Goal: Task Accomplishment & Management: Complete application form

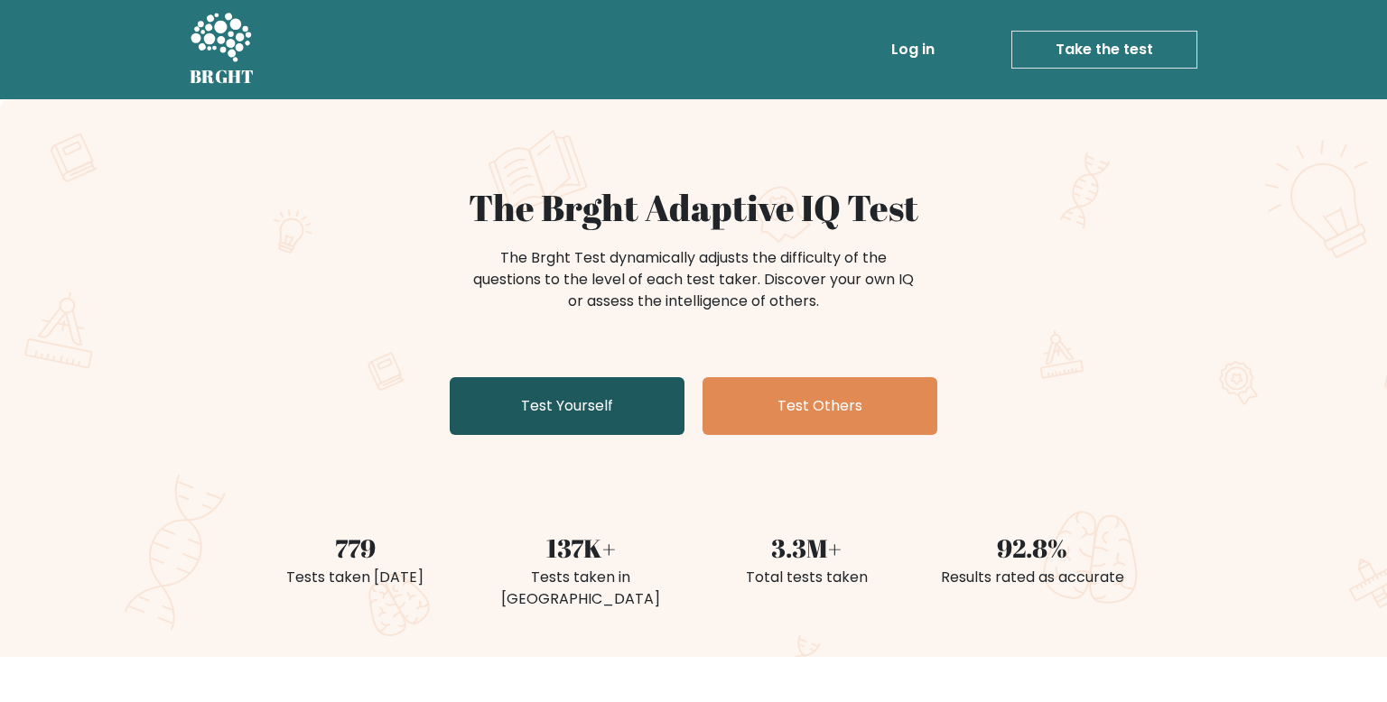
click at [644, 425] on link "Test Yourself" at bounding box center [567, 406] width 235 height 58
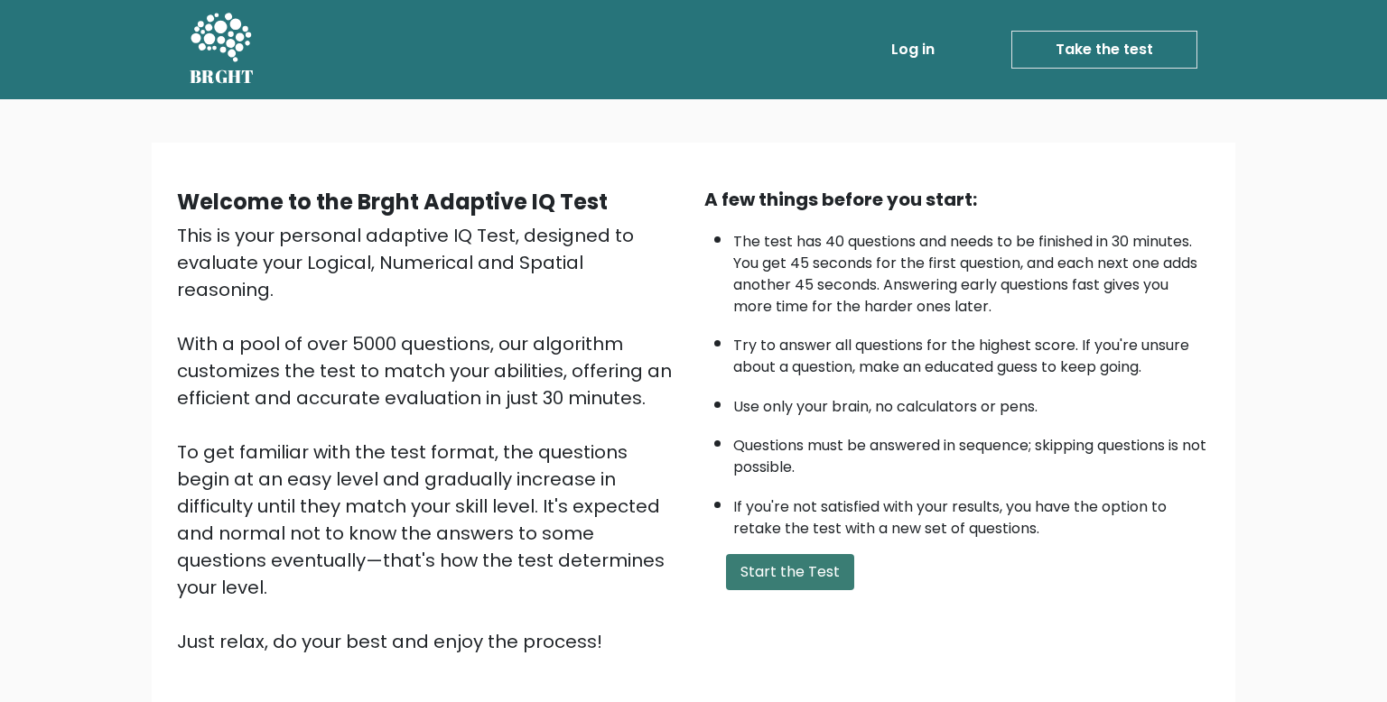
click at [765, 583] on button "Start the Test" at bounding box center [790, 572] width 128 height 36
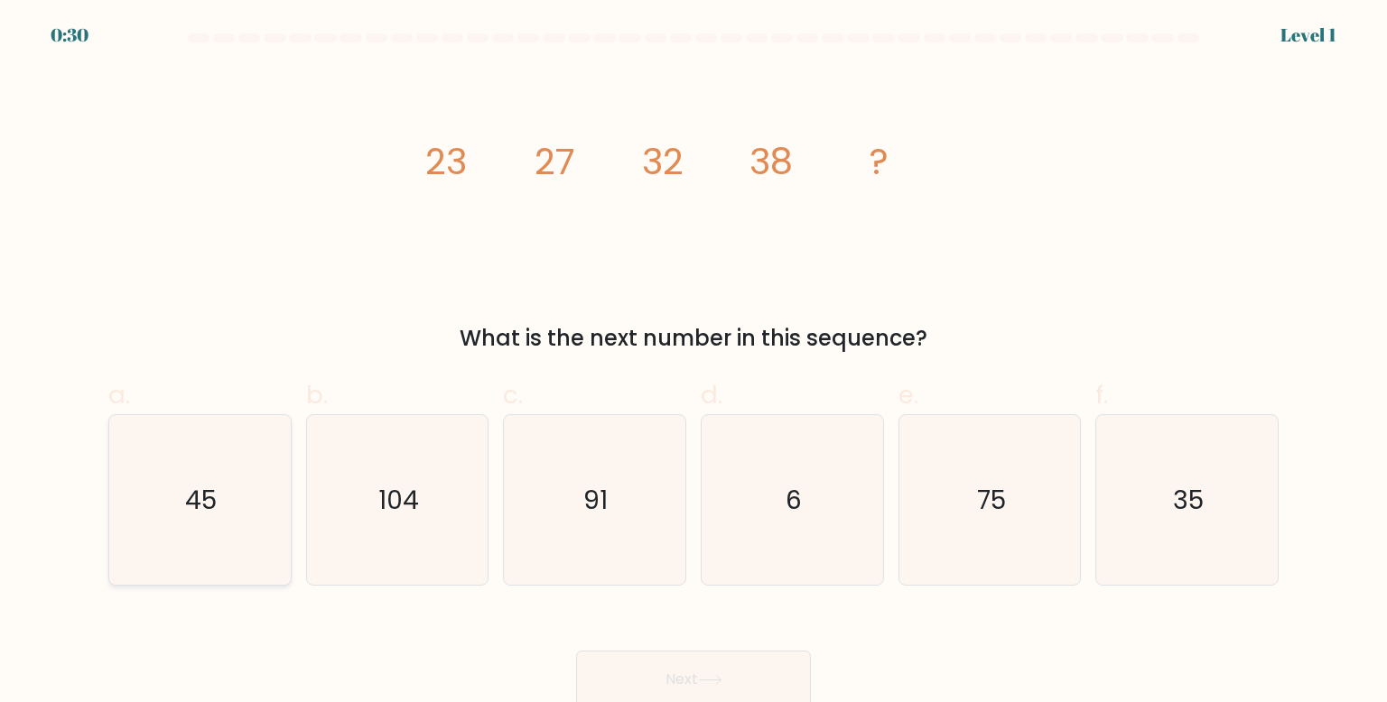
click at [191, 536] on icon "45" at bounding box center [200, 500] width 170 height 170
click at [693, 363] on input "a. 45" at bounding box center [693, 357] width 1 height 12
radio input "true"
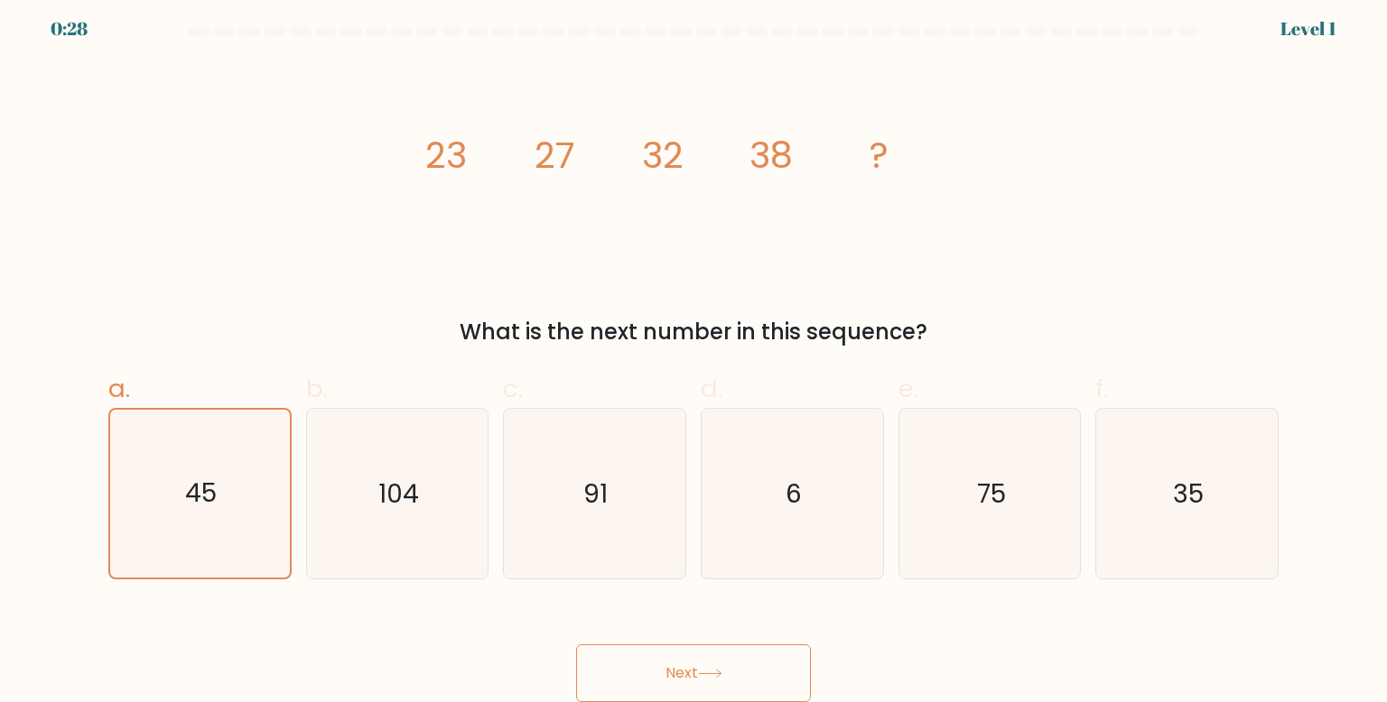
click at [771, 678] on button "Next" at bounding box center [693, 674] width 235 height 58
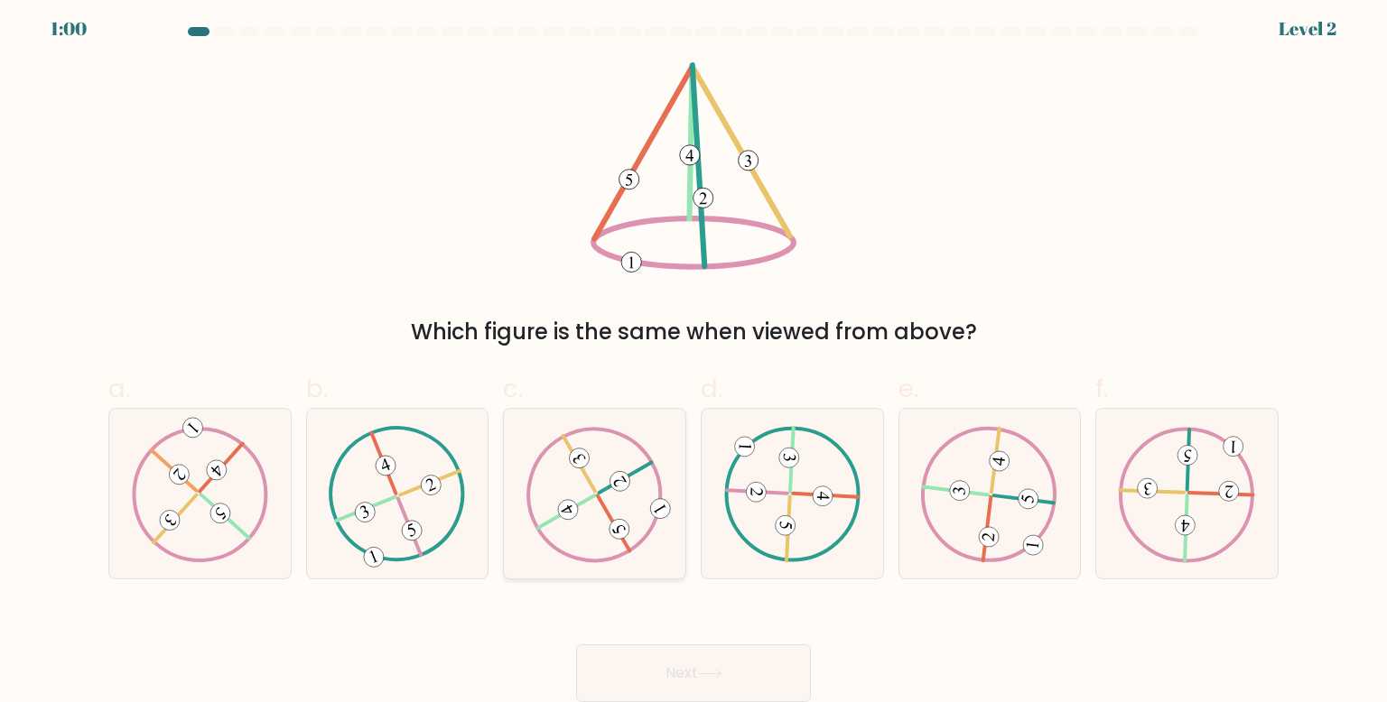
click at [630, 462] on icon at bounding box center [594, 494] width 137 height 136
click at [693, 357] on input "c." at bounding box center [693, 351] width 1 height 12
radio input "true"
click at [675, 667] on button "Next" at bounding box center [693, 674] width 235 height 58
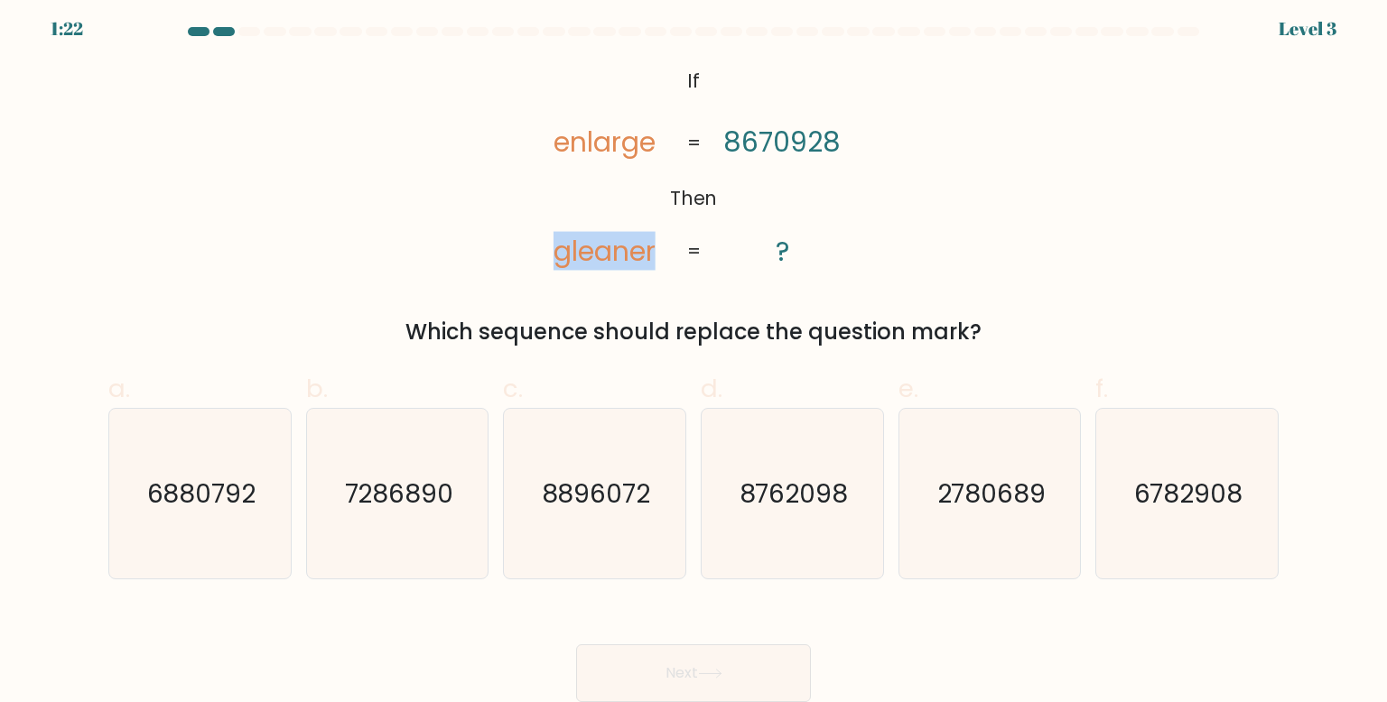
drag, startPoint x: 546, startPoint y: 263, endPoint x: 657, endPoint y: 257, distance: 111.2
click at [657, 257] on icon "@import url('https://fonts.googleapis.com/css?family=Abril+Fatface:400,100,100i…" at bounding box center [694, 167] width 342 height 210
click at [658, 258] on icon "@import url('https://fonts.googleapis.com/css?family=Abril+Fatface:400,100,100i…" at bounding box center [694, 167] width 342 height 210
click at [727, 454] on icon "8762098" at bounding box center [792, 494] width 170 height 170
click at [694, 357] on input "d. 8762098" at bounding box center [693, 351] width 1 height 12
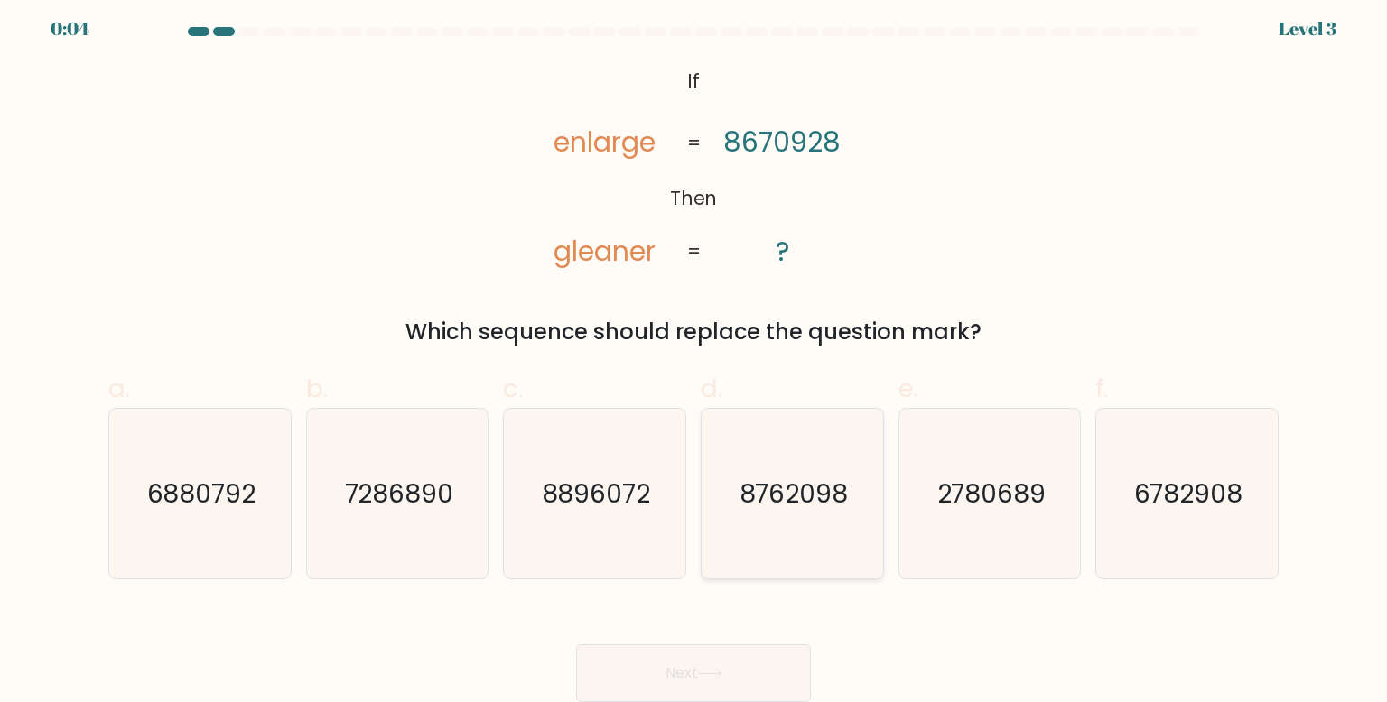
radio input "true"
click at [694, 674] on button "Next" at bounding box center [693, 674] width 235 height 58
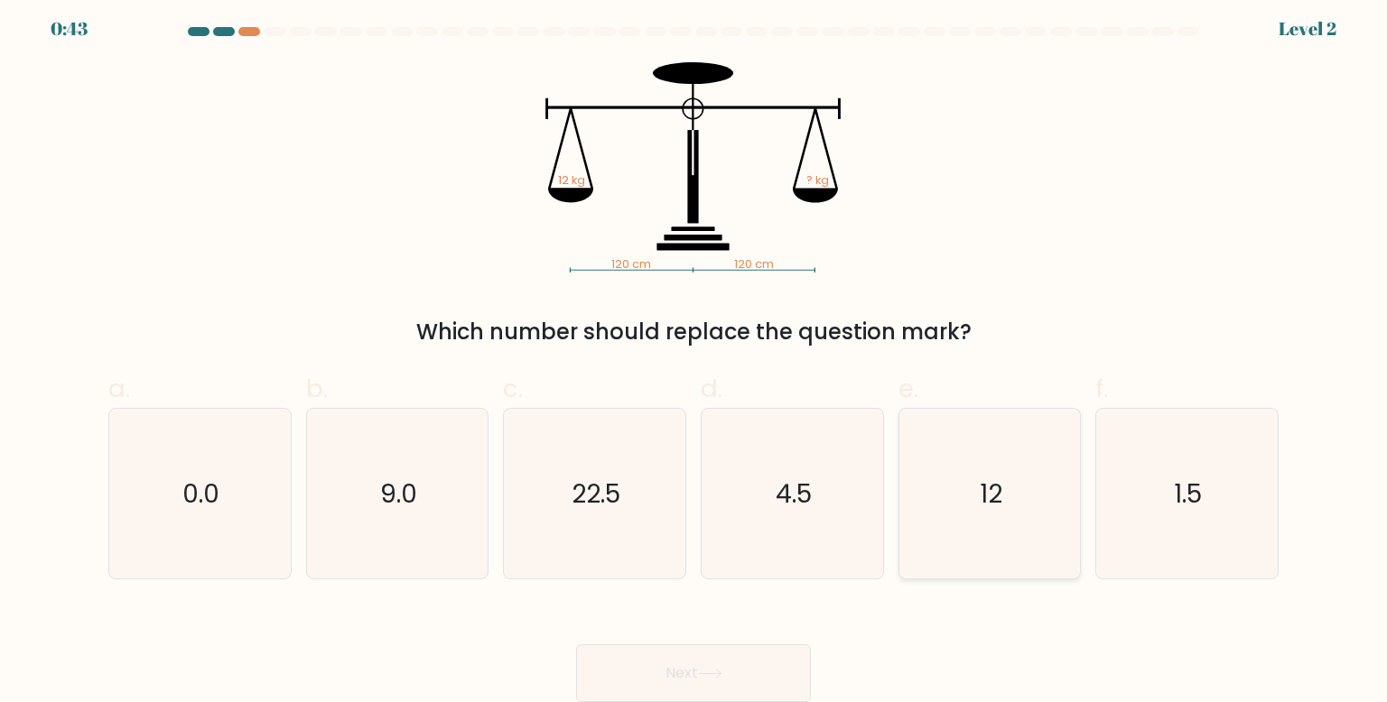
click at [960, 463] on icon "12" at bounding box center [989, 494] width 170 height 170
click at [694, 357] on input "e. 12" at bounding box center [693, 351] width 1 height 12
radio input "true"
click at [699, 664] on button "Next" at bounding box center [693, 674] width 235 height 58
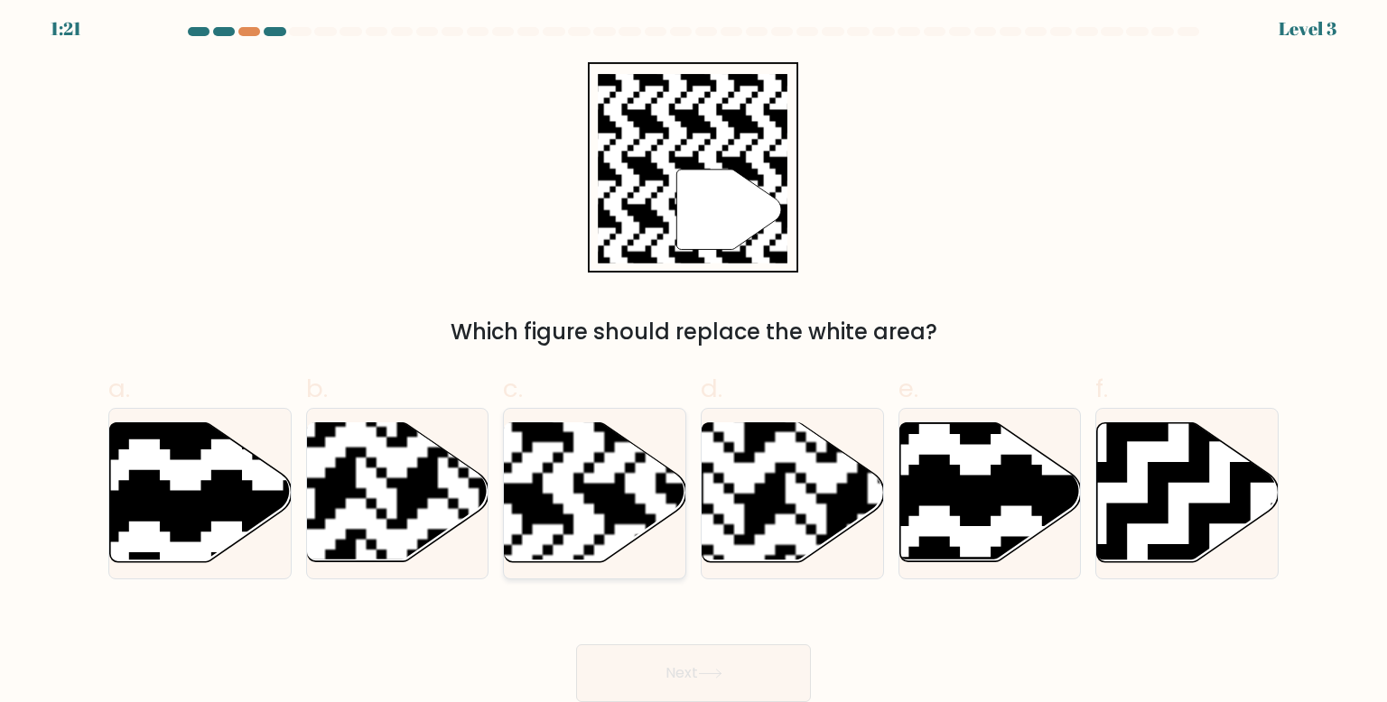
click at [614, 452] on rect at bounding box center [532, 422] width 329 height 329
click at [693, 357] on input "c." at bounding box center [693, 351] width 1 height 12
radio input "true"
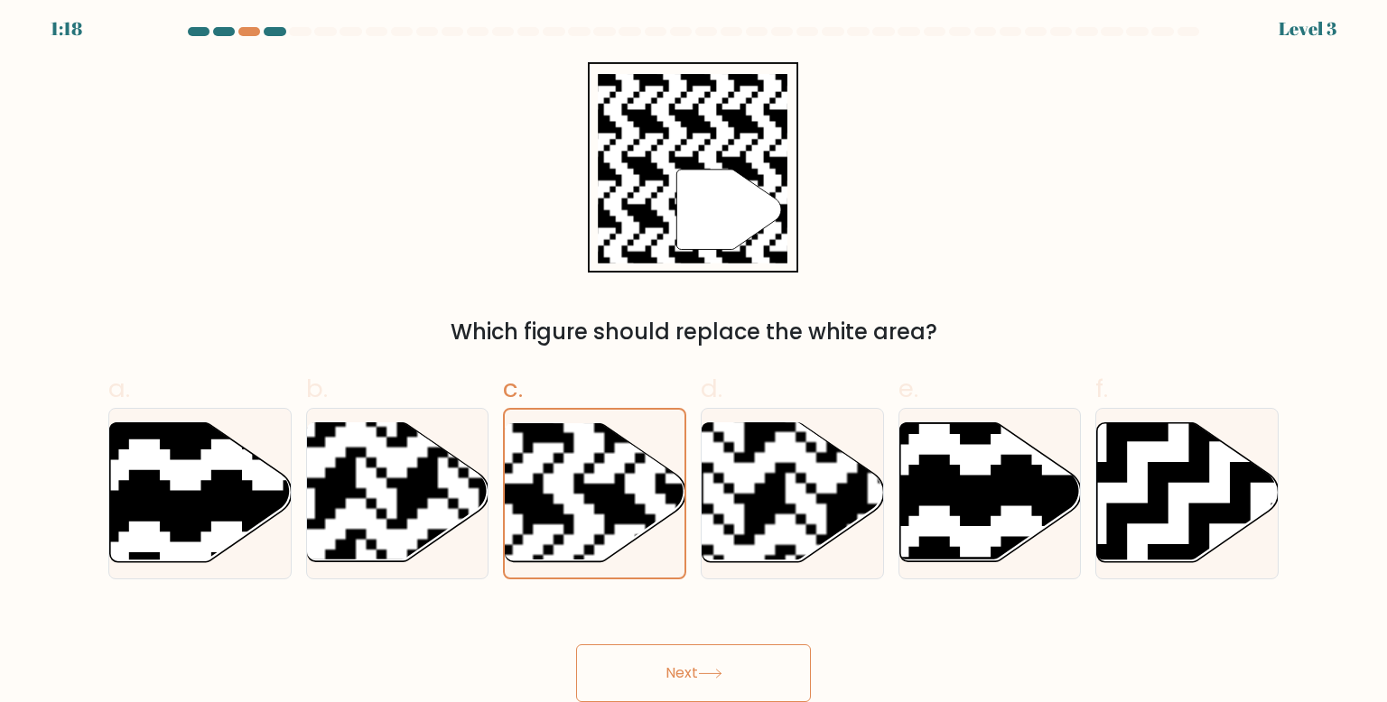
click at [668, 667] on button "Next" at bounding box center [693, 674] width 235 height 58
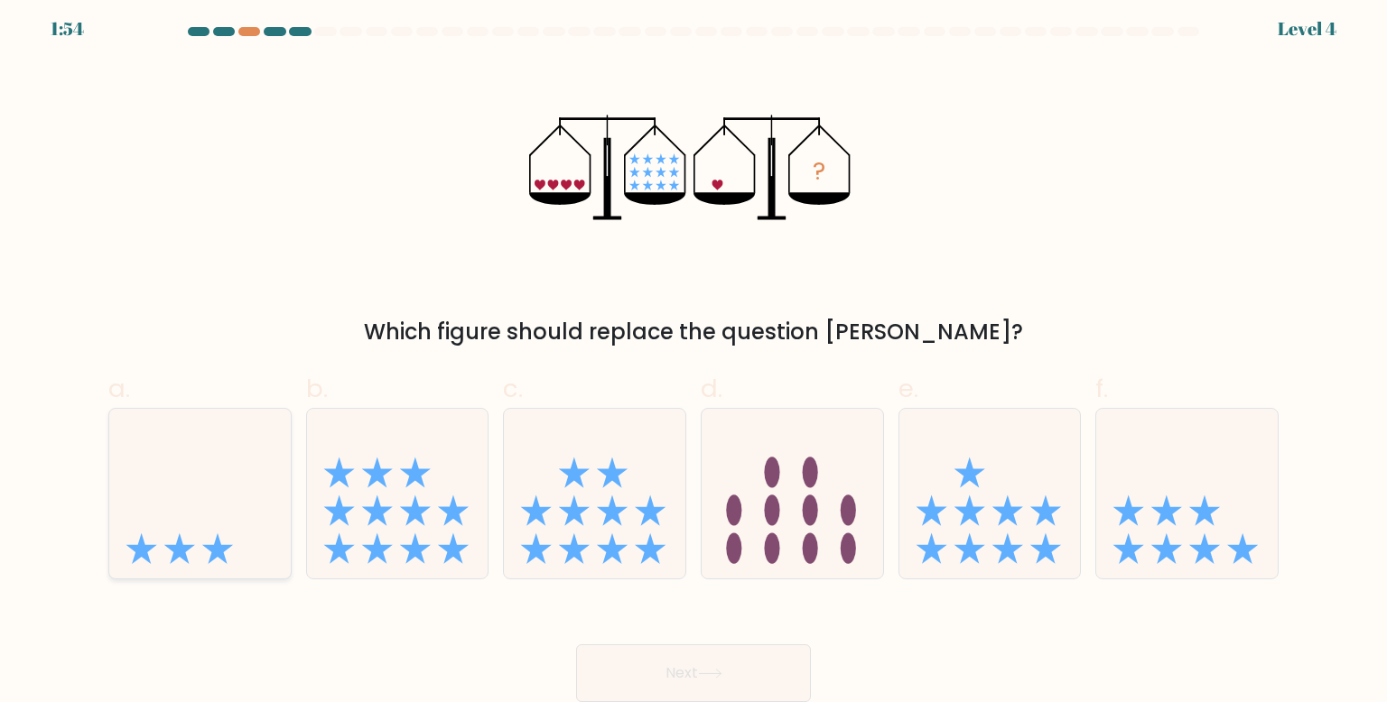
click at [211, 497] on icon at bounding box center [199, 494] width 181 height 150
click at [693, 357] on input "a." at bounding box center [693, 351] width 1 height 12
radio input "true"
click at [731, 673] on button "Next" at bounding box center [693, 674] width 235 height 58
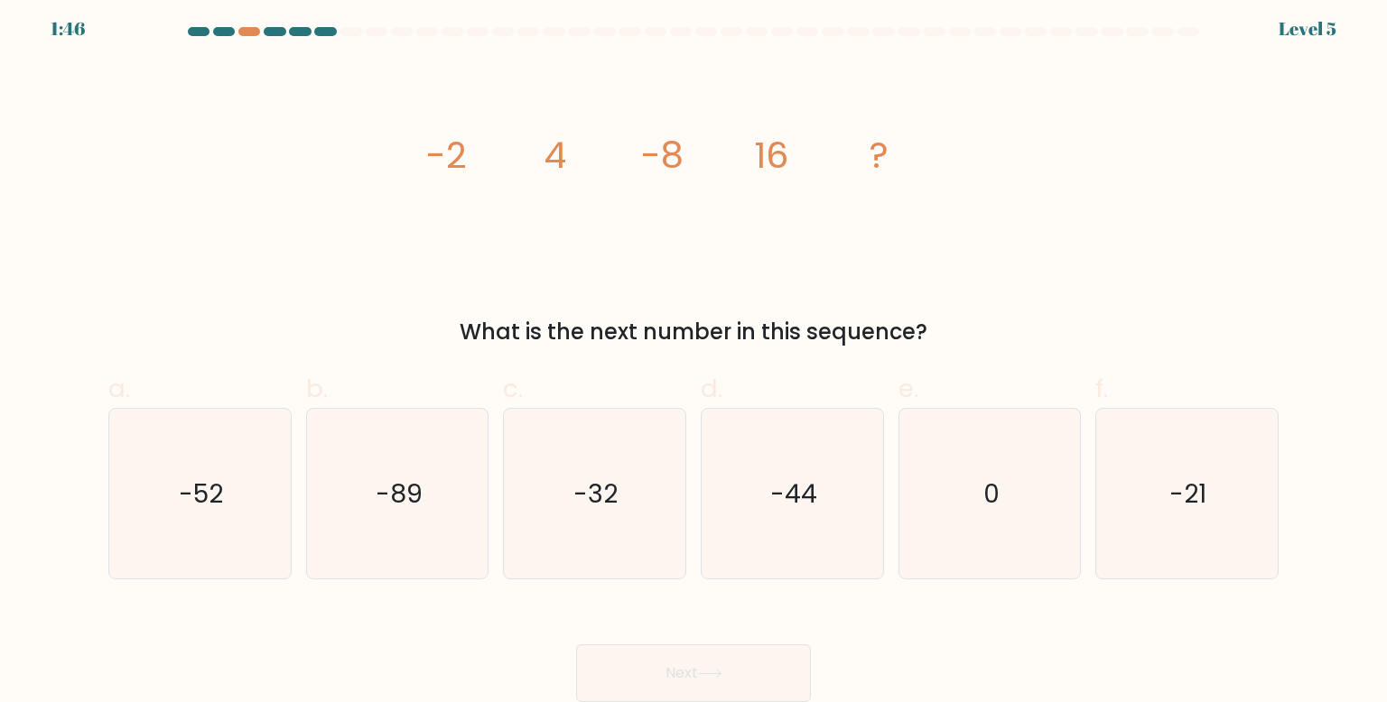
click at [16, 421] on form at bounding box center [693, 364] width 1387 height 675
click at [658, 469] on icon "-32" at bounding box center [594, 494] width 170 height 170
click at [693, 357] on input "c. -32" at bounding box center [693, 351] width 1 height 12
radio input "true"
click at [682, 658] on button "Next" at bounding box center [693, 674] width 235 height 58
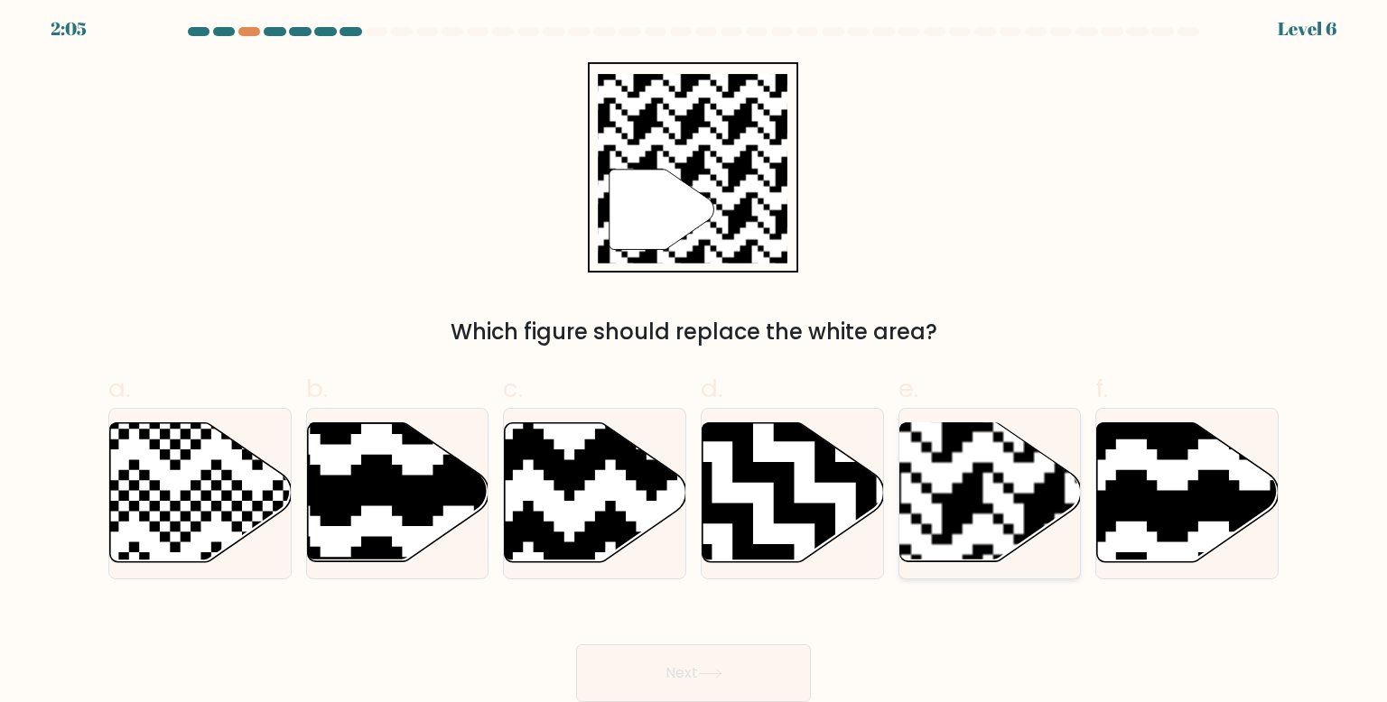
click at [979, 542] on rect at bounding box center [1044, 422] width 329 height 329
click at [694, 357] on input "e." at bounding box center [693, 351] width 1 height 12
radio input "true"
click at [706, 684] on button "Next" at bounding box center [693, 674] width 235 height 58
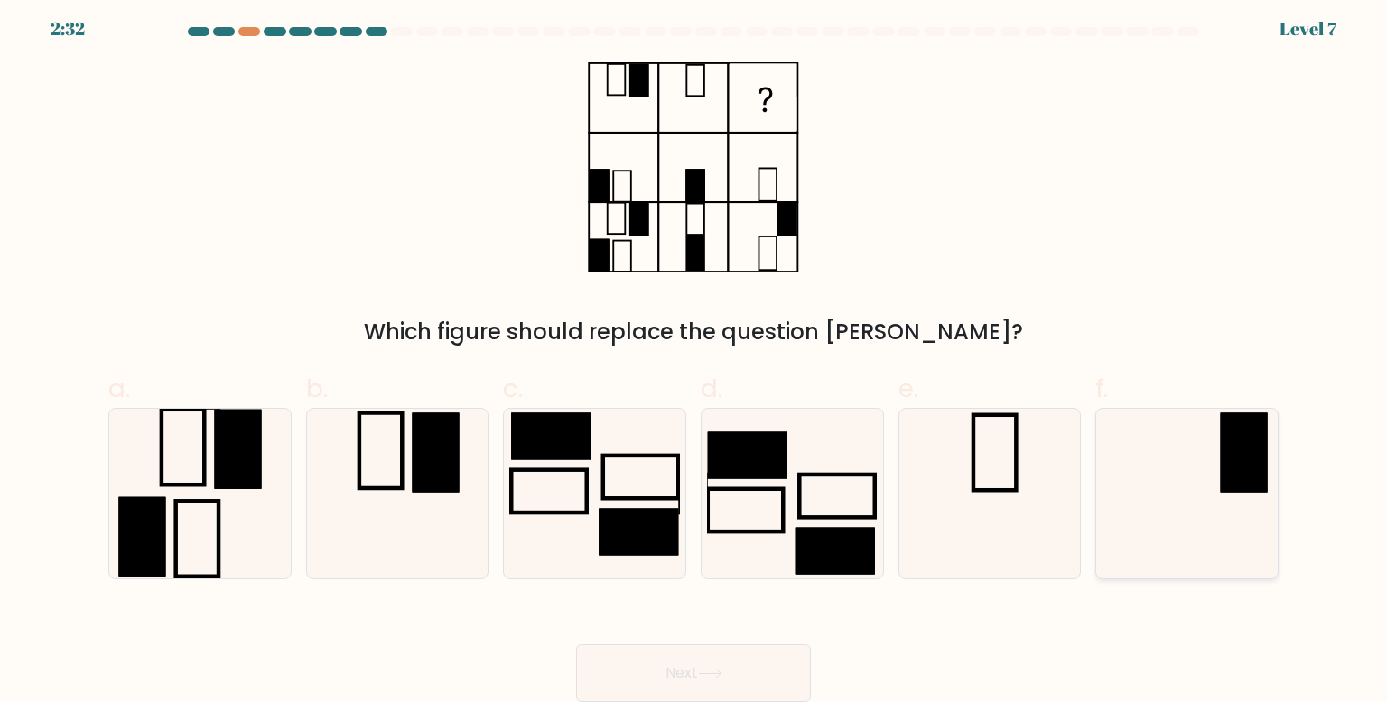
click at [1191, 491] on icon at bounding box center [1186, 494] width 170 height 170
click at [694, 357] on input "f." at bounding box center [693, 351] width 1 height 12
radio input "true"
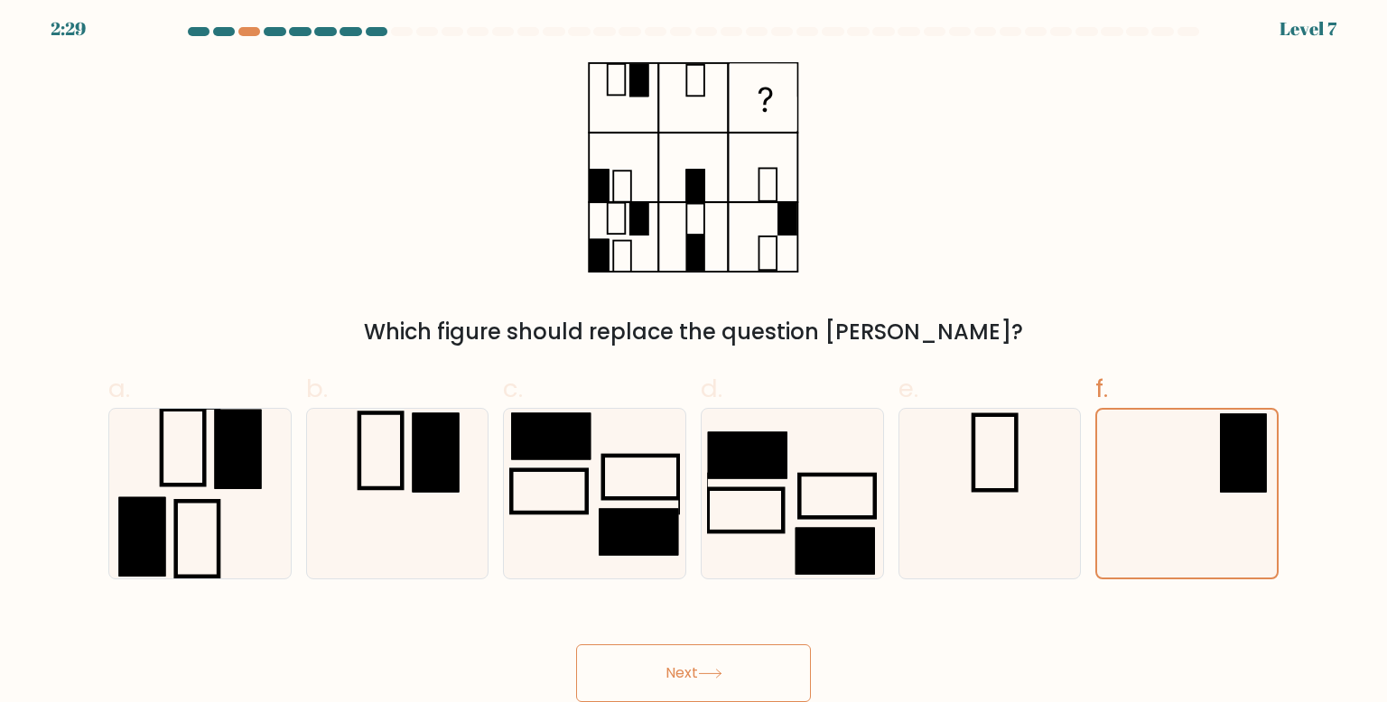
click at [657, 680] on button "Next" at bounding box center [693, 674] width 235 height 58
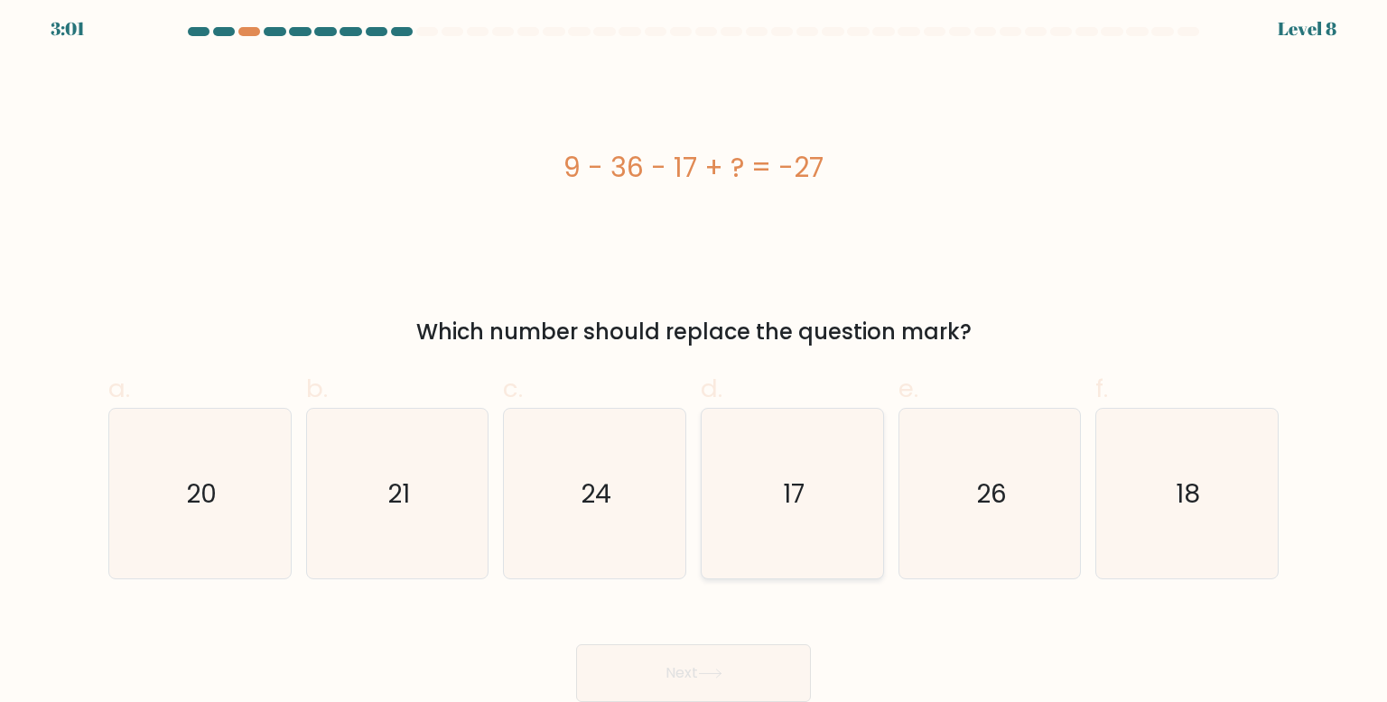
click at [774, 442] on icon "17" at bounding box center [792, 494] width 170 height 170
click at [694, 357] on input "d. 17" at bounding box center [693, 351] width 1 height 12
radio input "true"
click at [684, 668] on button "Next" at bounding box center [693, 674] width 235 height 58
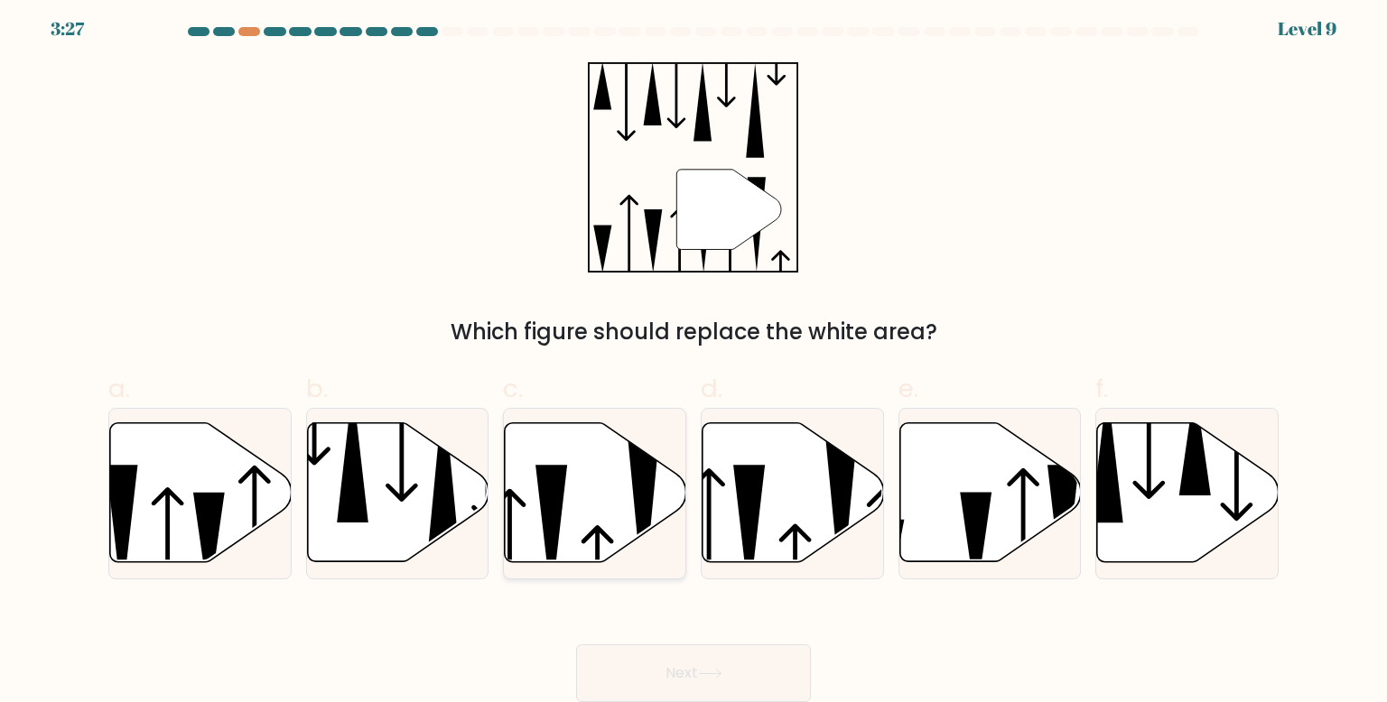
click at [621, 468] on icon at bounding box center [595, 492] width 181 height 139
click at [693, 357] on input "c." at bounding box center [693, 351] width 1 height 12
radio input "true"
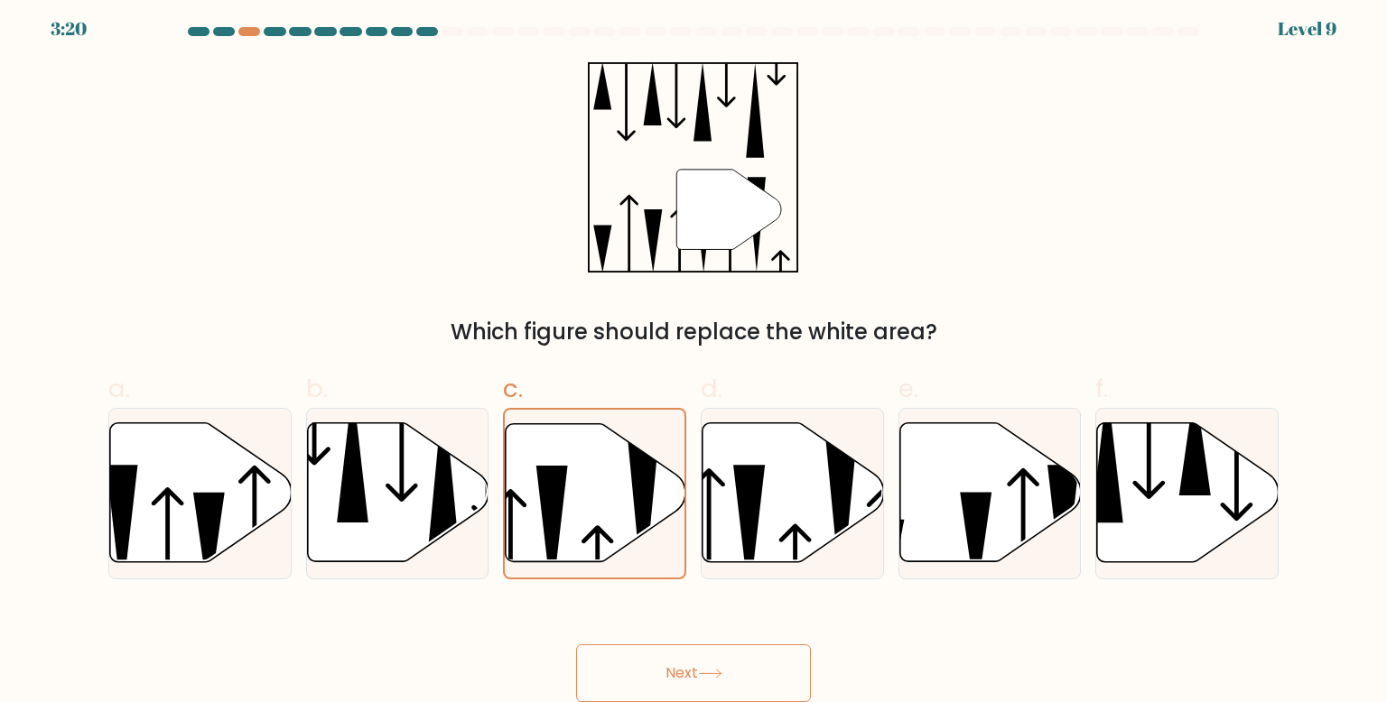
click at [666, 662] on button "Next" at bounding box center [693, 674] width 235 height 58
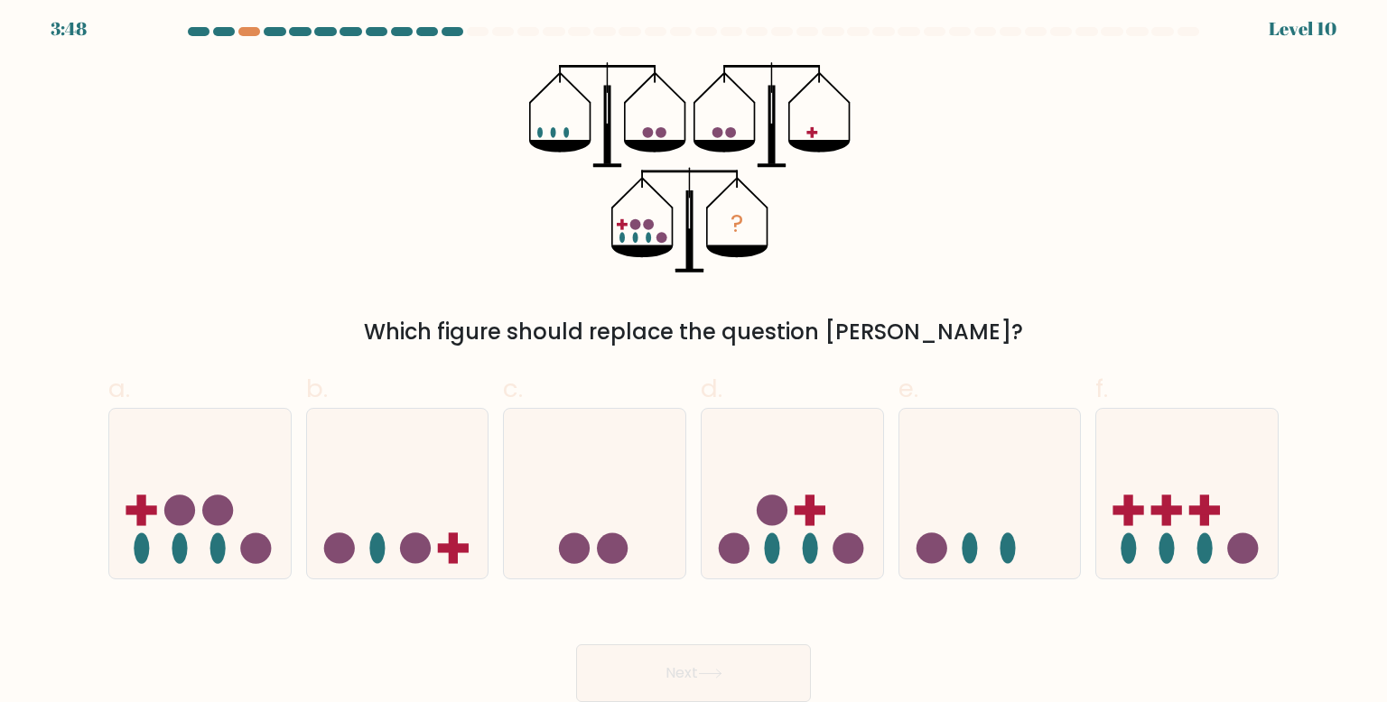
click at [669, 331] on div "Which figure should replace the question mark?" at bounding box center [693, 332] width 1148 height 32
click at [1127, 460] on icon at bounding box center [1186, 494] width 181 height 150
click at [694, 357] on input "f." at bounding box center [693, 351] width 1 height 12
radio input "true"
click at [697, 684] on button "Next" at bounding box center [693, 674] width 235 height 58
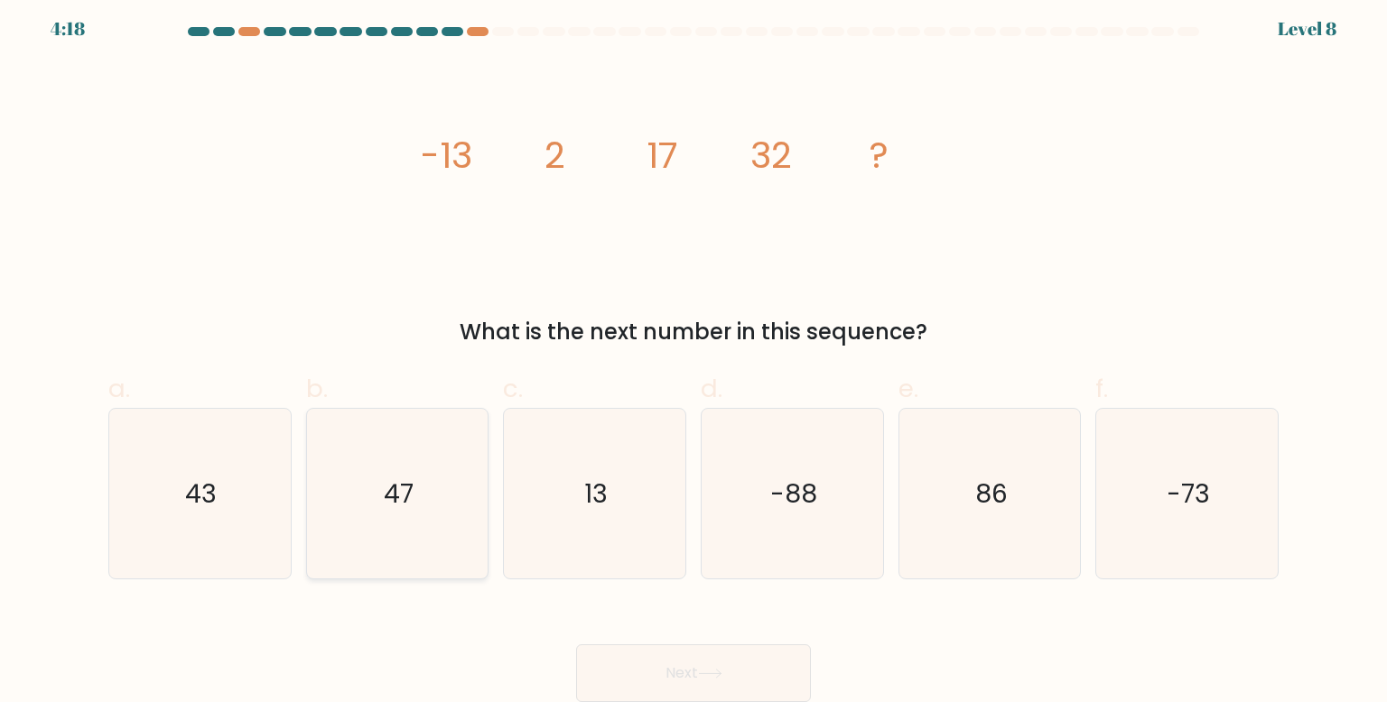
click at [393, 478] on text "47" at bounding box center [399, 494] width 30 height 36
click at [693, 357] on input "b. 47" at bounding box center [693, 351] width 1 height 12
radio input "true"
click at [691, 659] on button "Next" at bounding box center [693, 674] width 235 height 58
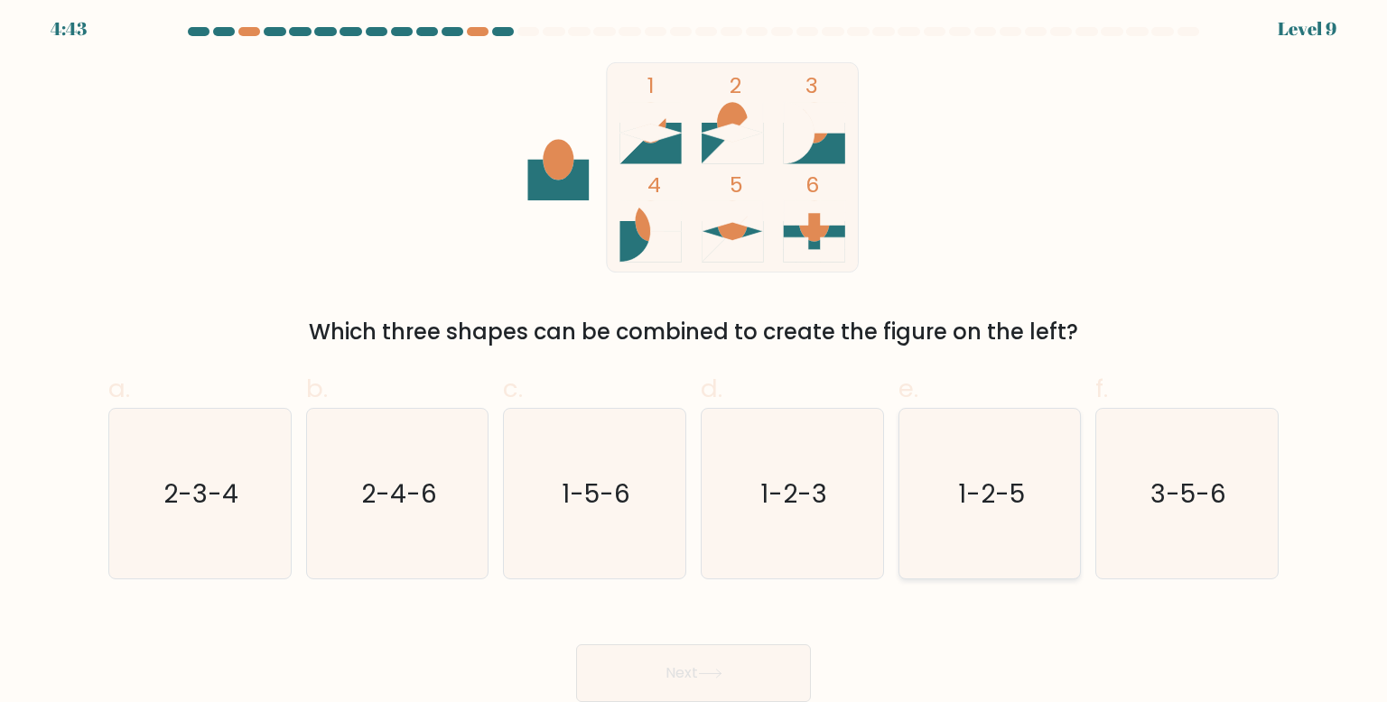
click at [1002, 488] on text "1-2-5" at bounding box center [991, 494] width 67 height 36
click at [694, 357] on input "e. 1-2-5" at bounding box center [693, 351] width 1 height 12
radio input "true"
click at [714, 674] on icon at bounding box center [710, 674] width 24 height 10
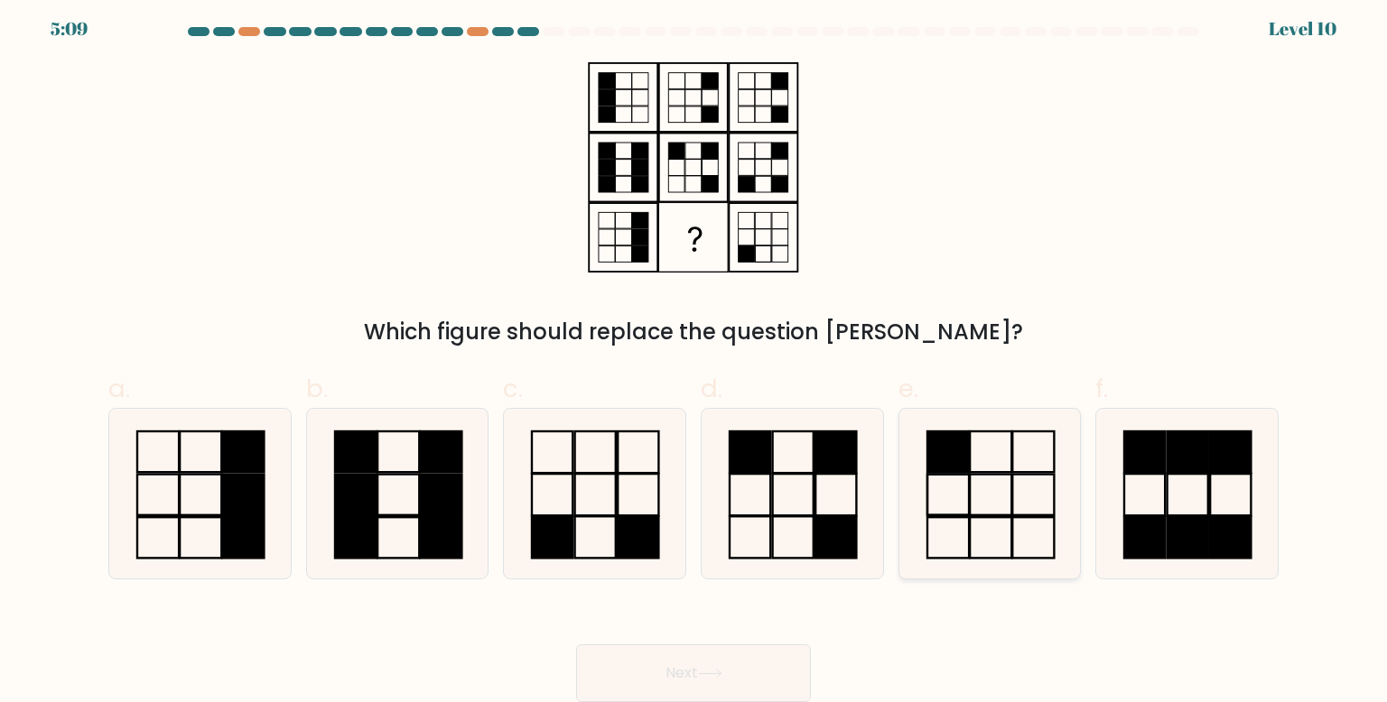
click at [941, 457] on rect at bounding box center [948, 451] width 42 height 41
click at [694, 357] on input "e." at bounding box center [693, 351] width 1 height 12
radio input "true"
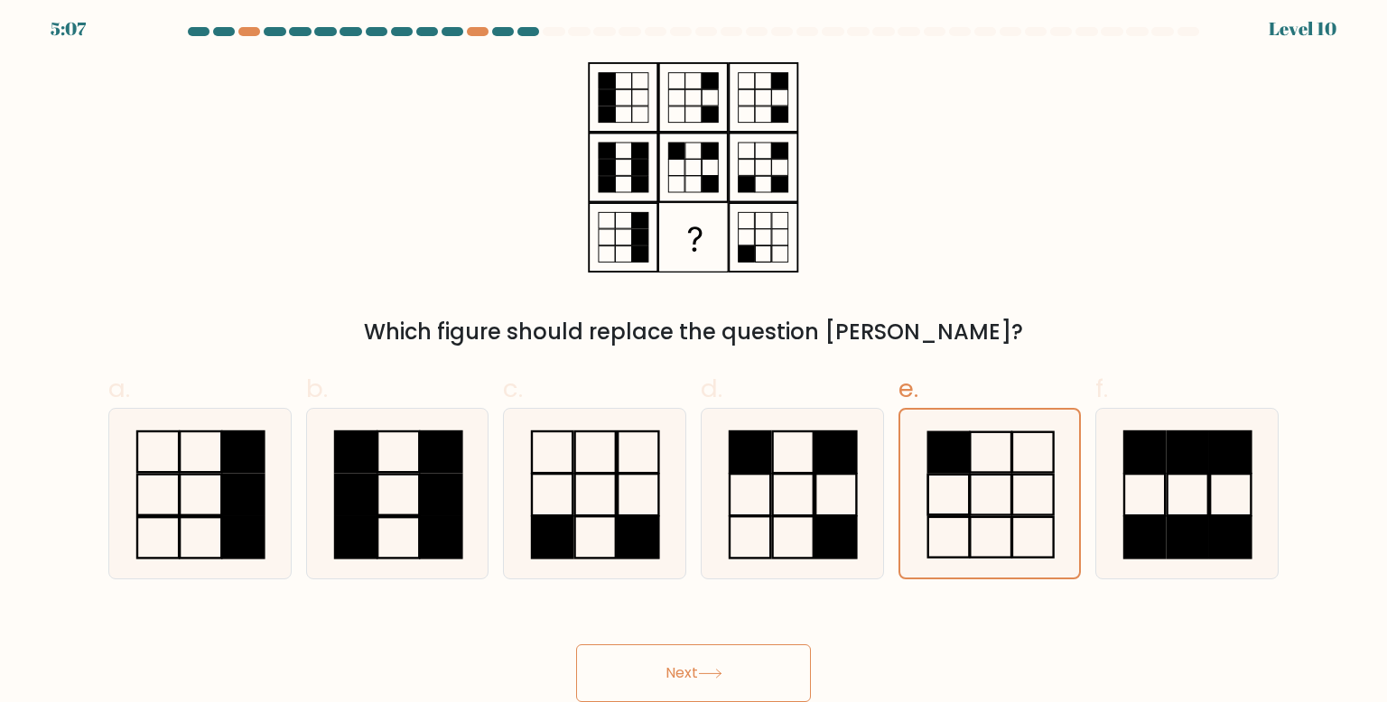
click at [660, 669] on button "Next" at bounding box center [693, 674] width 235 height 58
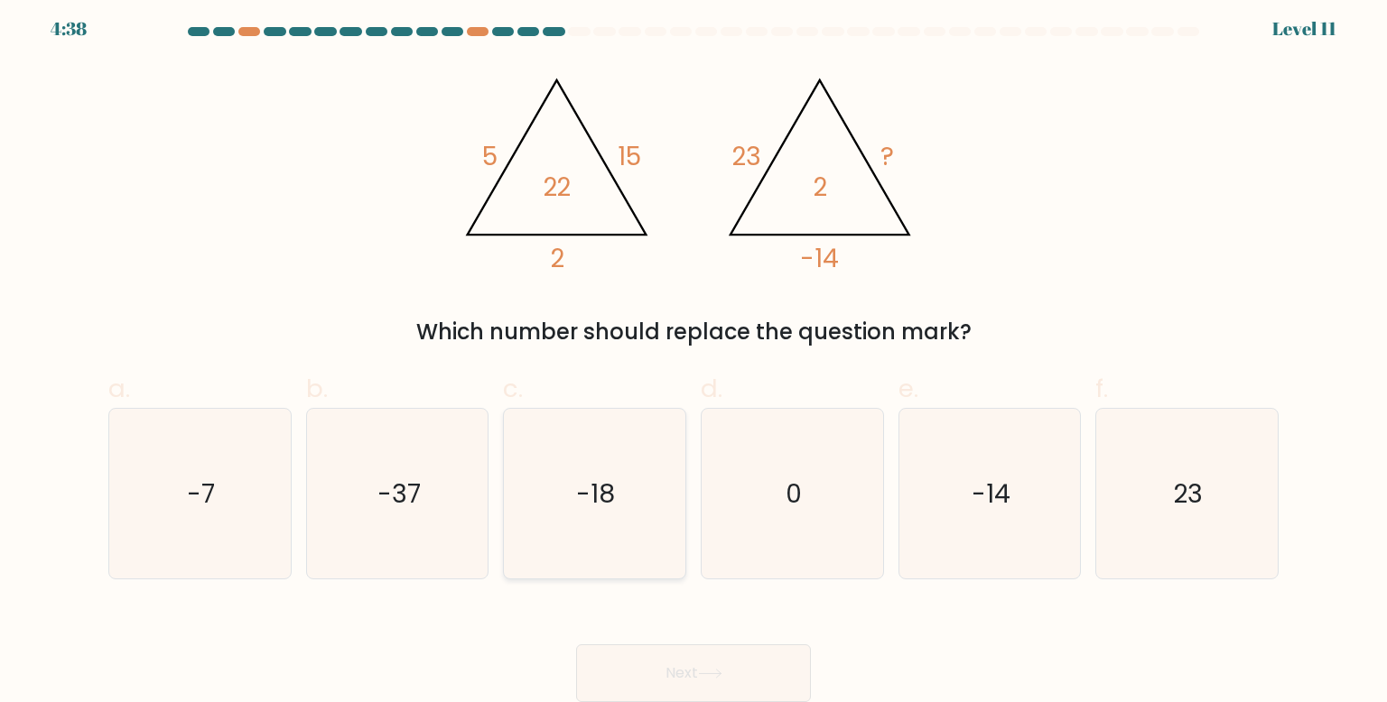
click at [577, 508] on text "-18" at bounding box center [596, 494] width 39 height 36
click at [693, 357] on input "c. -18" at bounding box center [693, 351] width 1 height 12
radio input "true"
click at [666, 681] on button "Next" at bounding box center [693, 674] width 235 height 58
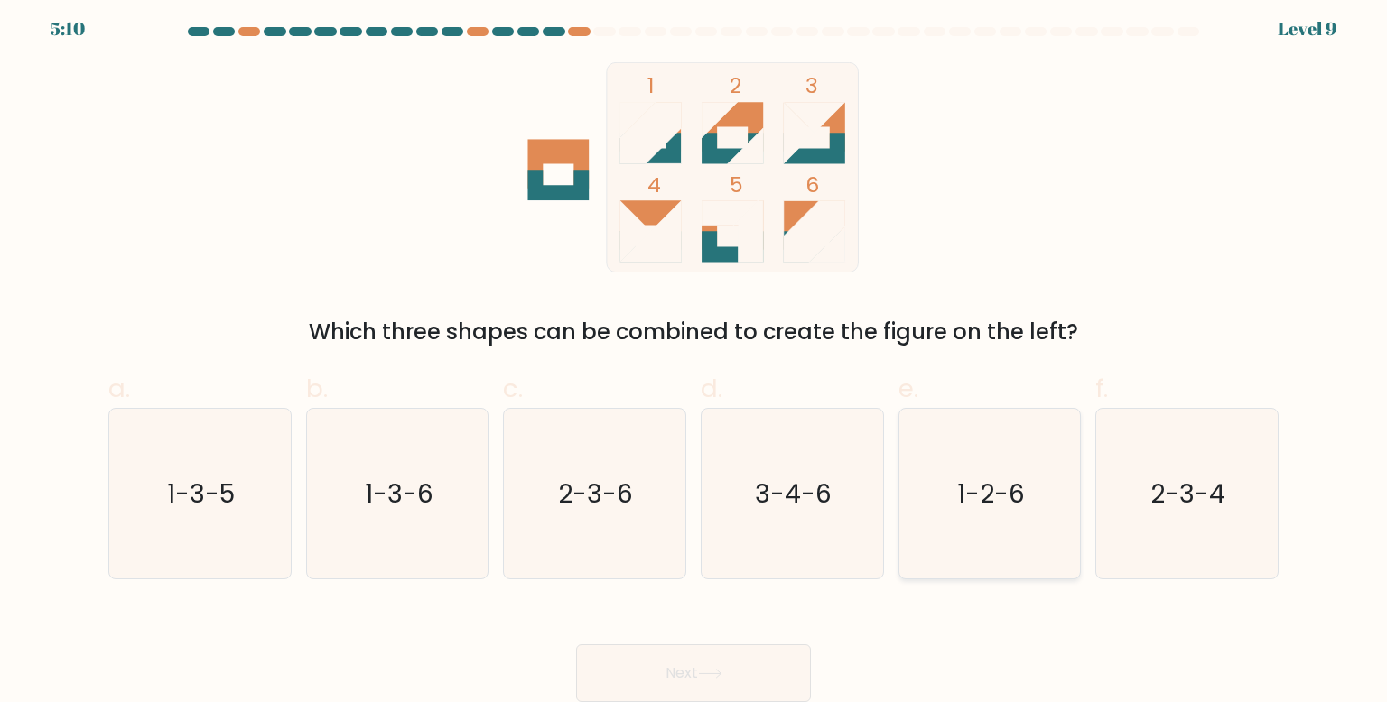
click at [910, 464] on icon "1-2-6" at bounding box center [989, 494] width 170 height 170
click at [694, 357] on input "e. 1-2-6" at bounding box center [693, 351] width 1 height 12
radio input "true"
click at [679, 666] on button "Next" at bounding box center [693, 674] width 235 height 58
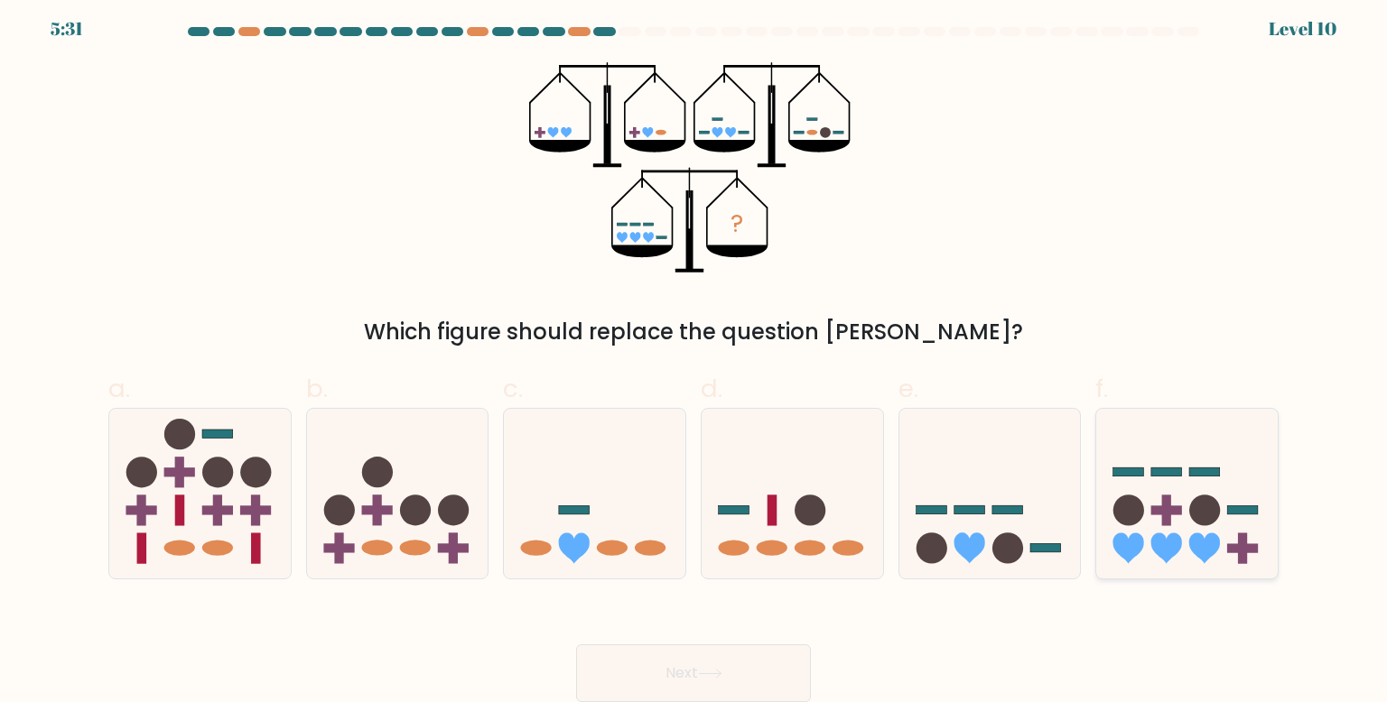
click at [1141, 442] on icon at bounding box center [1186, 494] width 181 height 150
click at [694, 357] on input "f." at bounding box center [693, 351] width 1 height 12
radio input "true"
click at [702, 676] on icon at bounding box center [710, 674] width 24 height 10
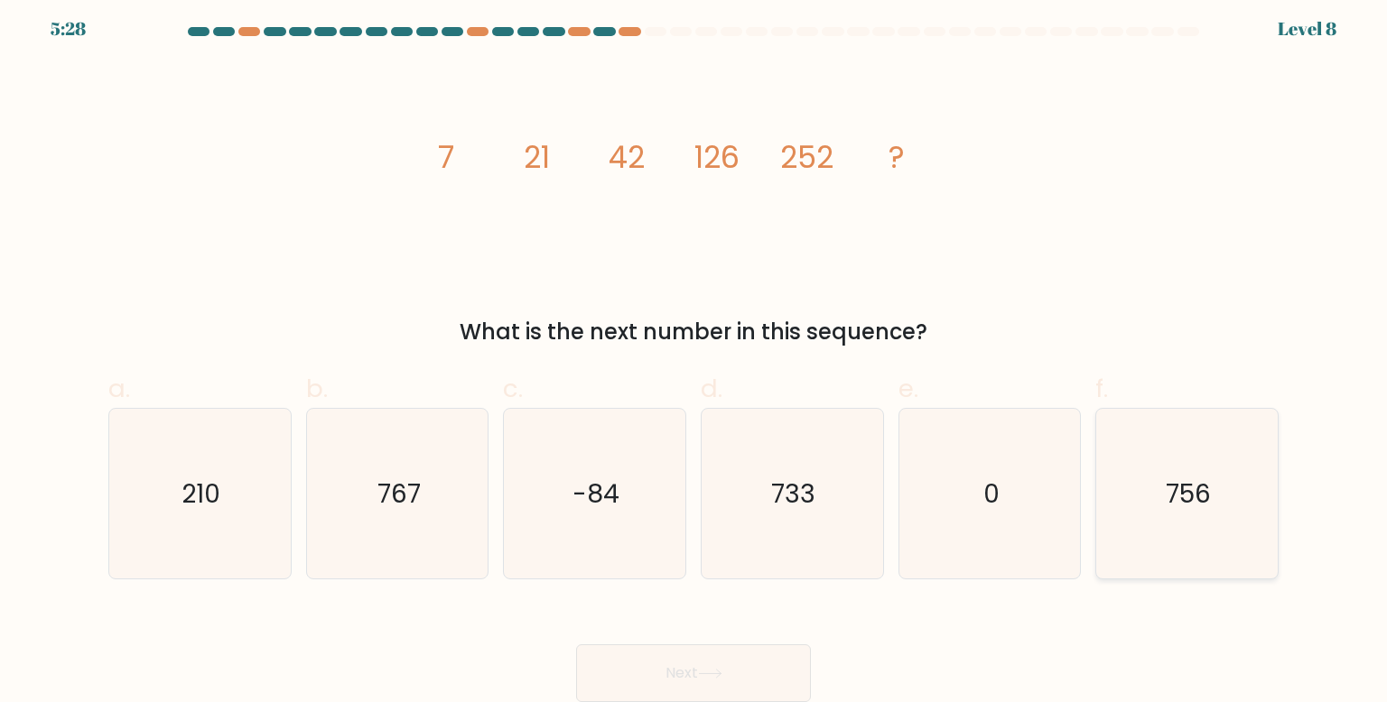
click at [1173, 463] on icon "756" at bounding box center [1186, 494] width 170 height 170
click at [694, 357] on input "f. 756" at bounding box center [693, 351] width 1 height 12
radio input "true"
click at [710, 691] on button "Next" at bounding box center [693, 674] width 235 height 58
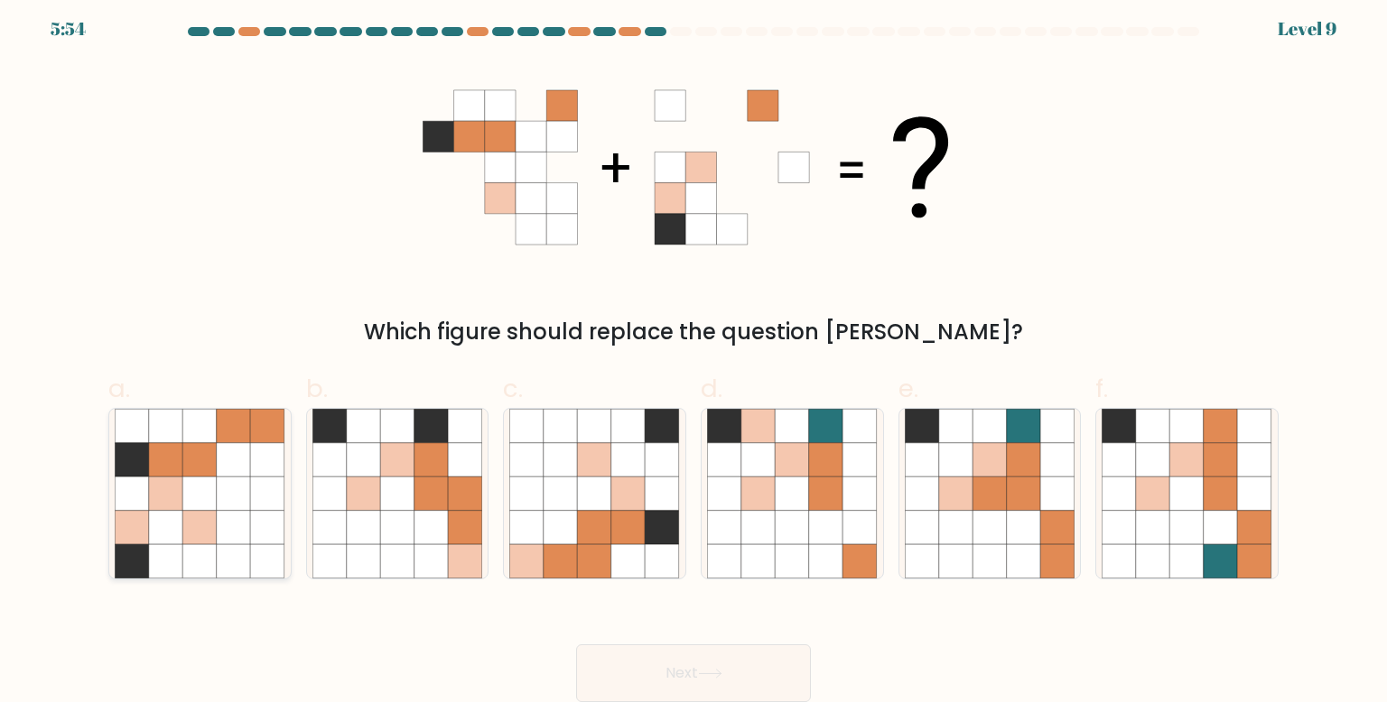
click at [138, 519] on icon at bounding box center [132, 528] width 34 height 34
click at [693, 357] on input "a." at bounding box center [693, 351] width 1 height 12
radio input "true"
click at [654, 681] on button "Next" at bounding box center [693, 674] width 235 height 58
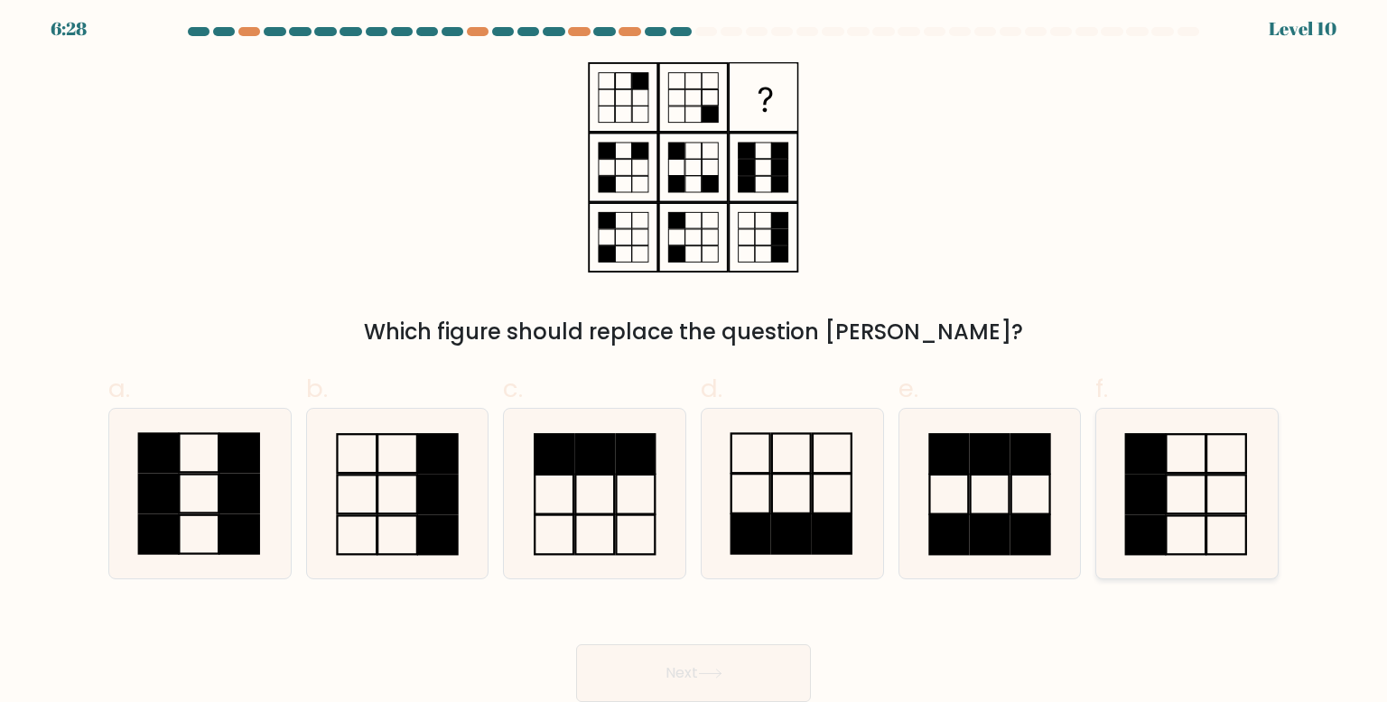
click at [1174, 548] on icon at bounding box center [1186, 494] width 170 height 170
click at [694, 357] on input "f." at bounding box center [693, 351] width 1 height 12
radio input "true"
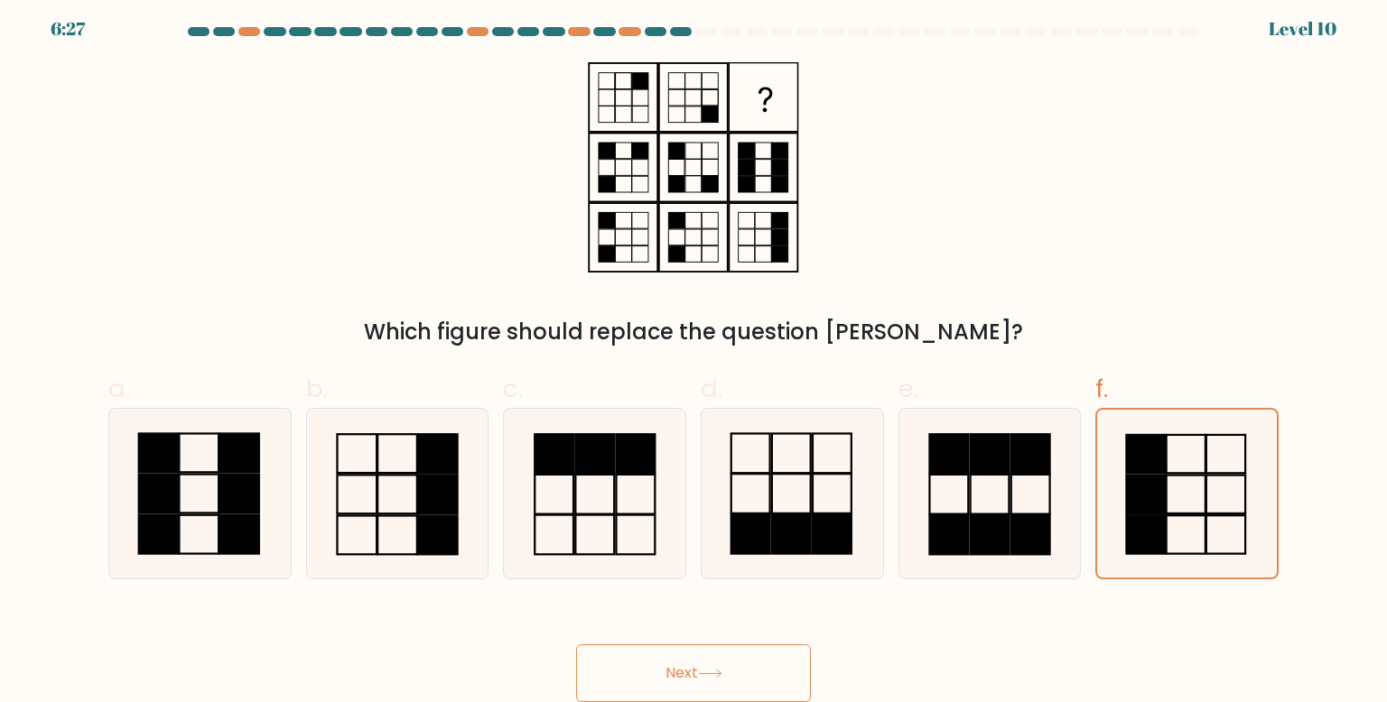
click at [720, 674] on icon at bounding box center [710, 674] width 22 height 8
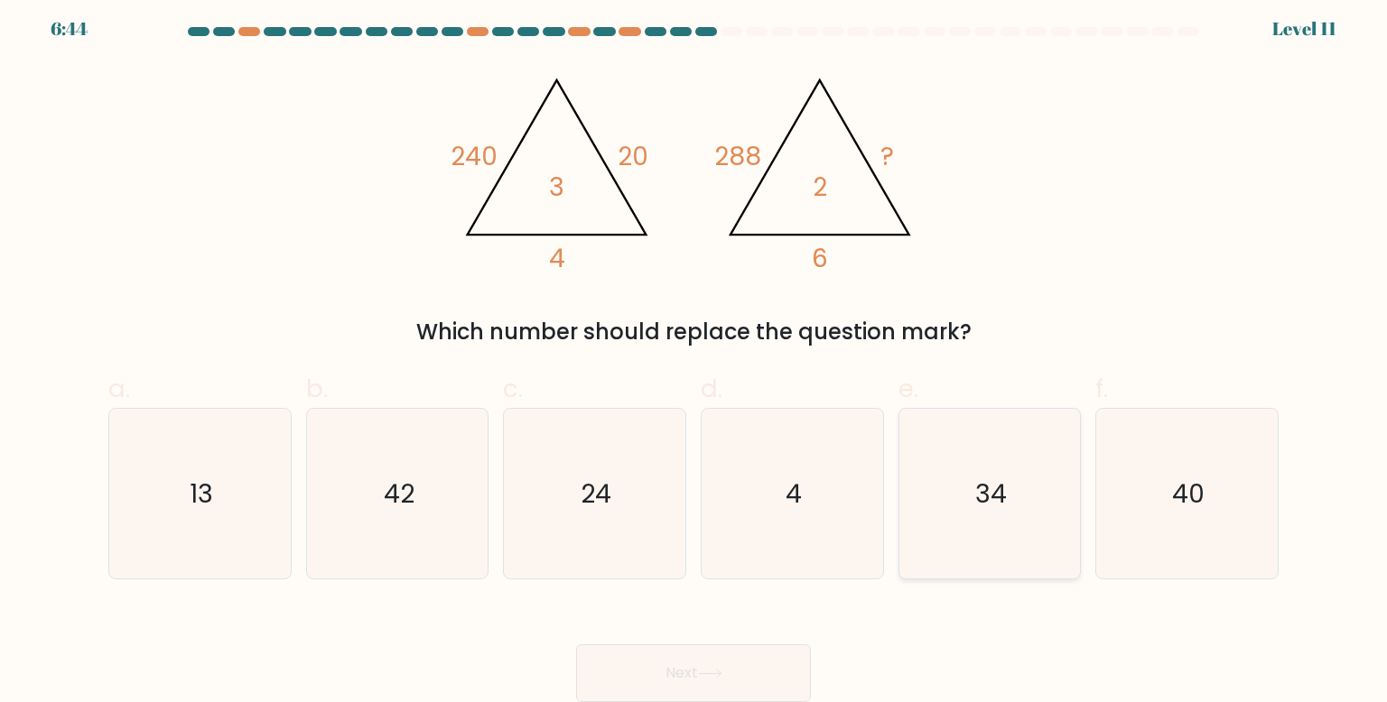
click at [990, 487] on text "34" at bounding box center [991, 494] width 32 height 36
click at [694, 357] on input "e. 34" at bounding box center [693, 351] width 1 height 12
radio input "true"
click at [717, 671] on icon at bounding box center [710, 674] width 24 height 10
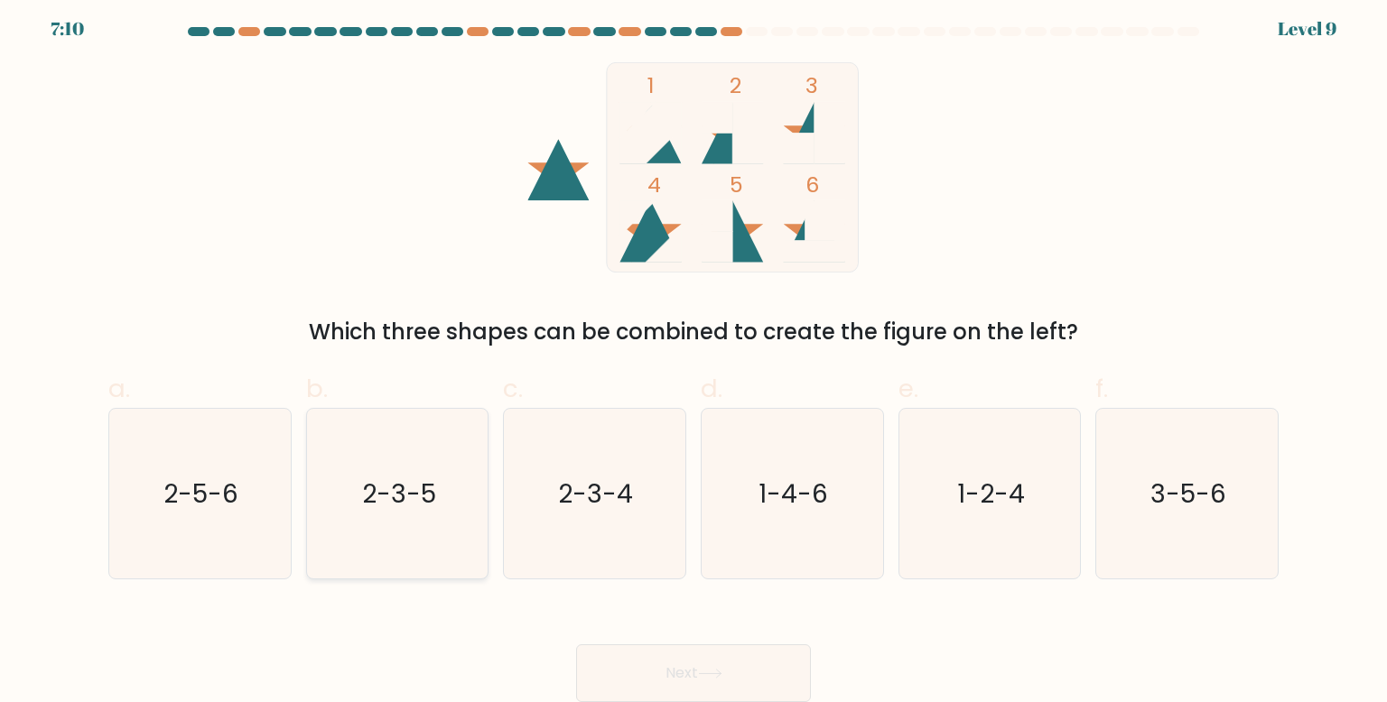
click at [388, 477] on text "2-3-5" at bounding box center [399, 494] width 74 height 36
click at [693, 357] on input "b. 2-3-5" at bounding box center [693, 351] width 1 height 12
radio input "true"
click at [708, 680] on button "Next" at bounding box center [693, 674] width 235 height 58
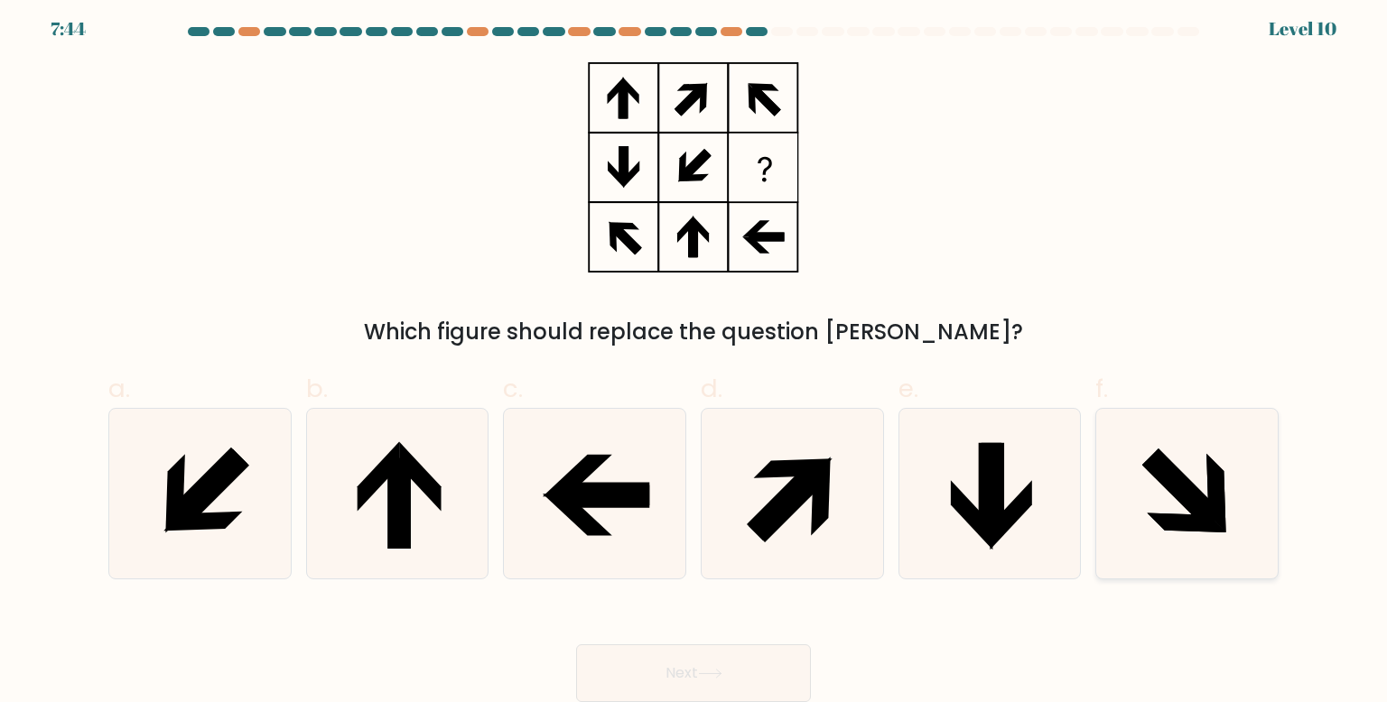
click at [1173, 449] on icon at bounding box center [1186, 494] width 170 height 170
click at [694, 357] on input "f." at bounding box center [693, 351] width 1 height 12
radio input "true"
click at [693, 677] on button "Next" at bounding box center [693, 674] width 235 height 58
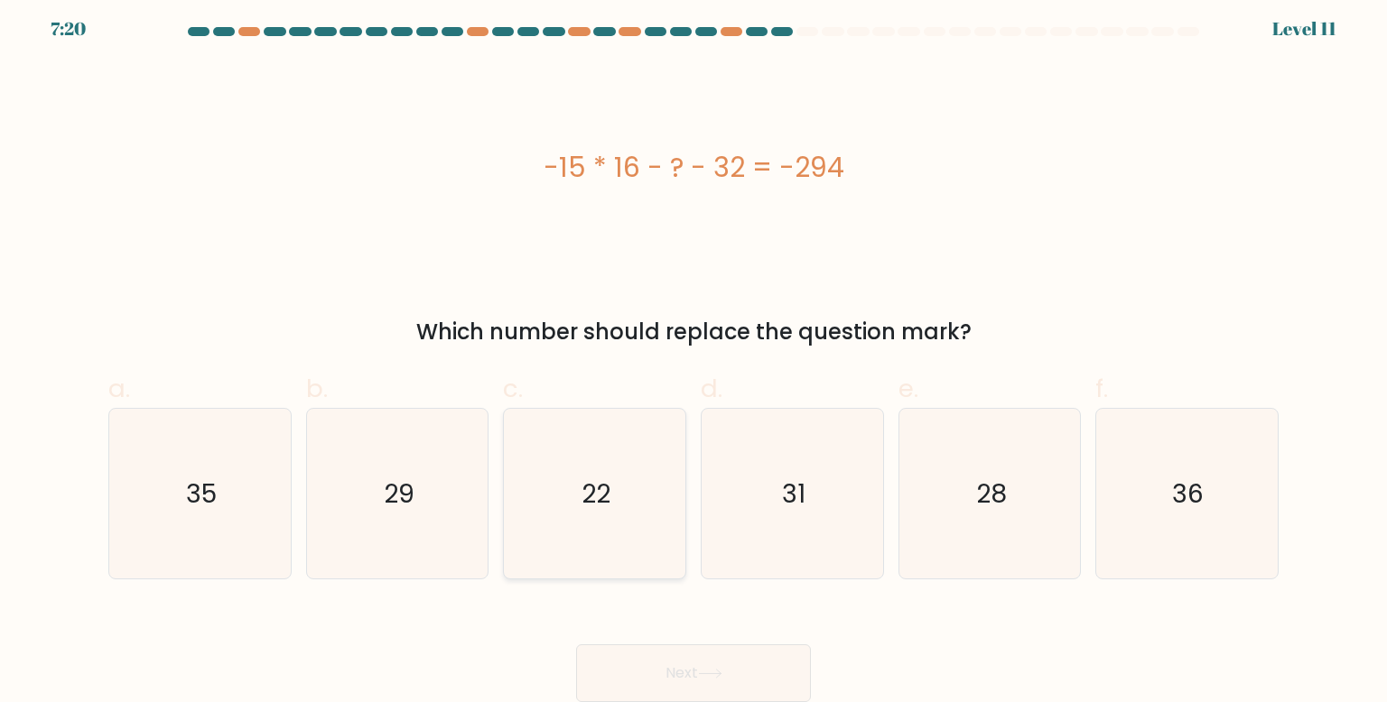
click at [596, 487] on text "22" at bounding box center [596, 494] width 29 height 36
click at [693, 357] on input "c. 22" at bounding box center [693, 351] width 1 height 12
radio input "true"
click at [689, 657] on button "Next" at bounding box center [693, 674] width 235 height 58
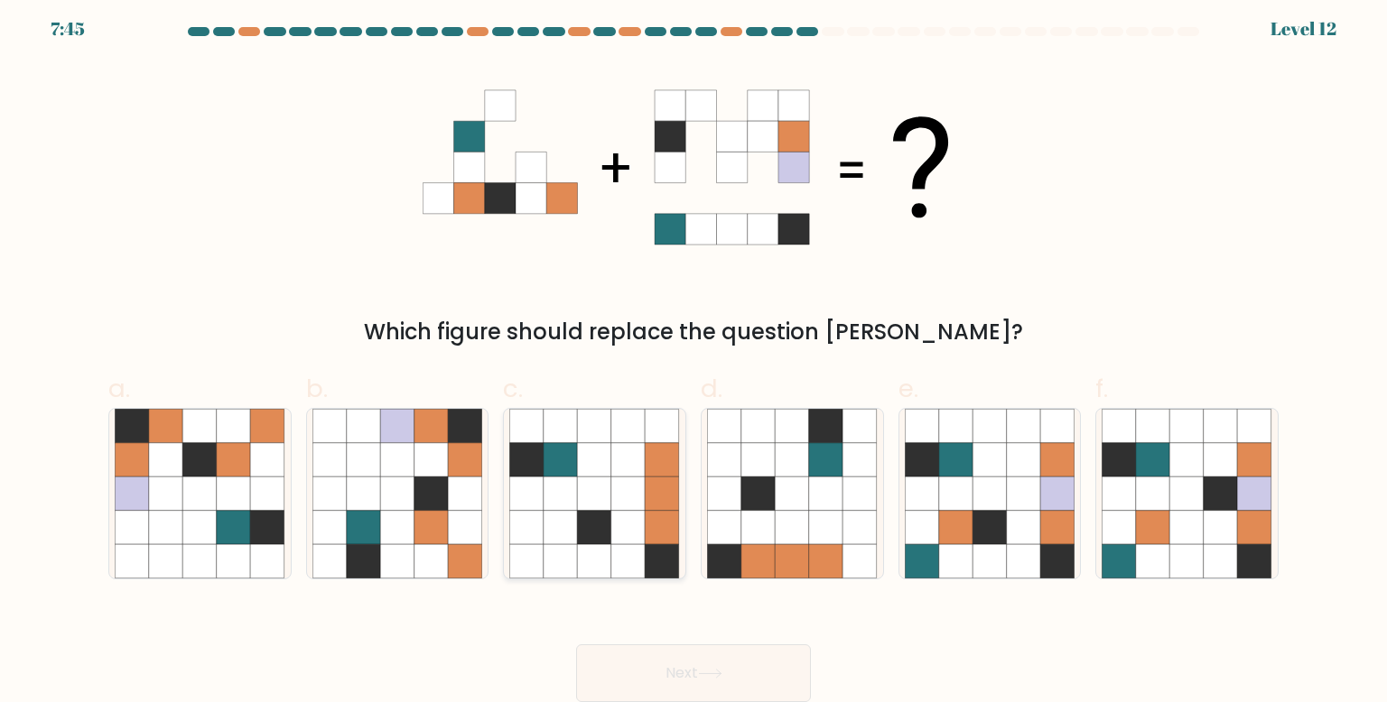
click at [582, 519] on icon at bounding box center [595, 528] width 34 height 34
click at [693, 357] on input "c." at bounding box center [693, 351] width 1 height 12
radio input "true"
click at [396, 547] on icon at bounding box center [397, 561] width 34 height 34
click at [693, 357] on input "b." at bounding box center [693, 351] width 1 height 12
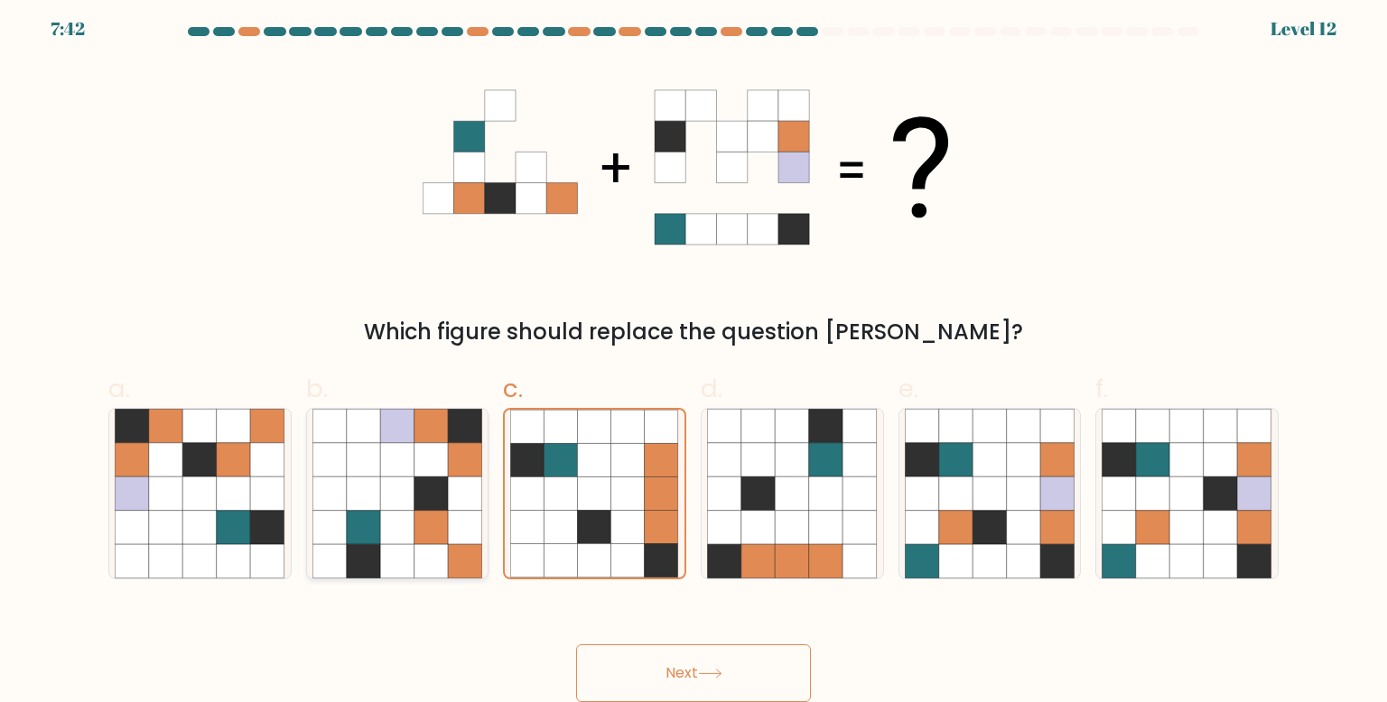
radio input "true"
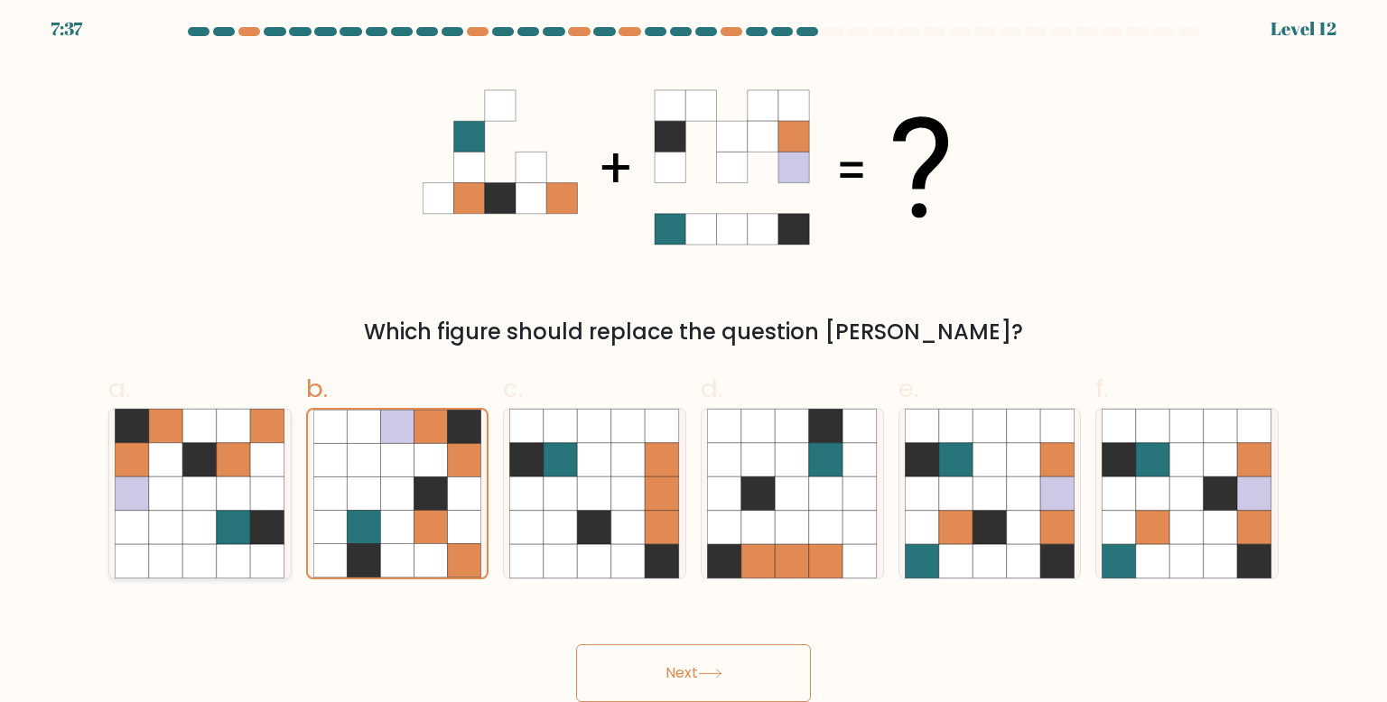
click at [194, 526] on icon at bounding box center [200, 528] width 34 height 34
click at [693, 357] on input "a." at bounding box center [693, 351] width 1 height 12
radio input "true"
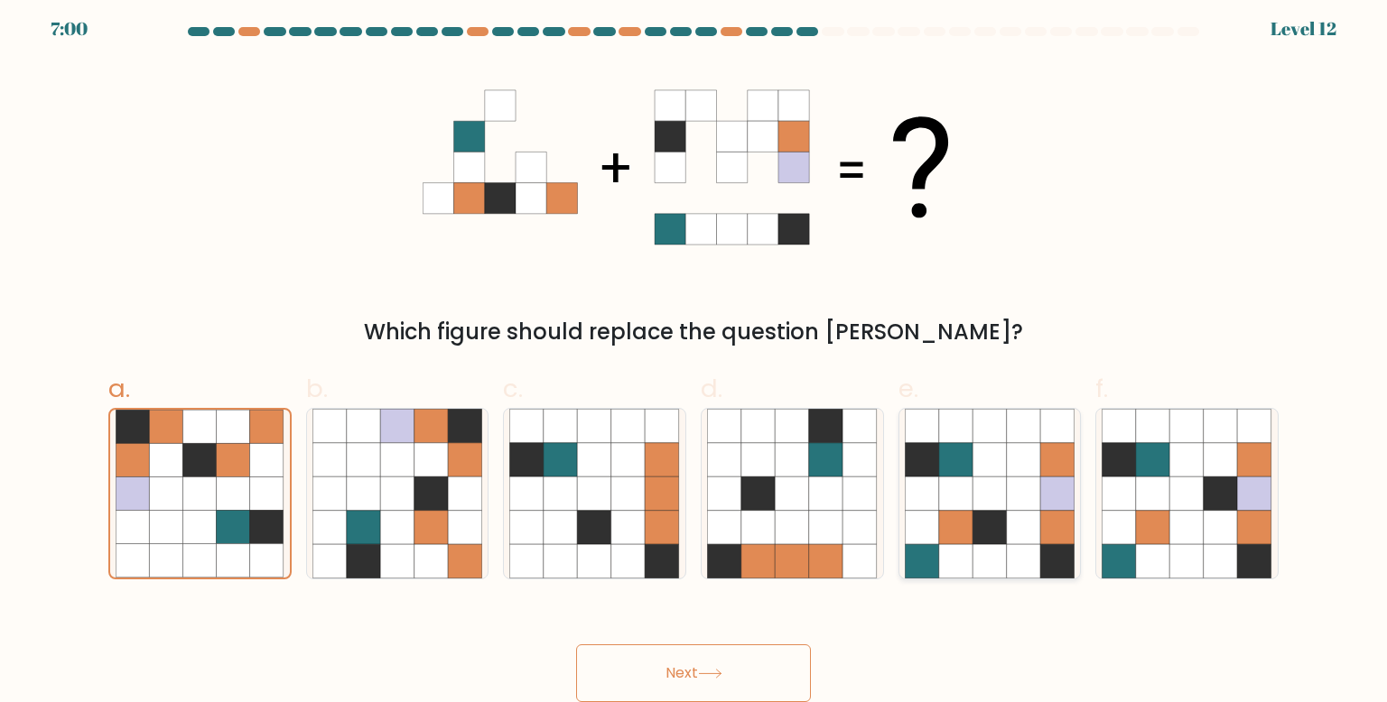
click at [912, 486] on icon at bounding box center [921, 494] width 34 height 34
click at [694, 357] on input "e." at bounding box center [693, 351] width 1 height 12
radio input "true"
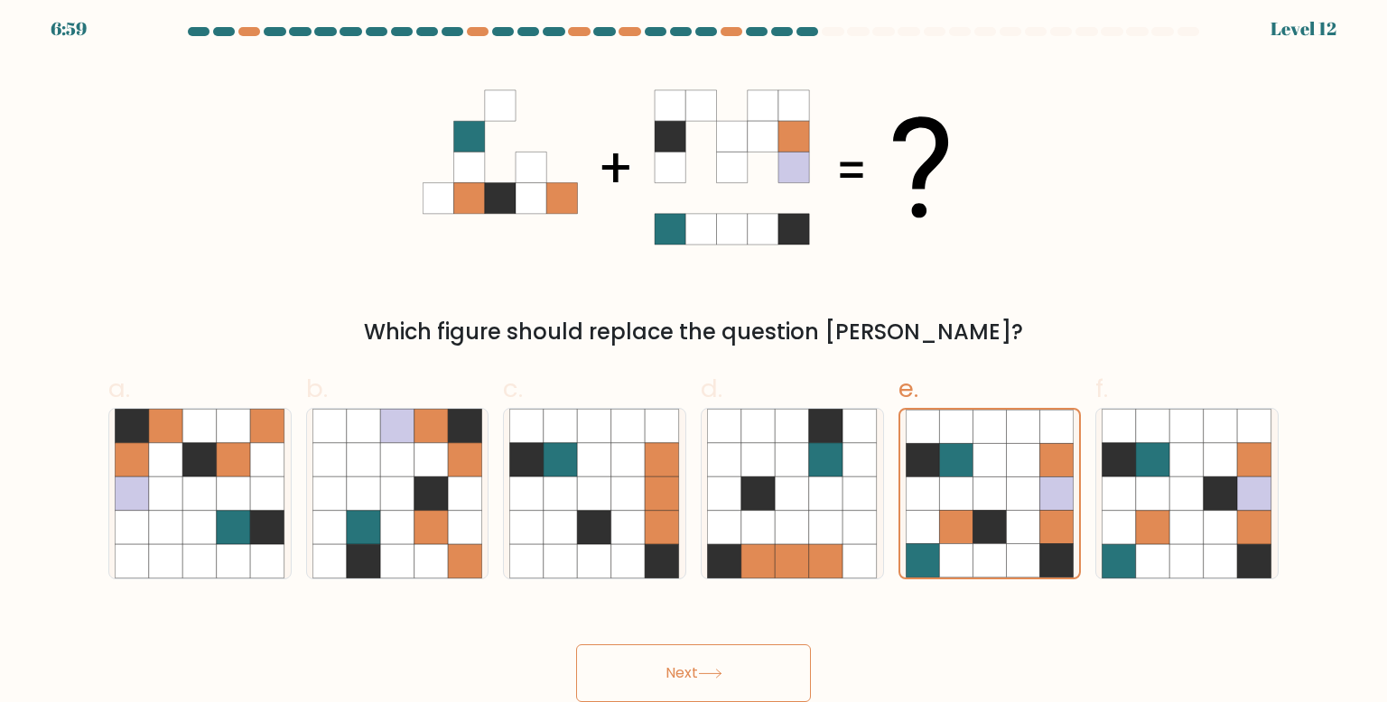
click at [716, 682] on button "Next" at bounding box center [693, 674] width 235 height 58
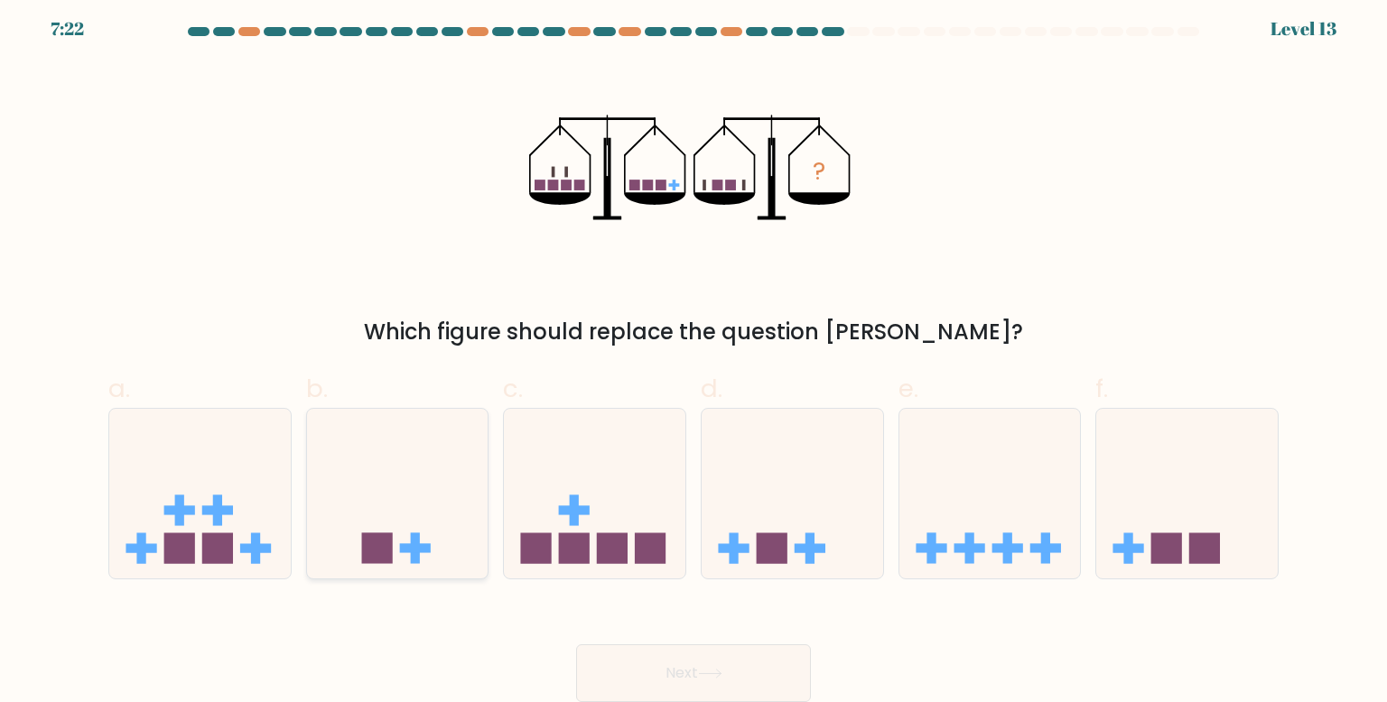
click at [373, 441] on icon at bounding box center [397, 494] width 181 height 150
click at [693, 357] on input "b." at bounding box center [693, 351] width 1 height 12
radio input "true"
click at [633, 663] on button "Next" at bounding box center [693, 674] width 235 height 58
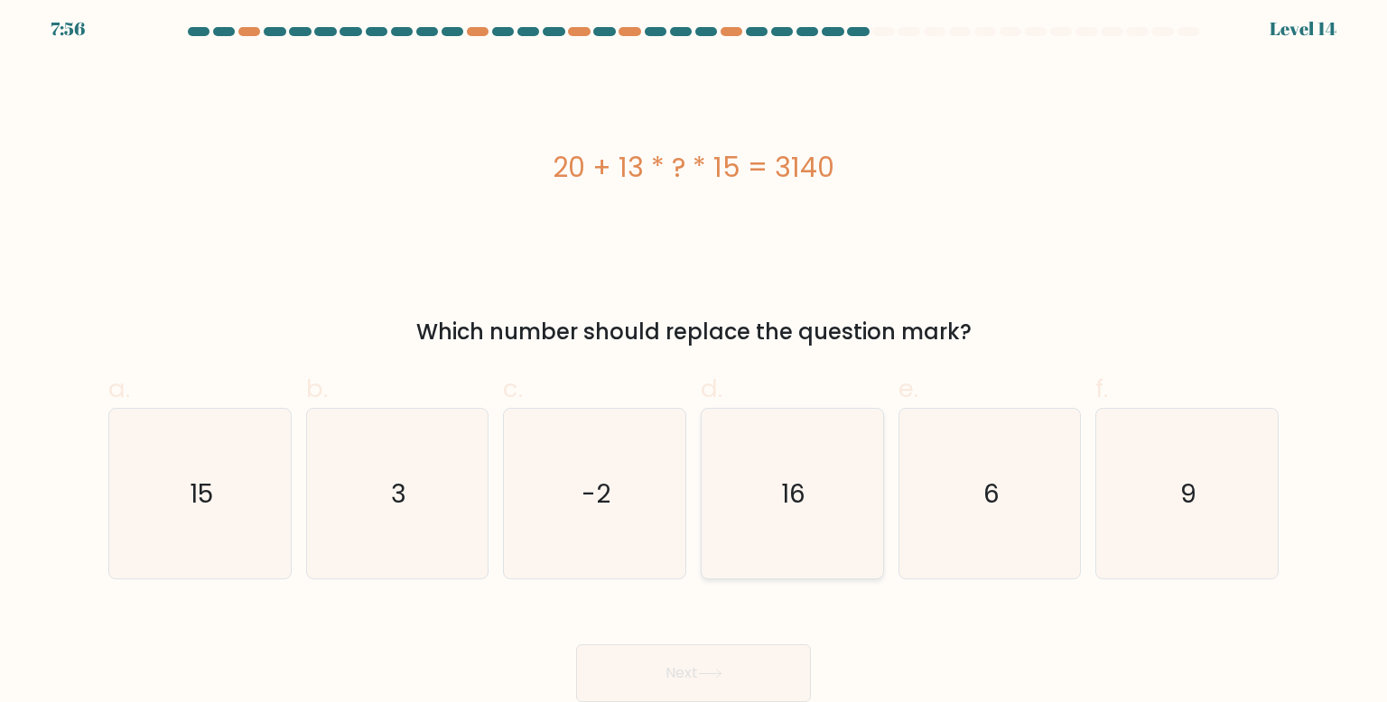
click at [761, 444] on icon "16" at bounding box center [792, 494] width 170 height 170
click at [694, 357] on input "d. 16" at bounding box center [693, 351] width 1 height 12
radio input "true"
click at [684, 670] on button "Next" at bounding box center [693, 674] width 235 height 58
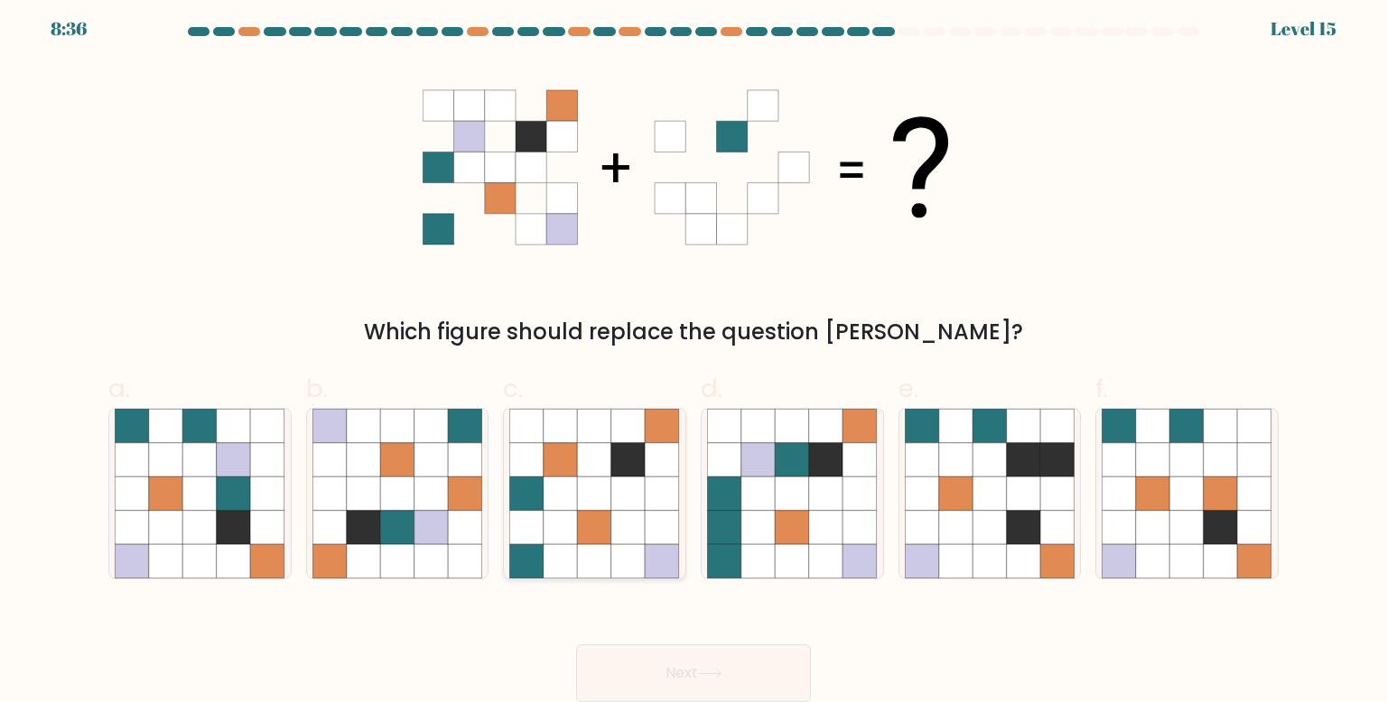
click at [680, 515] on div at bounding box center [594, 494] width 183 height 172
click at [693, 357] on input "c." at bounding box center [693, 351] width 1 height 12
radio input "true"
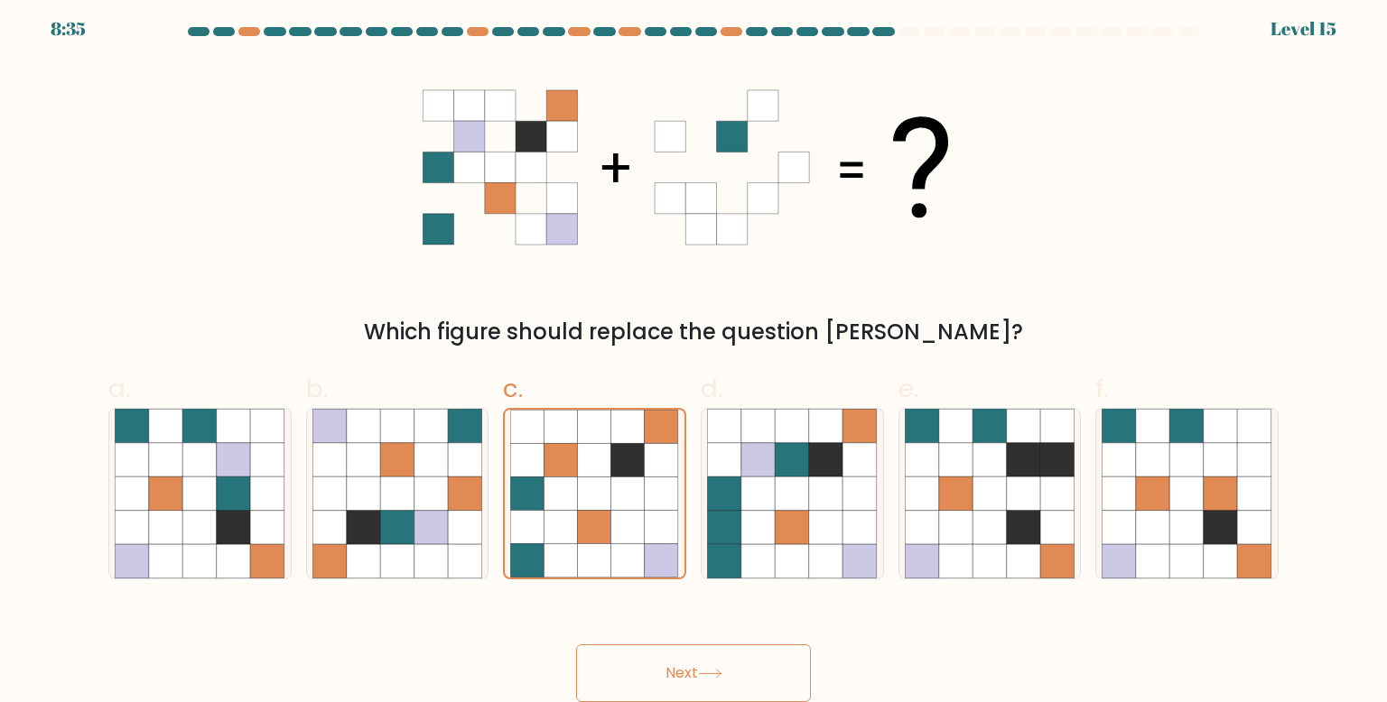
click at [709, 691] on button "Next" at bounding box center [693, 674] width 235 height 58
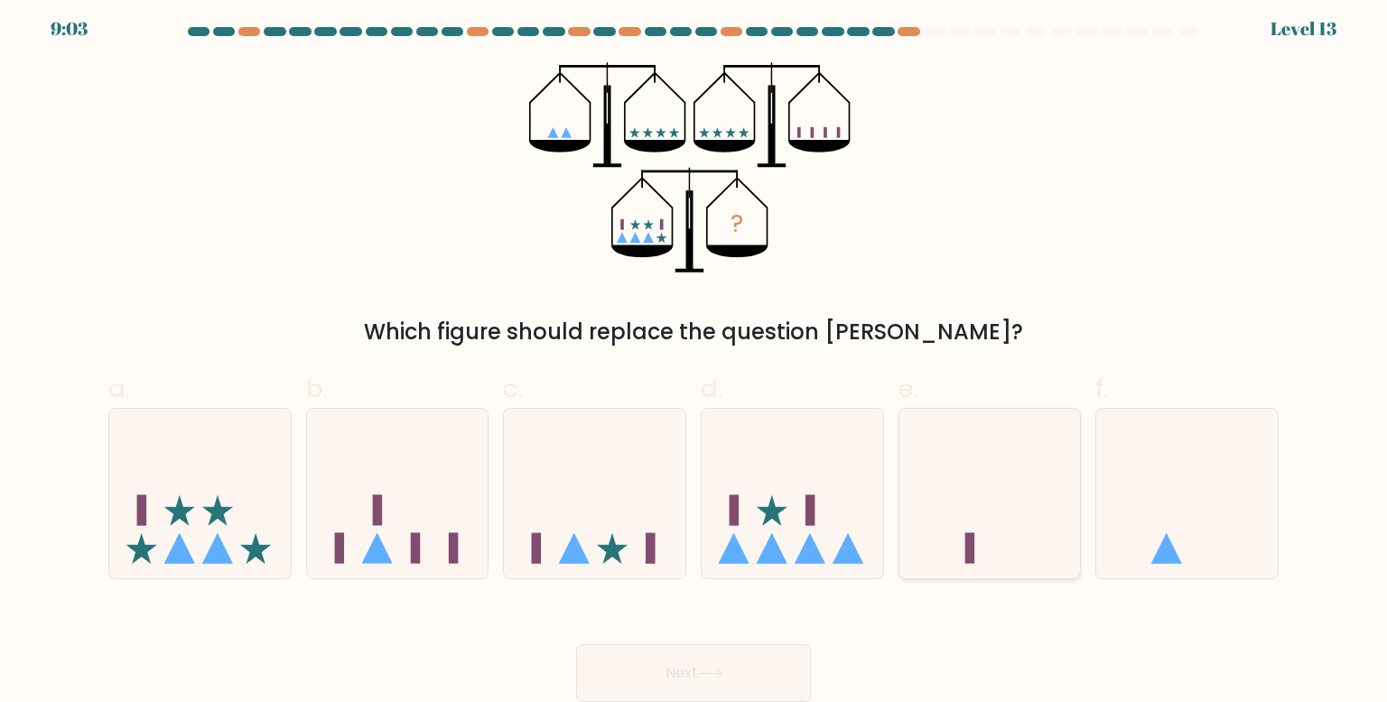
click at [931, 466] on icon at bounding box center [989, 494] width 181 height 150
click at [694, 357] on input "e." at bounding box center [693, 351] width 1 height 12
radio input "true"
click at [852, 480] on icon at bounding box center [791, 494] width 181 height 150
click at [694, 357] on input "d." at bounding box center [693, 351] width 1 height 12
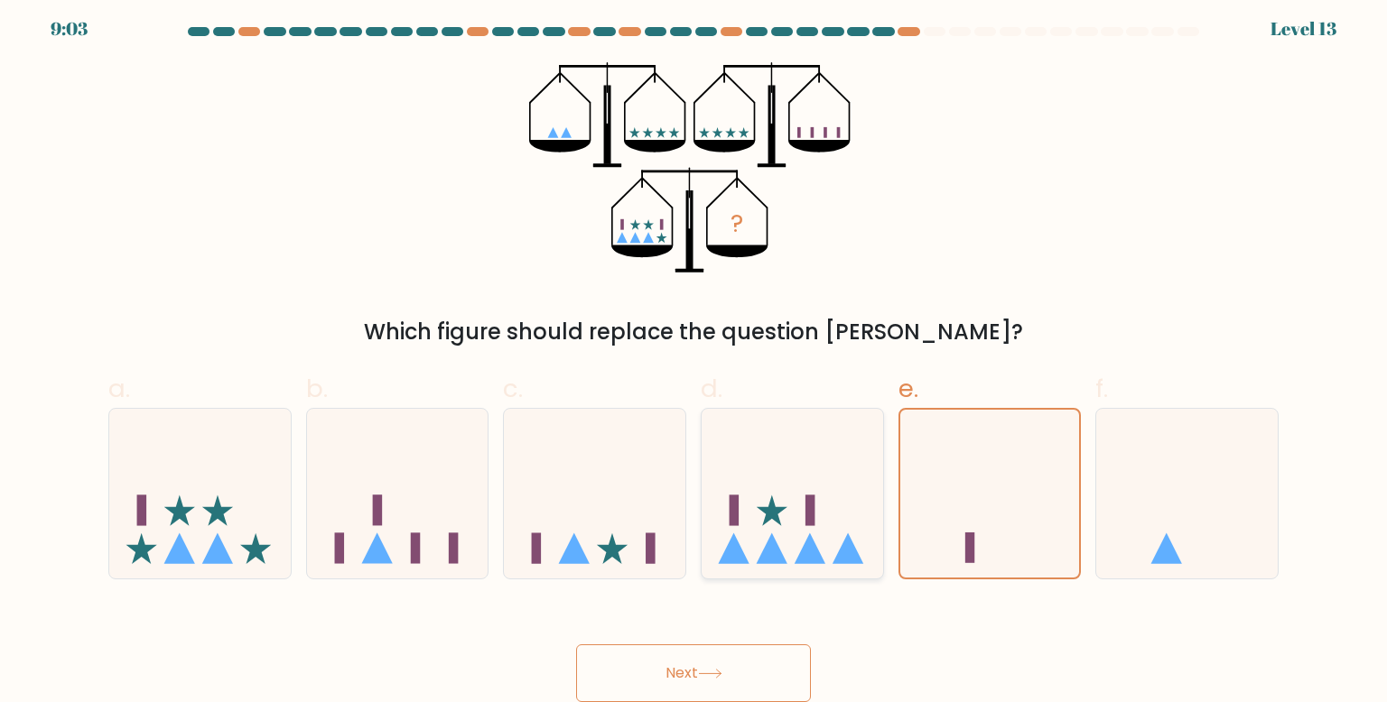
radio input "true"
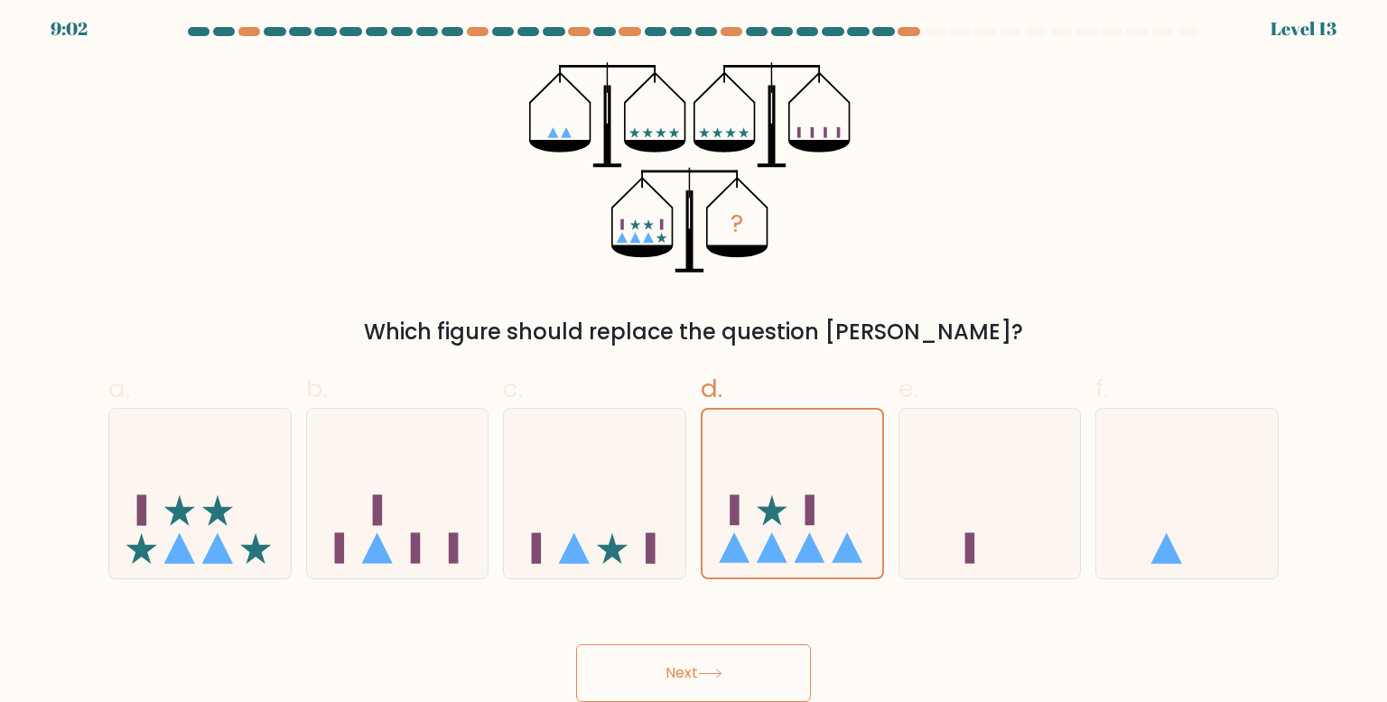
click at [741, 654] on button "Next" at bounding box center [693, 674] width 235 height 58
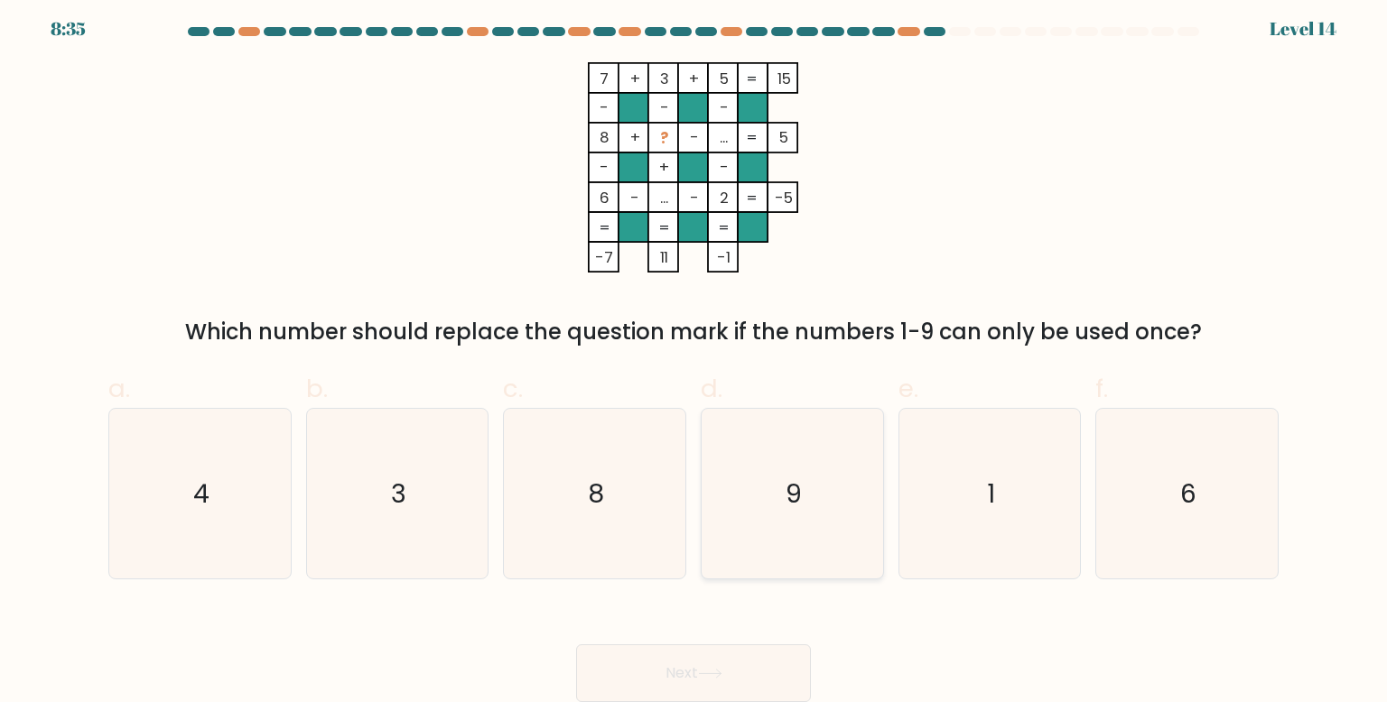
click at [795, 509] on text "9" at bounding box center [793, 494] width 16 height 36
click at [694, 357] on input "d. 9" at bounding box center [693, 351] width 1 height 12
radio input "true"
click at [722, 660] on button "Next" at bounding box center [693, 674] width 235 height 58
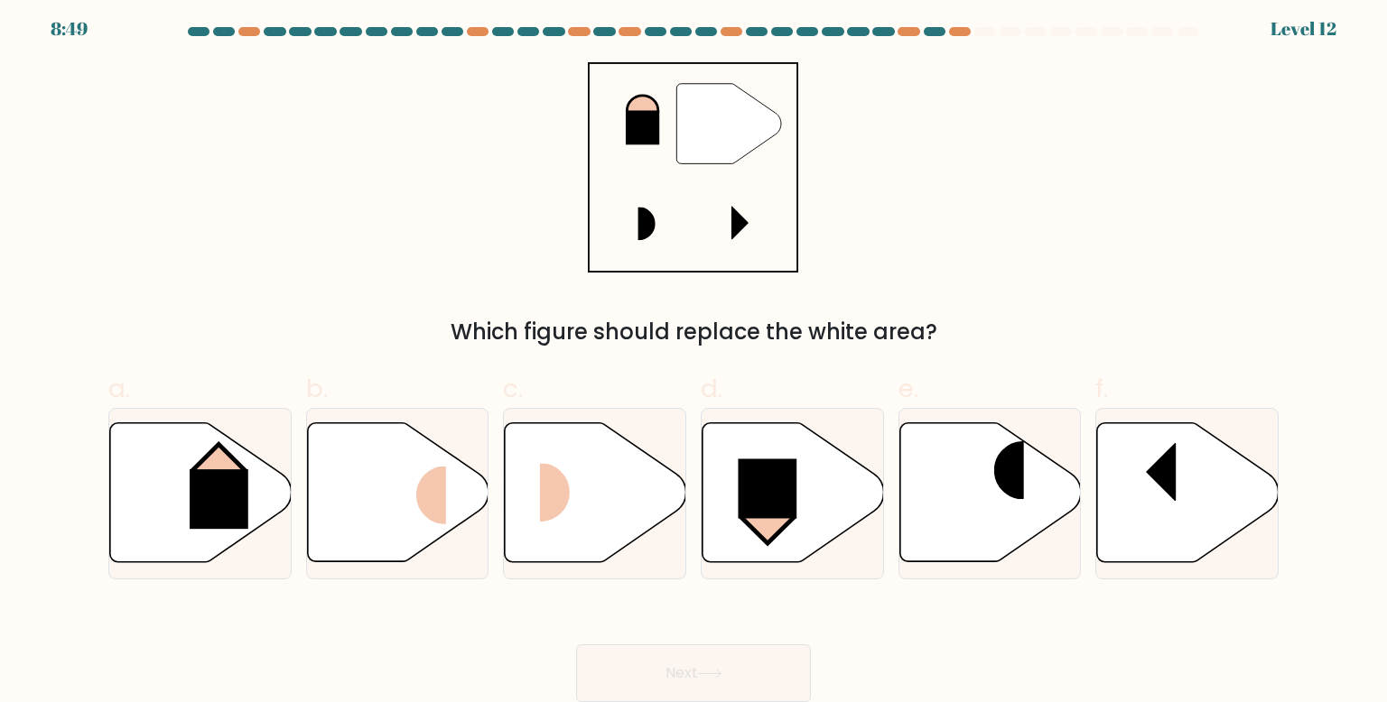
click at [692, 133] on icon at bounding box center [729, 124] width 105 height 80
click at [243, 473] on rect at bounding box center [219, 500] width 59 height 60
click at [693, 357] on input "a." at bounding box center [693, 351] width 1 height 12
radio input "true"
click at [745, 665] on button "Next" at bounding box center [693, 674] width 235 height 58
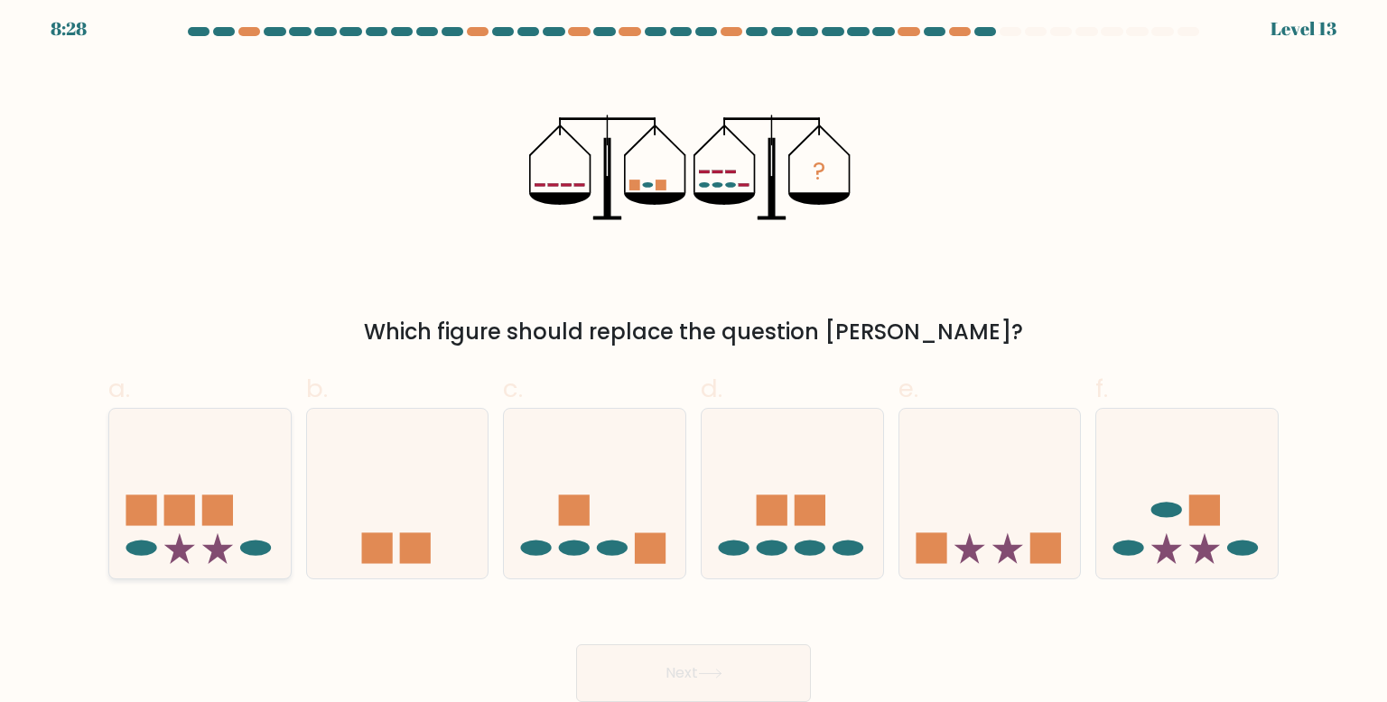
click at [155, 496] on rect at bounding box center [140, 510] width 31 height 31
click at [693, 357] on input "a." at bounding box center [693, 351] width 1 height 12
radio input "true"
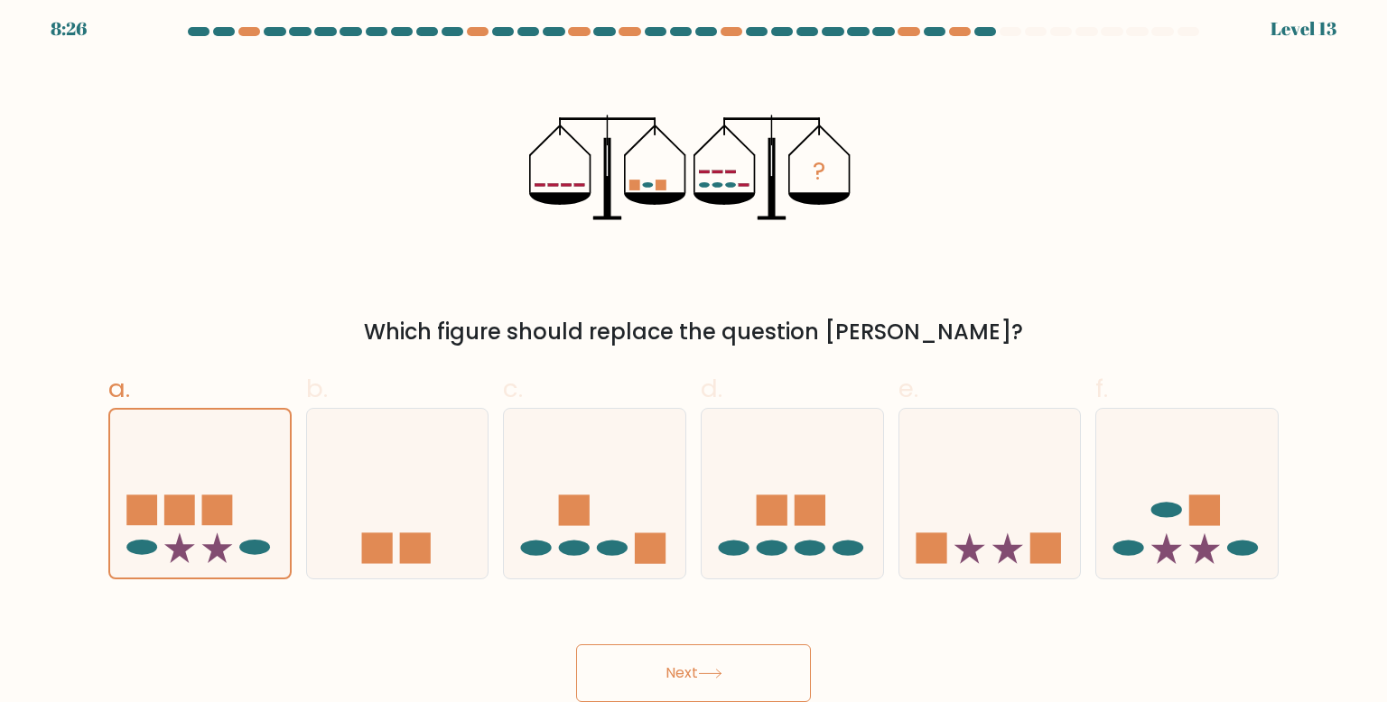
click at [629, 675] on button "Next" at bounding box center [693, 674] width 235 height 58
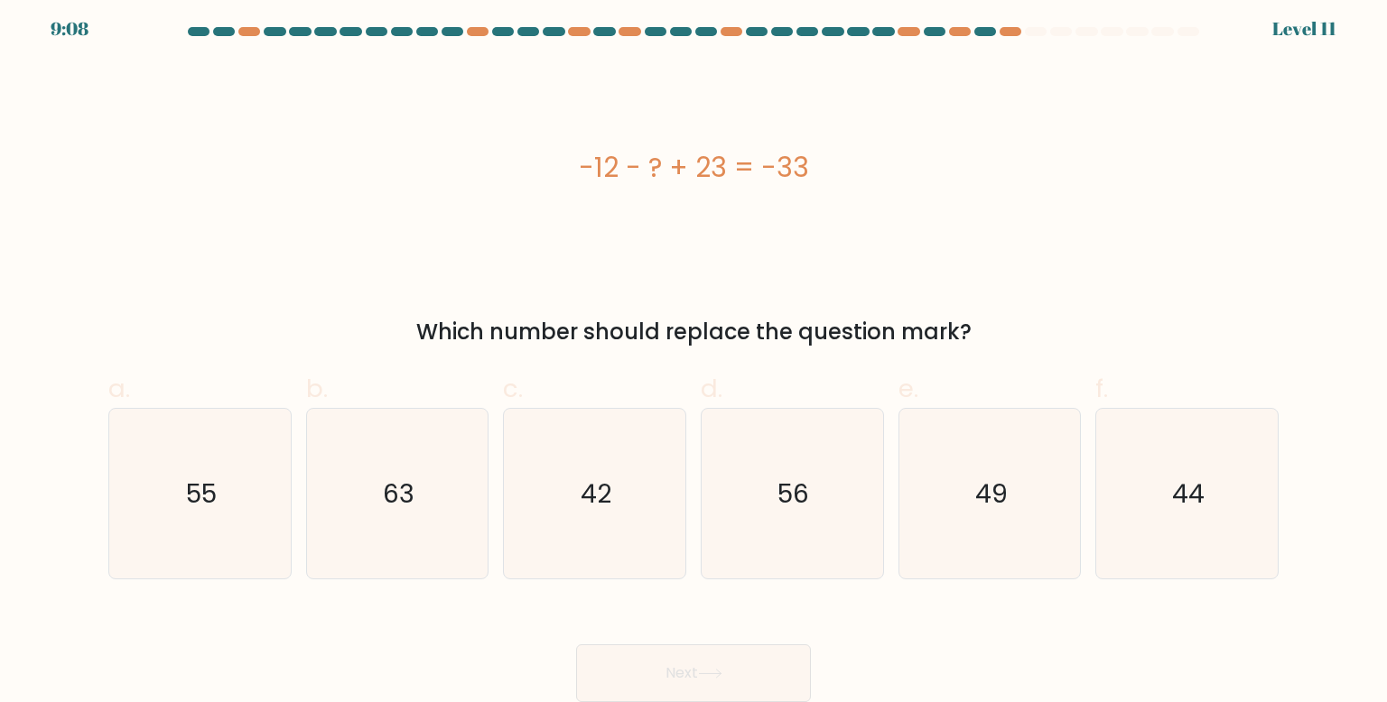
click at [818, 333] on div "Which number should replace the question mark?" at bounding box center [693, 332] width 1148 height 32
click at [1173, 457] on icon "44" at bounding box center [1186, 494] width 170 height 170
click at [694, 357] on input "f. 44" at bounding box center [693, 351] width 1 height 12
radio input "true"
click at [743, 698] on button "Next" at bounding box center [693, 674] width 235 height 58
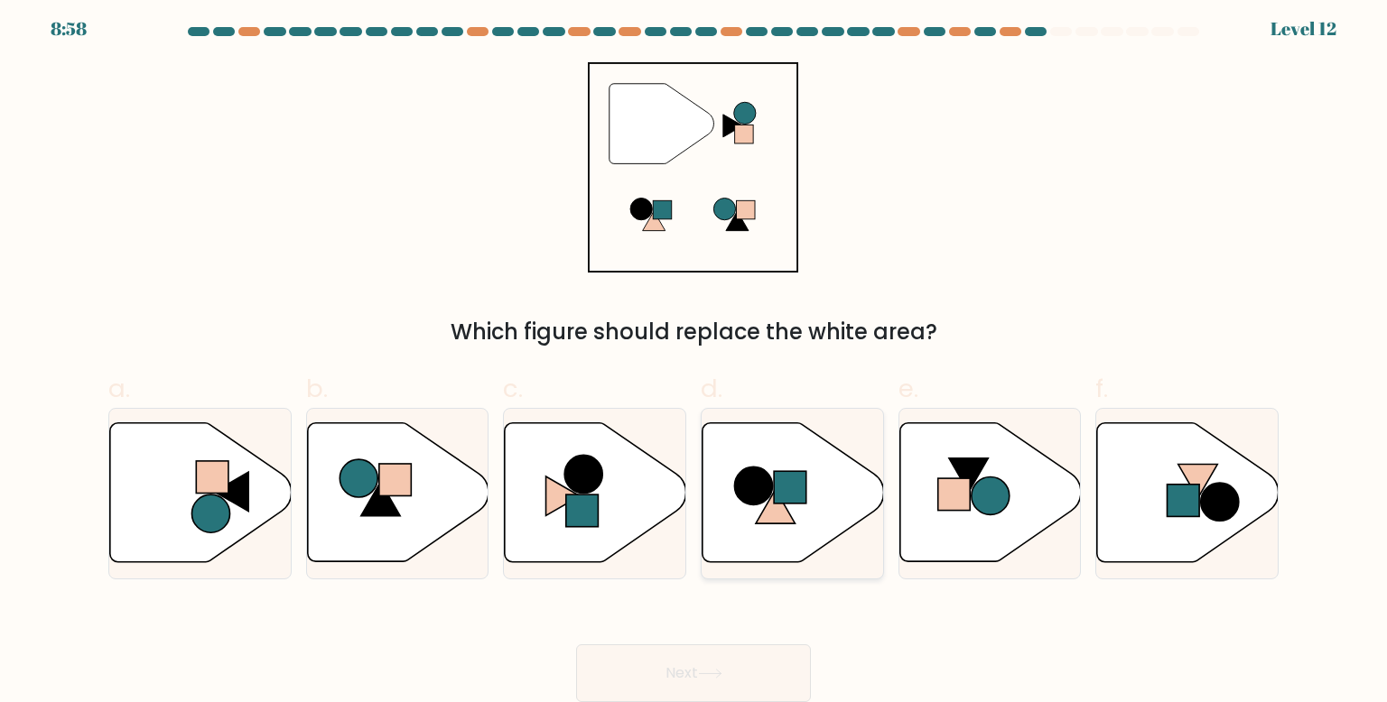
click at [750, 457] on icon at bounding box center [792, 492] width 181 height 139
click at [694, 357] on input "d." at bounding box center [693, 351] width 1 height 12
radio input "true"
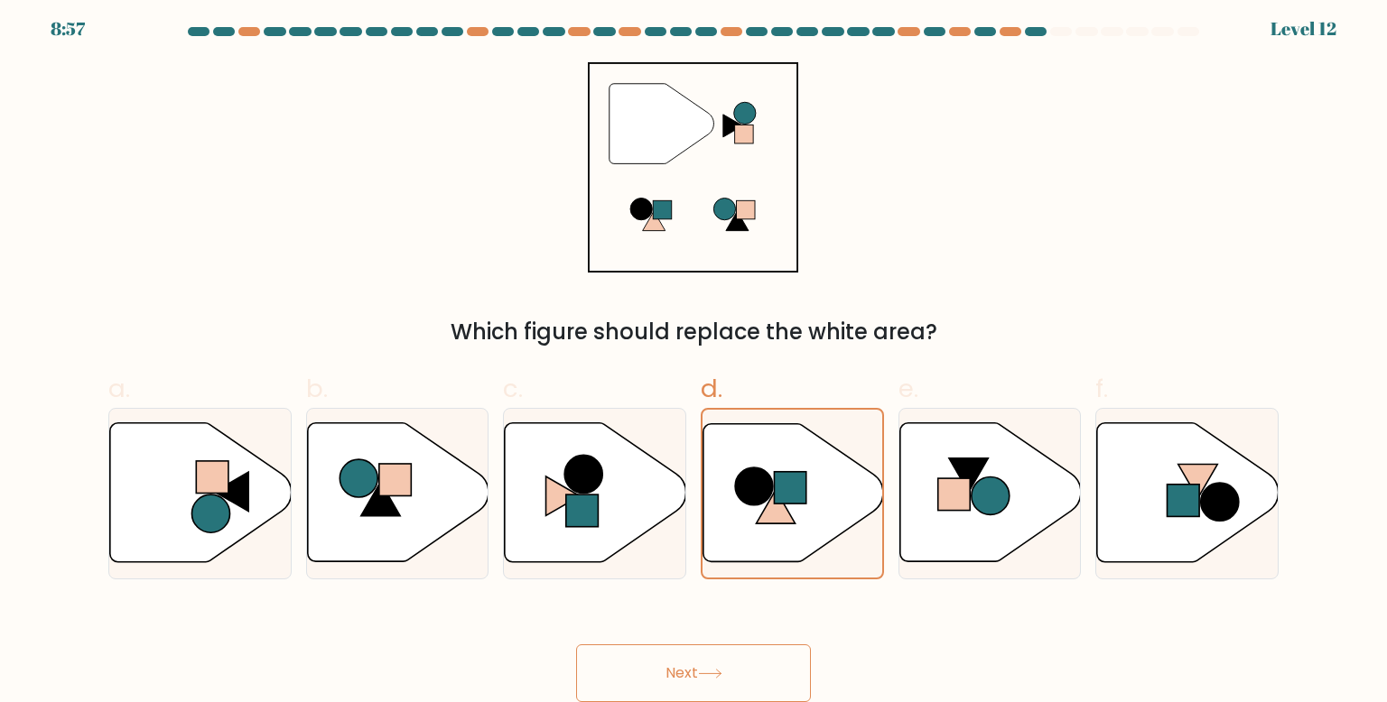
click at [707, 664] on button "Next" at bounding box center [693, 674] width 235 height 58
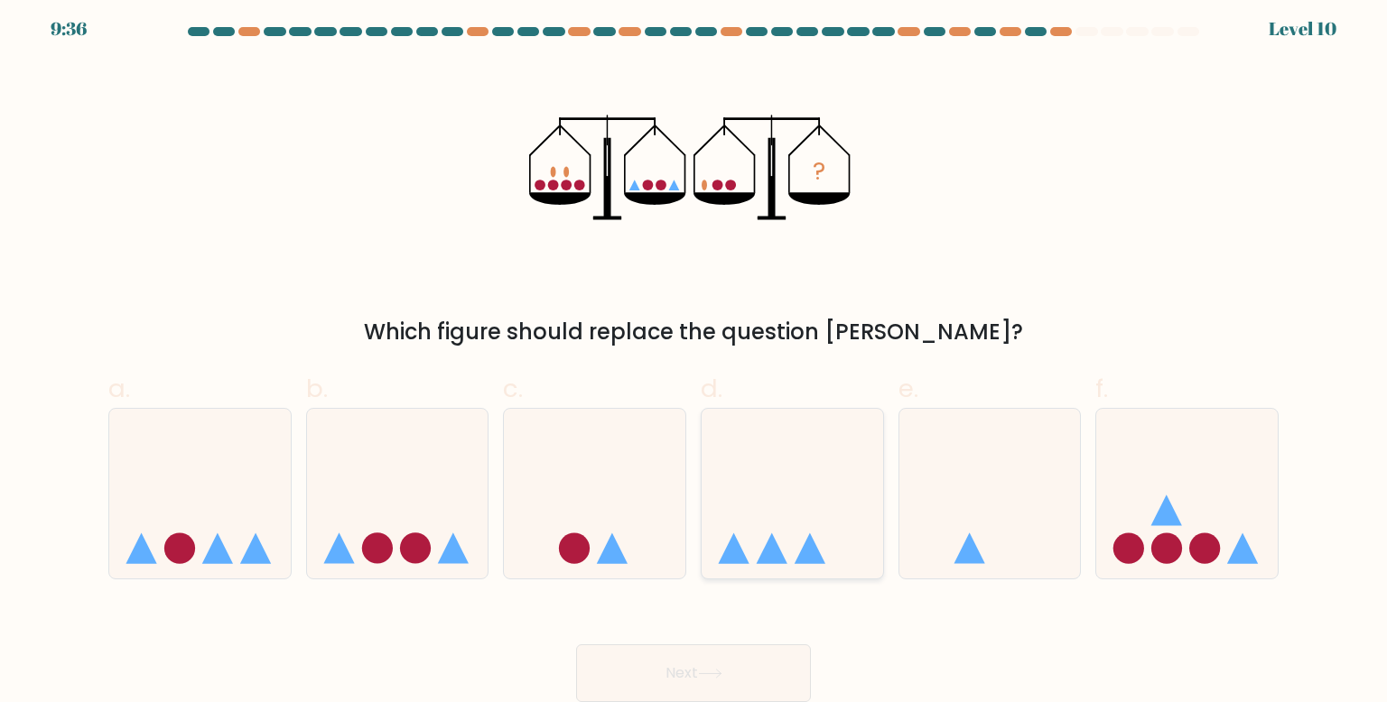
click at [747, 452] on icon at bounding box center [791, 494] width 181 height 150
click at [694, 357] on input "d." at bounding box center [693, 351] width 1 height 12
radio input "true"
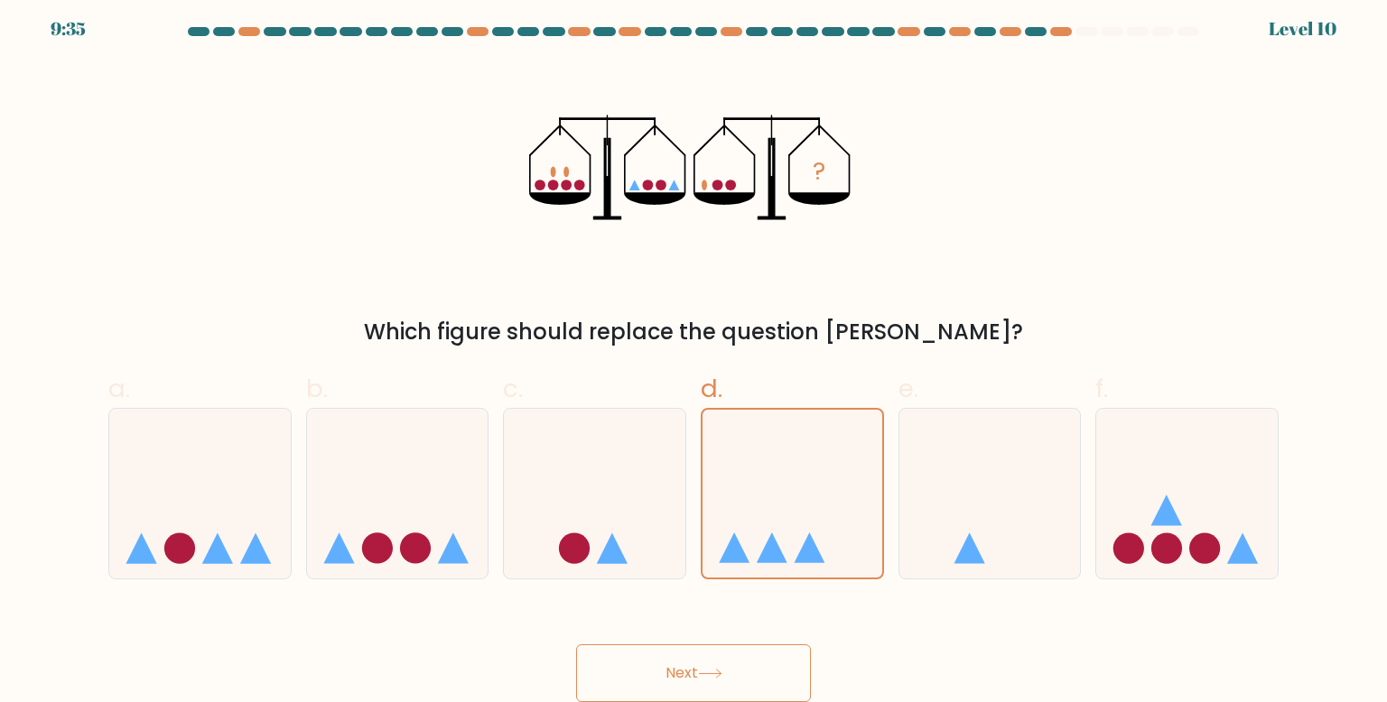
click at [712, 661] on button "Next" at bounding box center [693, 674] width 235 height 58
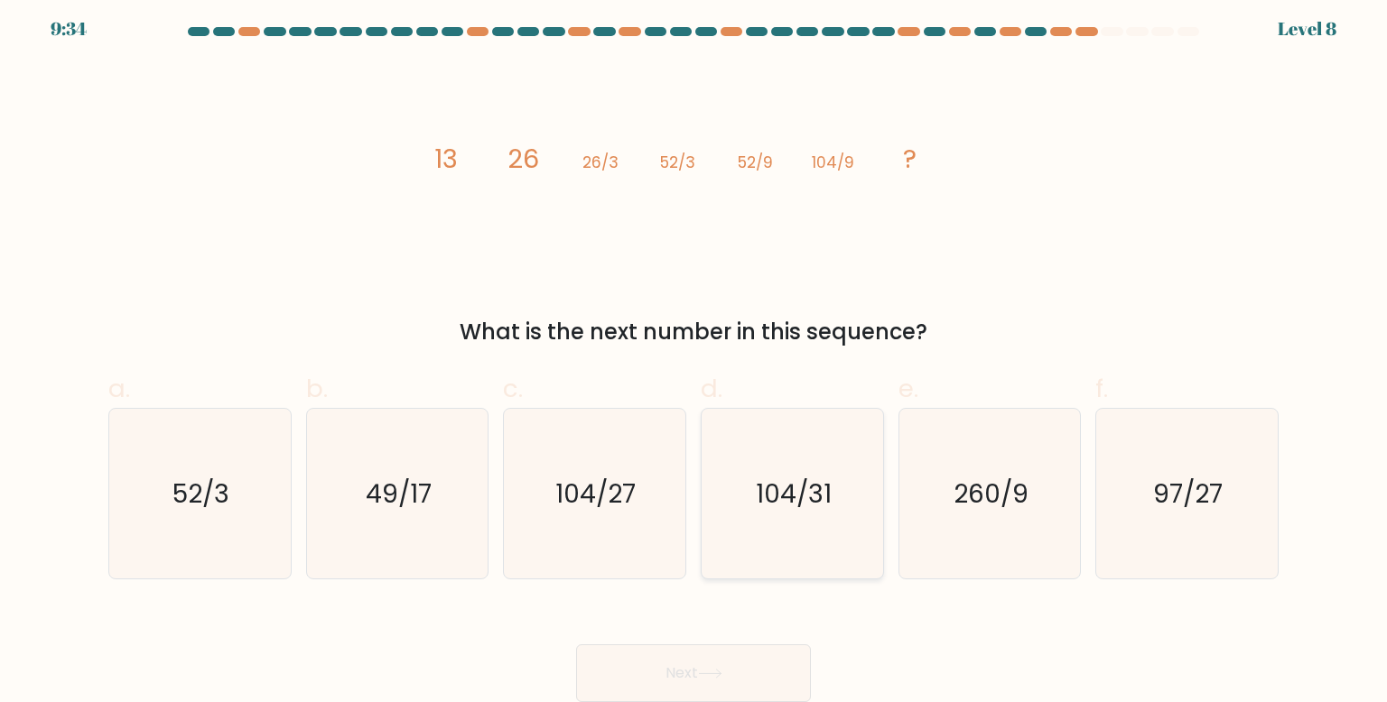
click at [791, 509] on text "104/31" at bounding box center [794, 494] width 76 height 36
click at [694, 357] on input "d. 104/31" at bounding box center [693, 351] width 1 height 12
radio input "true"
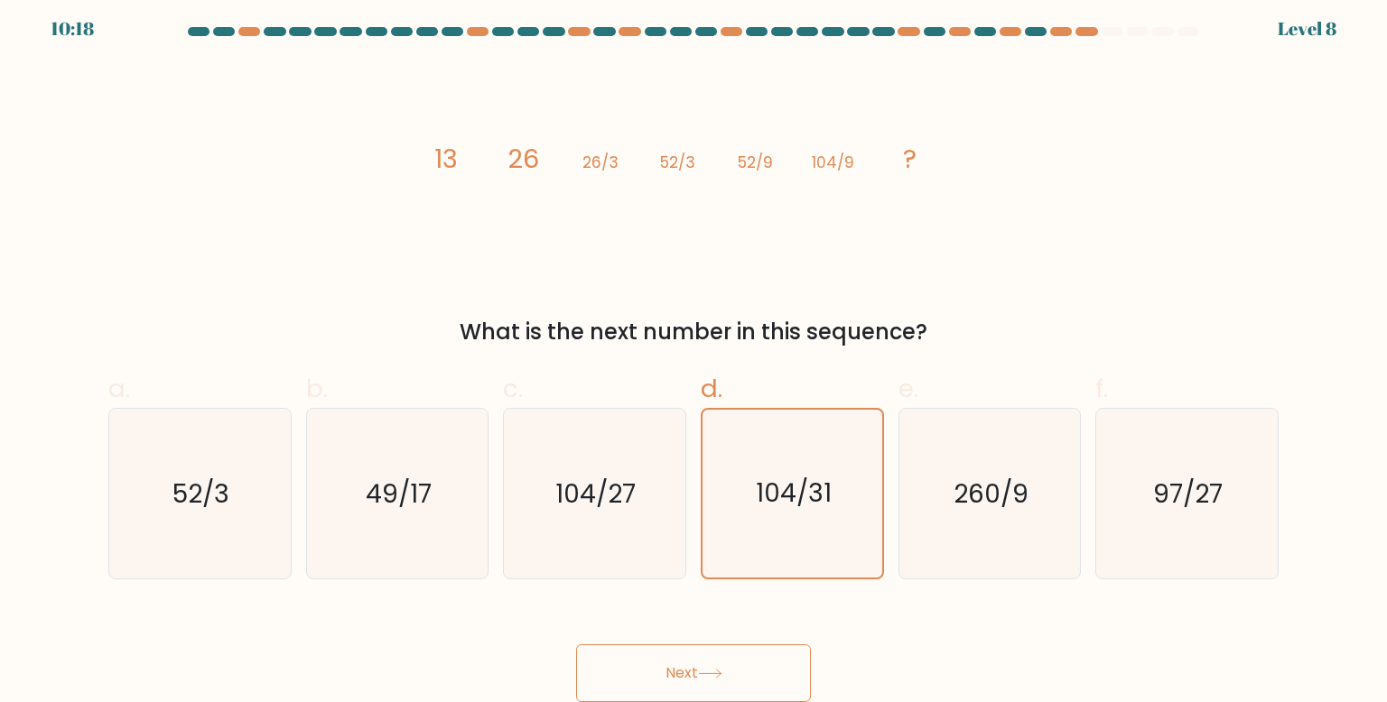
click at [723, 664] on button "Next" at bounding box center [693, 674] width 235 height 58
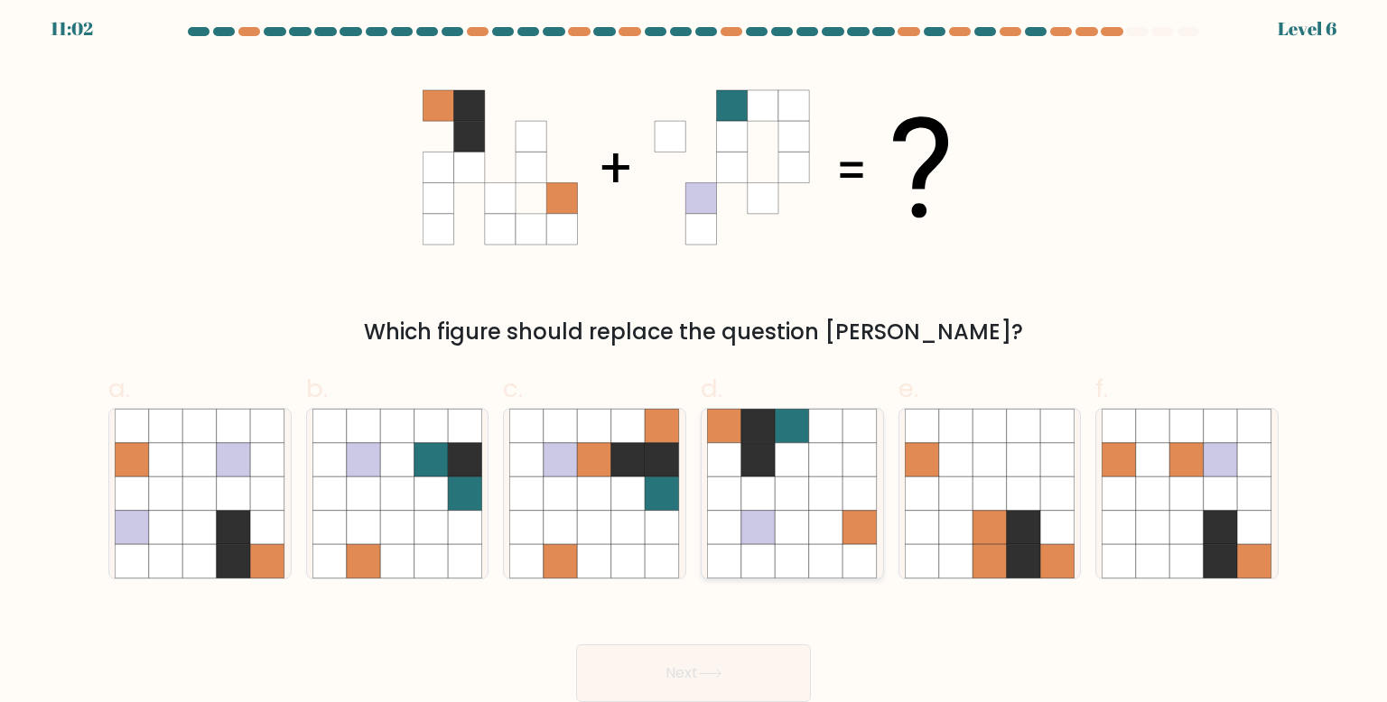
click at [775, 528] on icon at bounding box center [792, 528] width 34 height 34
click at [694, 357] on input "d." at bounding box center [693, 351] width 1 height 12
radio input "true"
click at [730, 660] on button "Next" at bounding box center [693, 674] width 235 height 58
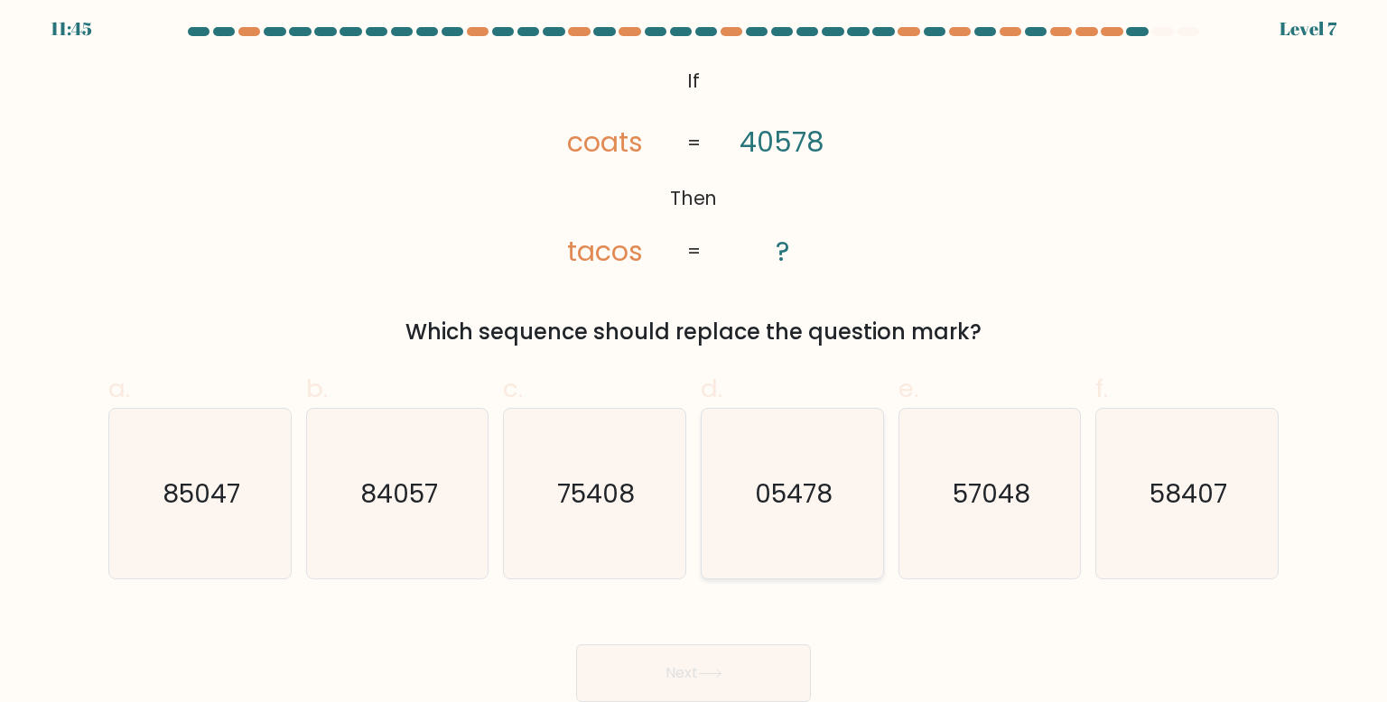
click at [793, 558] on icon "05478" at bounding box center [792, 494] width 170 height 170
click at [694, 357] on input "d. 05478" at bounding box center [693, 351] width 1 height 12
radio input "true"
click at [728, 659] on button "Next" at bounding box center [693, 674] width 235 height 58
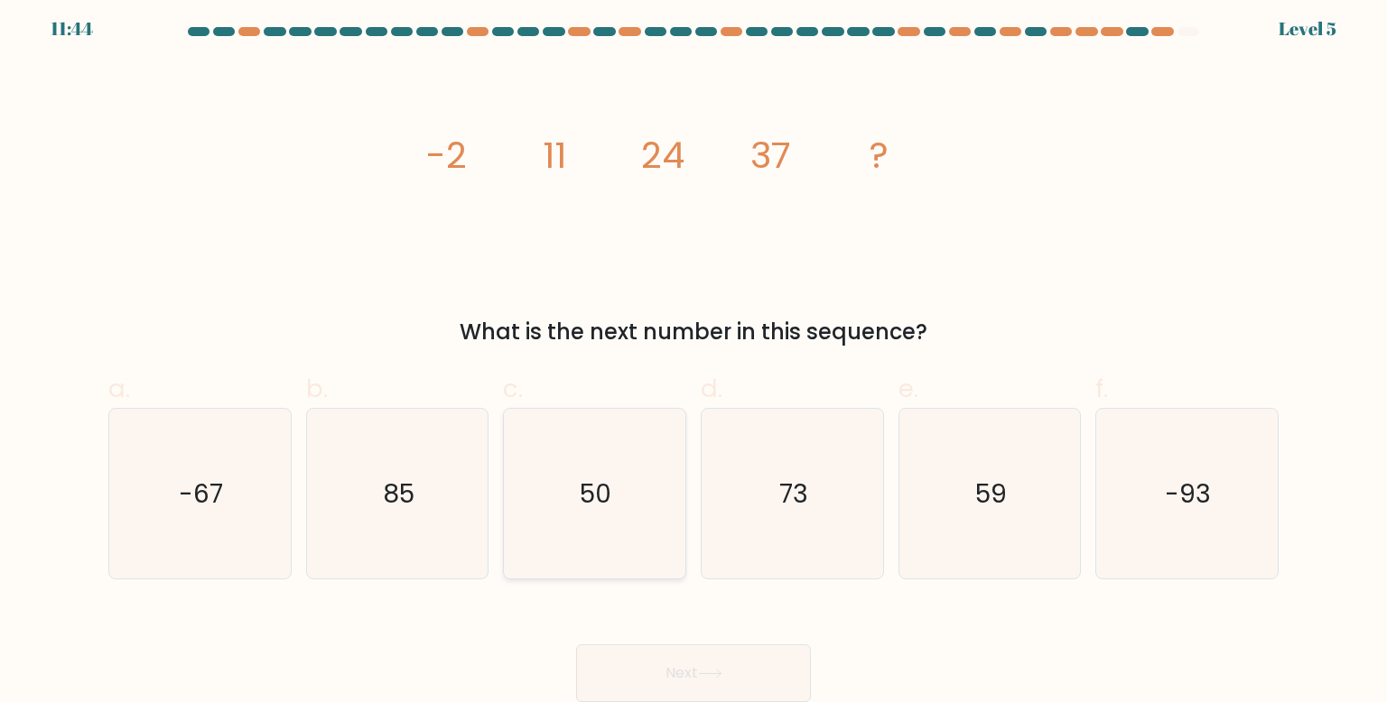
click at [676, 536] on icon "50" at bounding box center [594, 494] width 170 height 170
click at [693, 357] on input "c. 50" at bounding box center [693, 351] width 1 height 12
radio input "true"
click at [713, 684] on button "Next" at bounding box center [693, 674] width 235 height 58
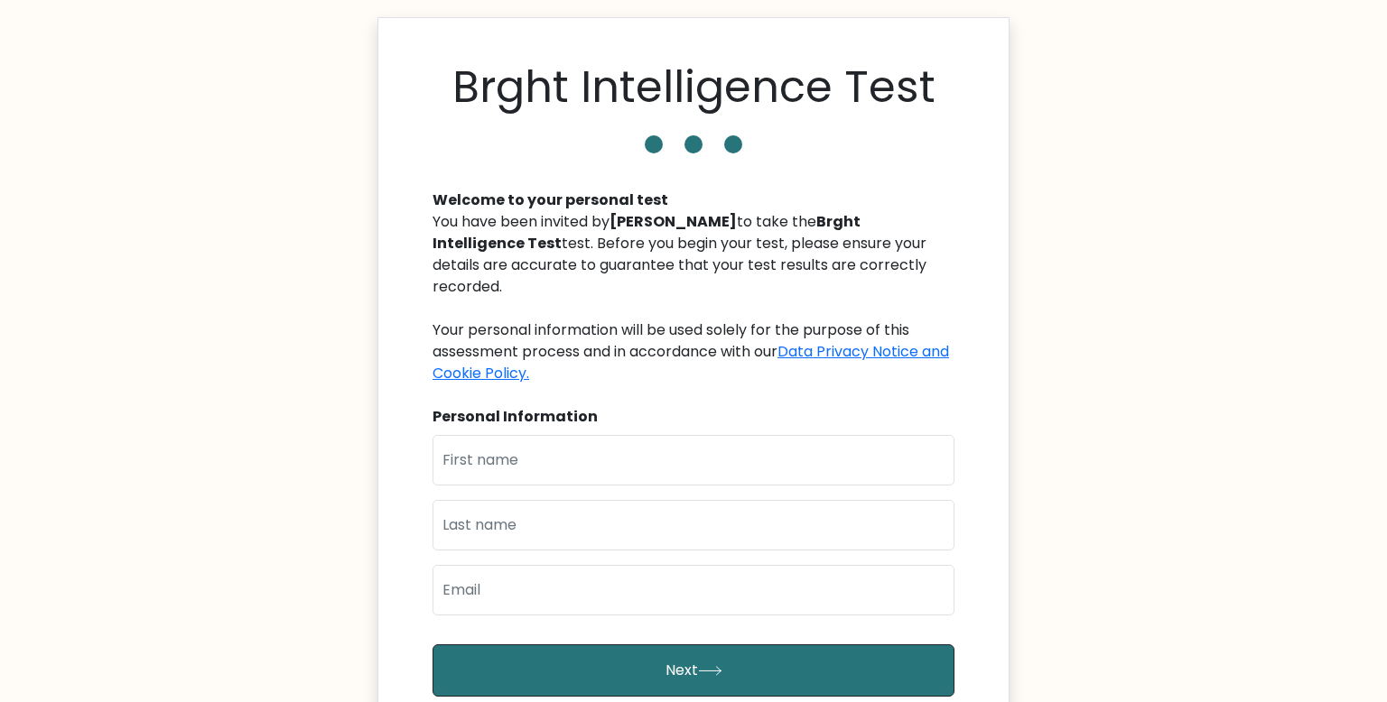
scroll to position [30, 0]
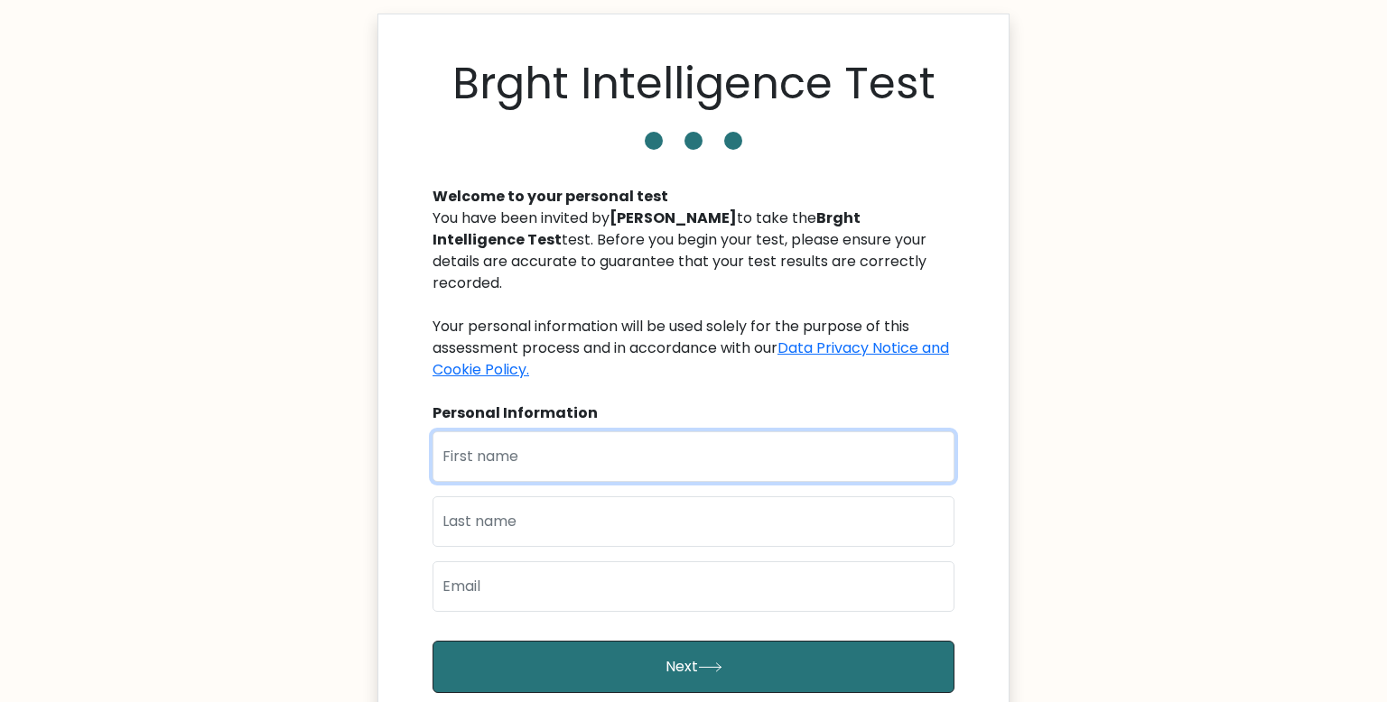
click at [550, 431] on input "text" at bounding box center [693, 456] width 522 height 51
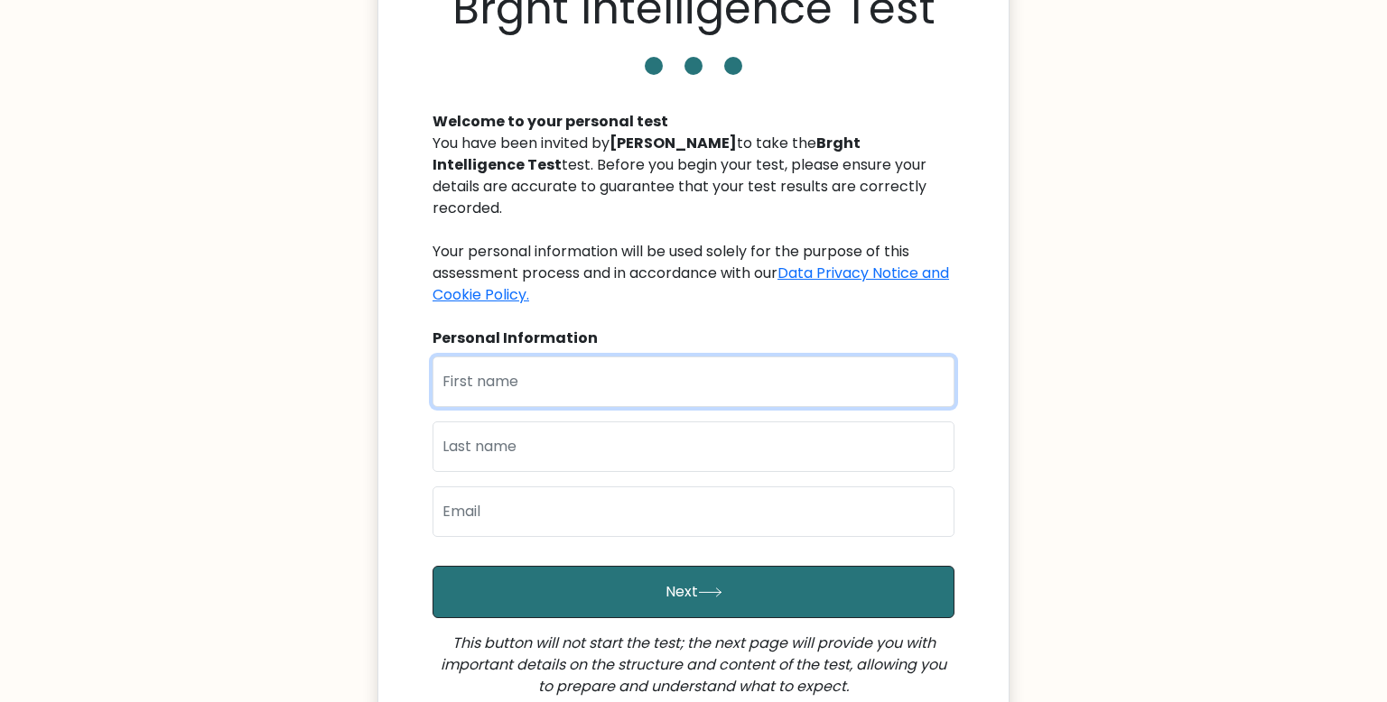
scroll to position [106, 0]
type input "joe"
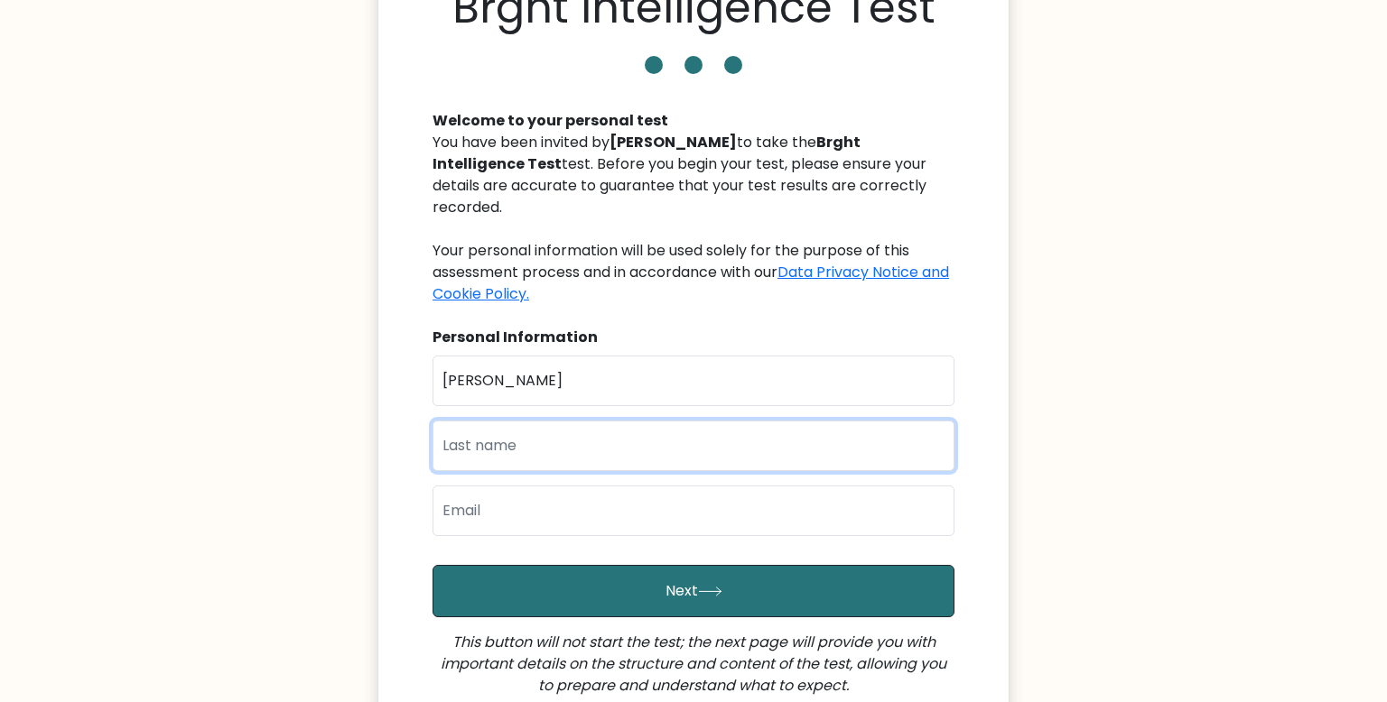
click at [509, 434] on input "text" at bounding box center [693, 446] width 522 height 51
type input "bart"
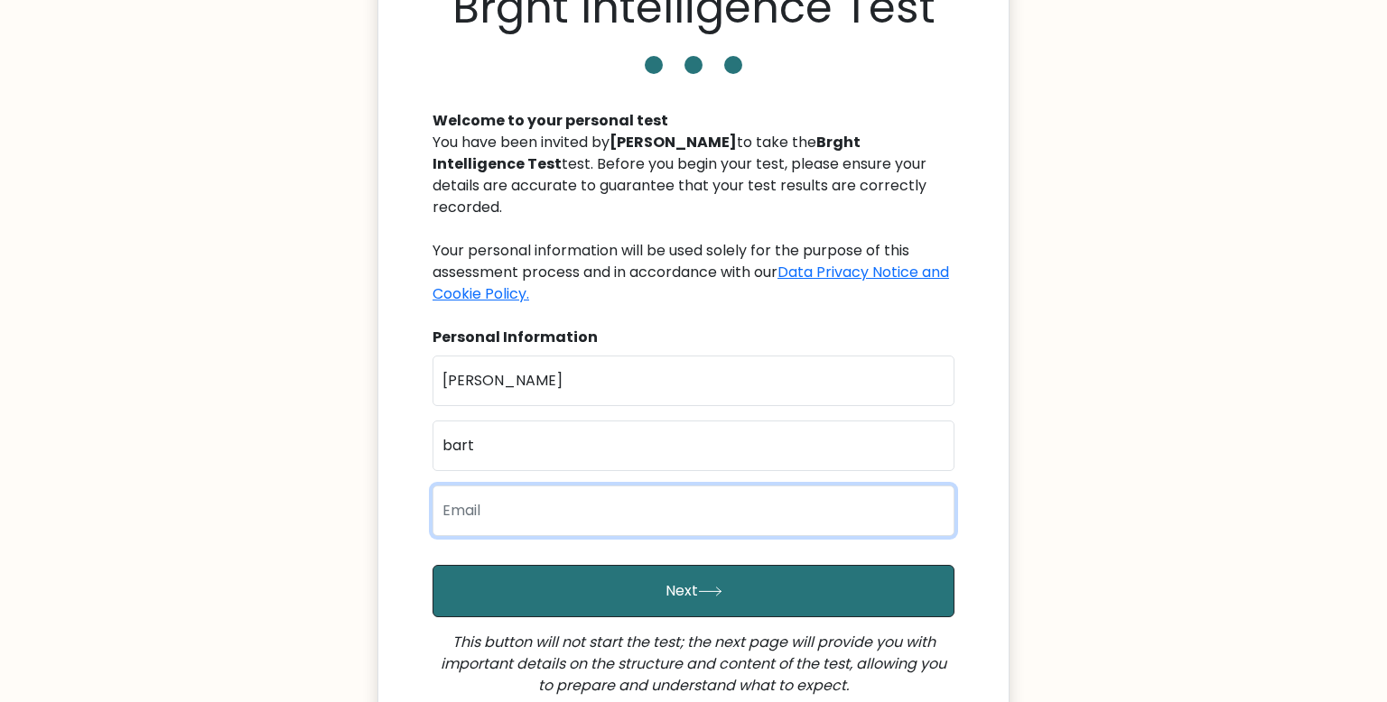
click at [520, 486] on input "email" at bounding box center [693, 511] width 522 height 51
type input "Dcatwifcoolhat@gmail.com"
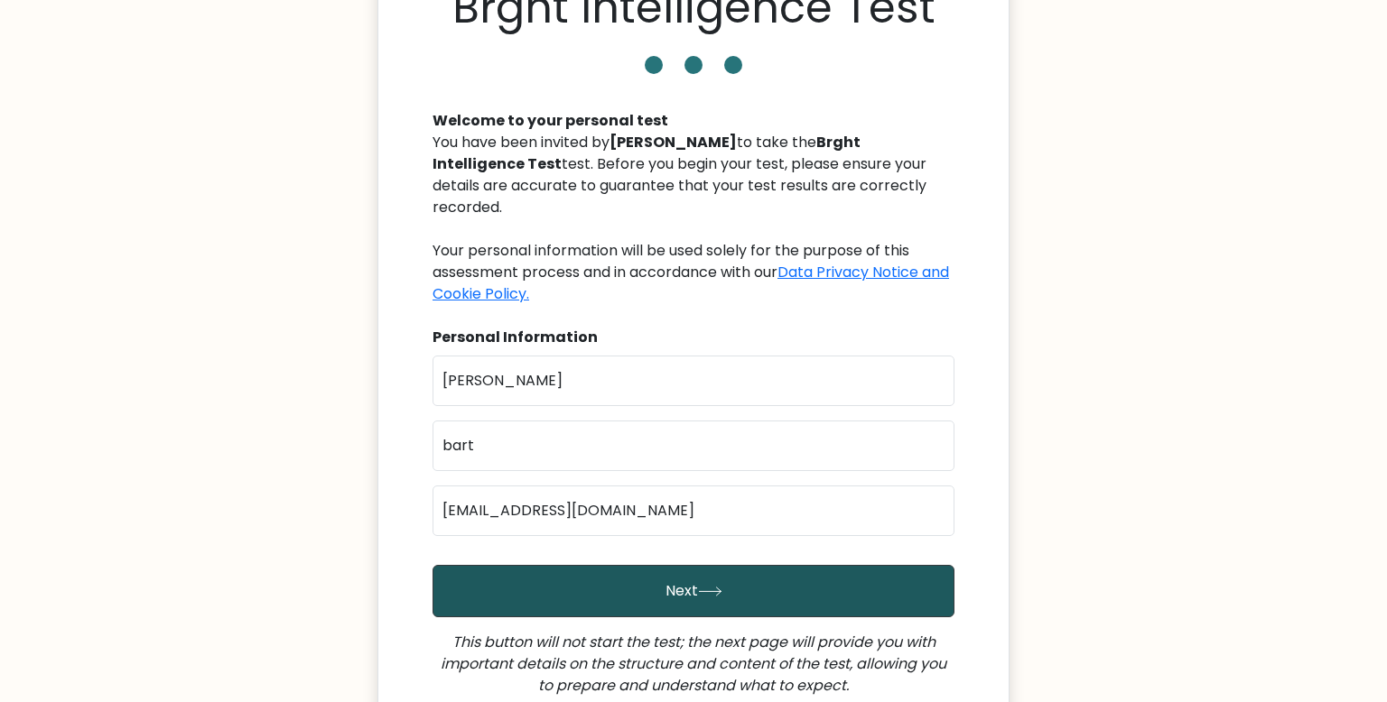
click at [519, 565] on button "Next" at bounding box center [693, 591] width 522 height 52
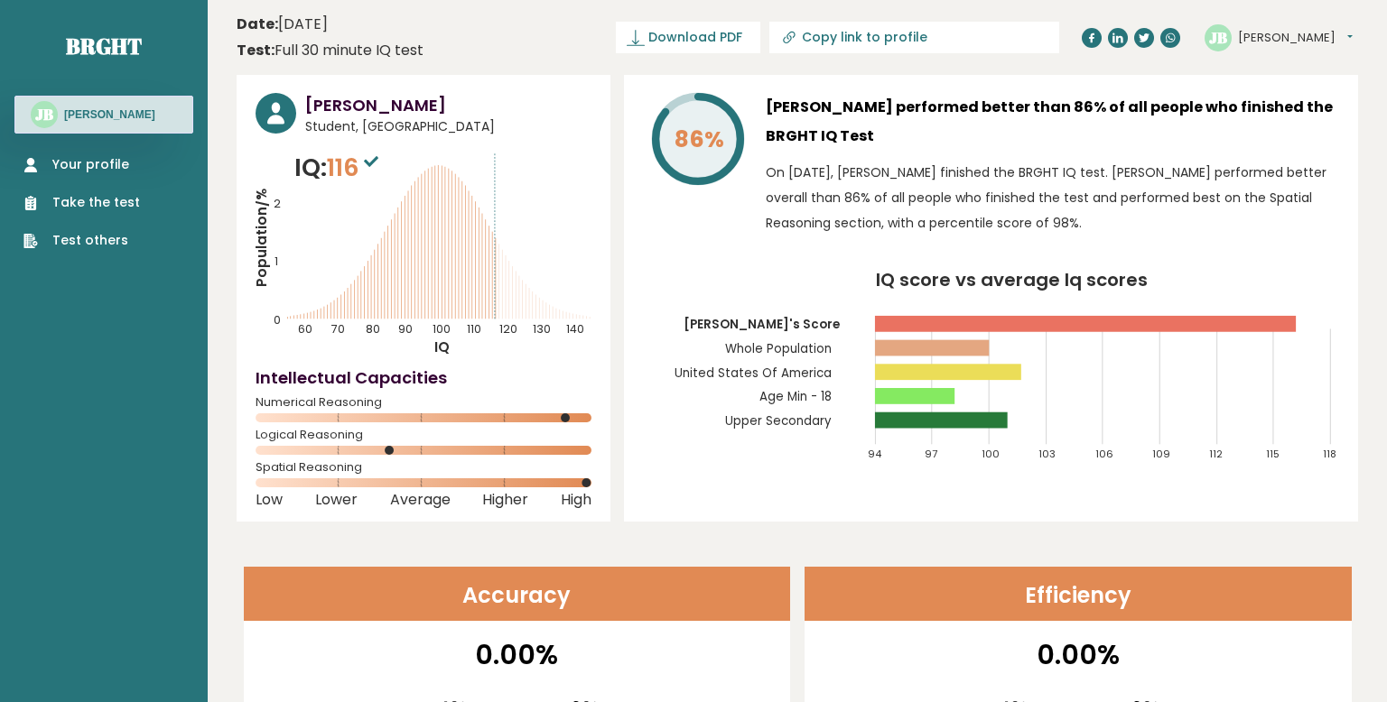
click at [495, 247] on icon "Population/% IQ 0 1 2 60 70 80 90 100 110 120 130 140" at bounding box center [423, 253] width 336 height 207
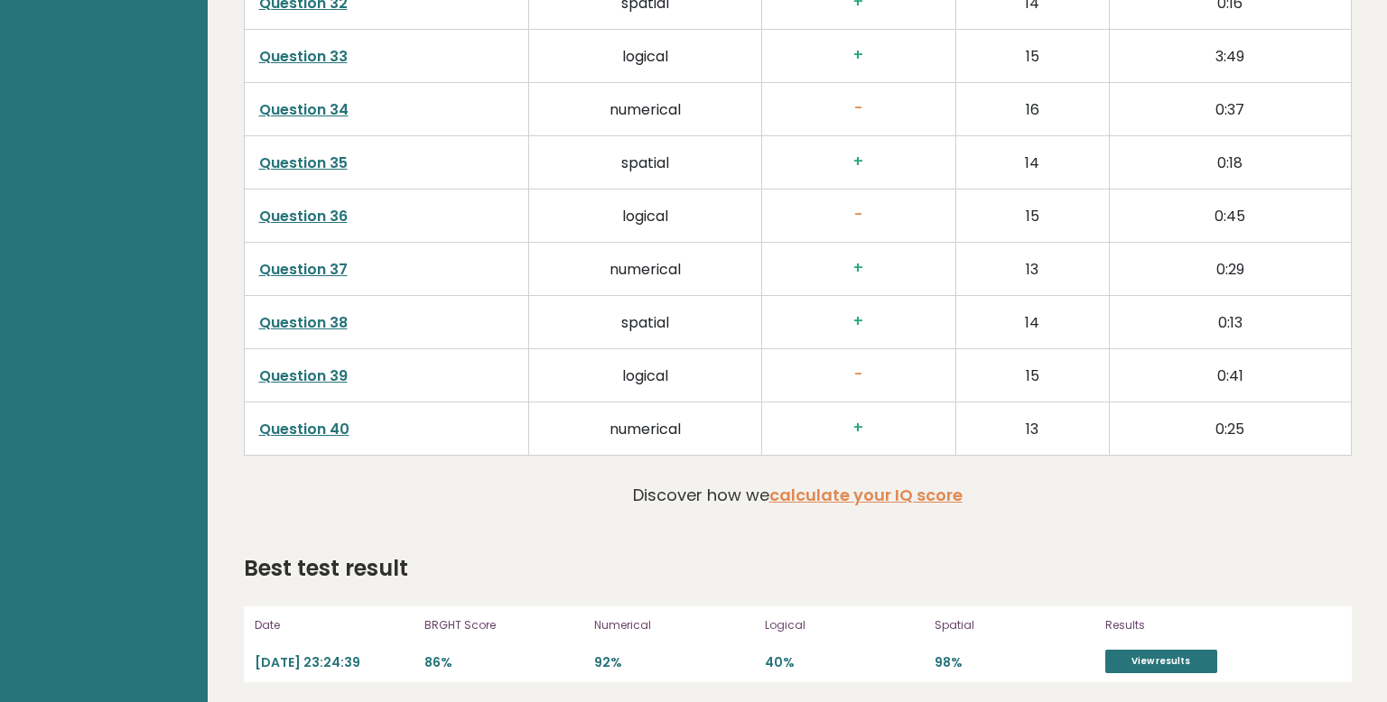
scroll to position [4355, 0]
click at [1152, 651] on link "View results" at bounding box center [1161, 662] width 112 height 23
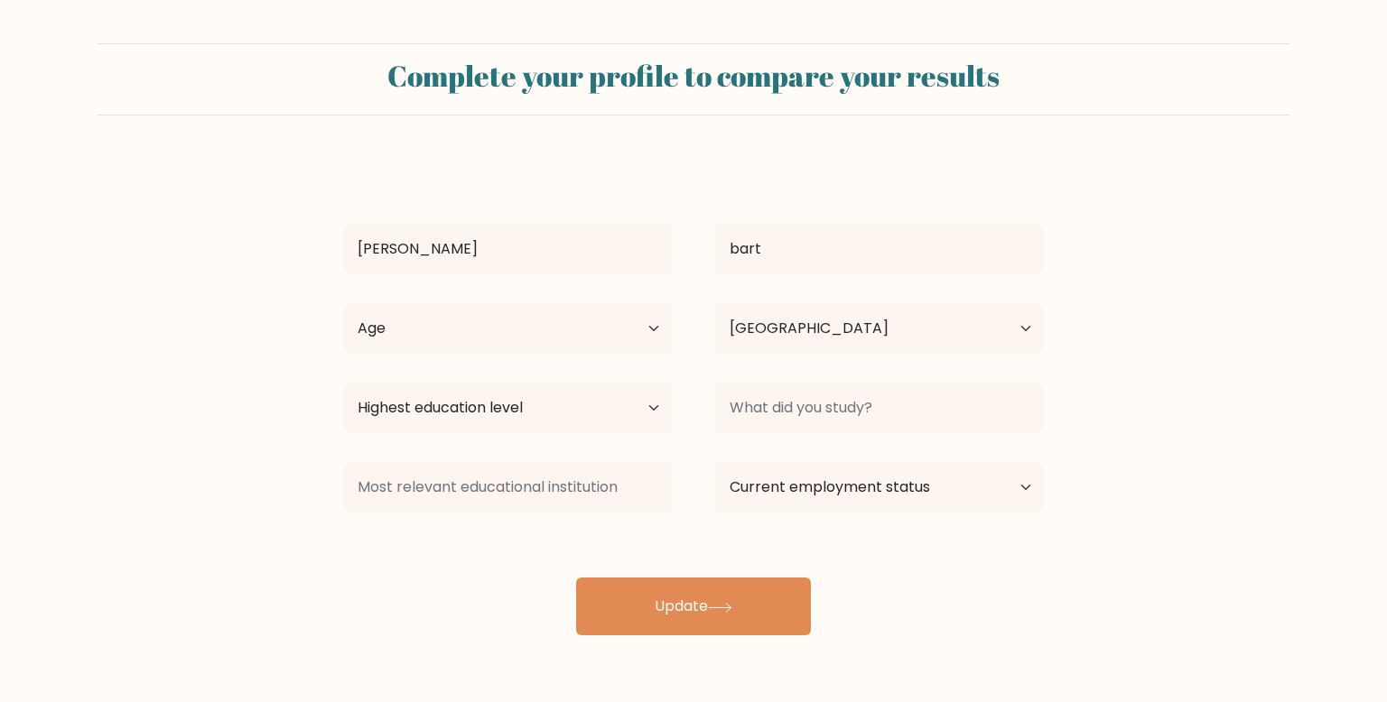
select select "US"
click at [639, 322] on select "Age Under 18 years old 18-24 years old 25-34 years old 35-44 years old 45-54 ye…" at bounding box center [507, 328] width 329 height 51
select select "min_18"
click at [343, 303] on select "Age Under 18 years old 18-24 years old 25-34 years old 35-44 years old 45-54 ye…" at bounding box center [507, 328] width 329 height 51
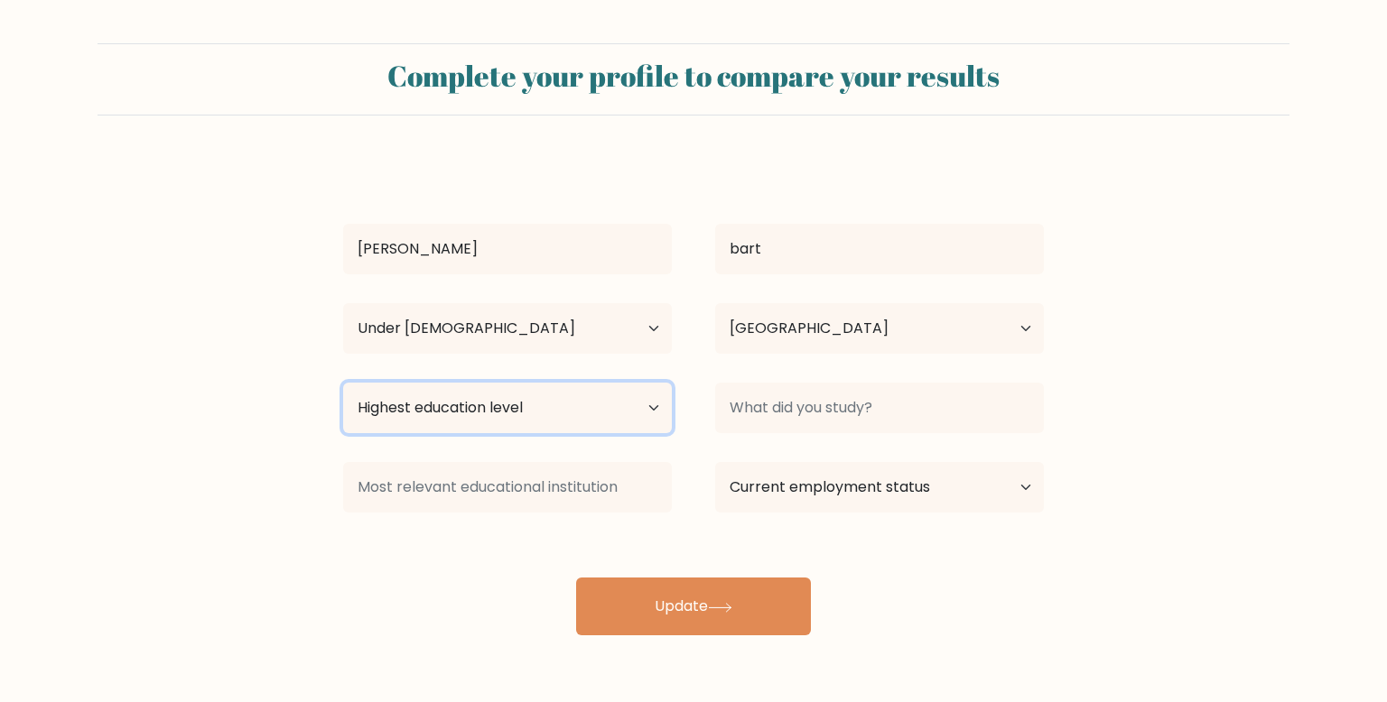
click at [539, 415] on select "Highest education level No schooling Primary Lower Secondary Upper Secondary Oc…" at bounding box center [507, 408] width 329 height 51
select select "primary"
click at [343, 383] on select "Highest education level No schooling Primary Lower Secondary Upper Secondary Oc…" at bounding box center [507, 408] width 329 height 51
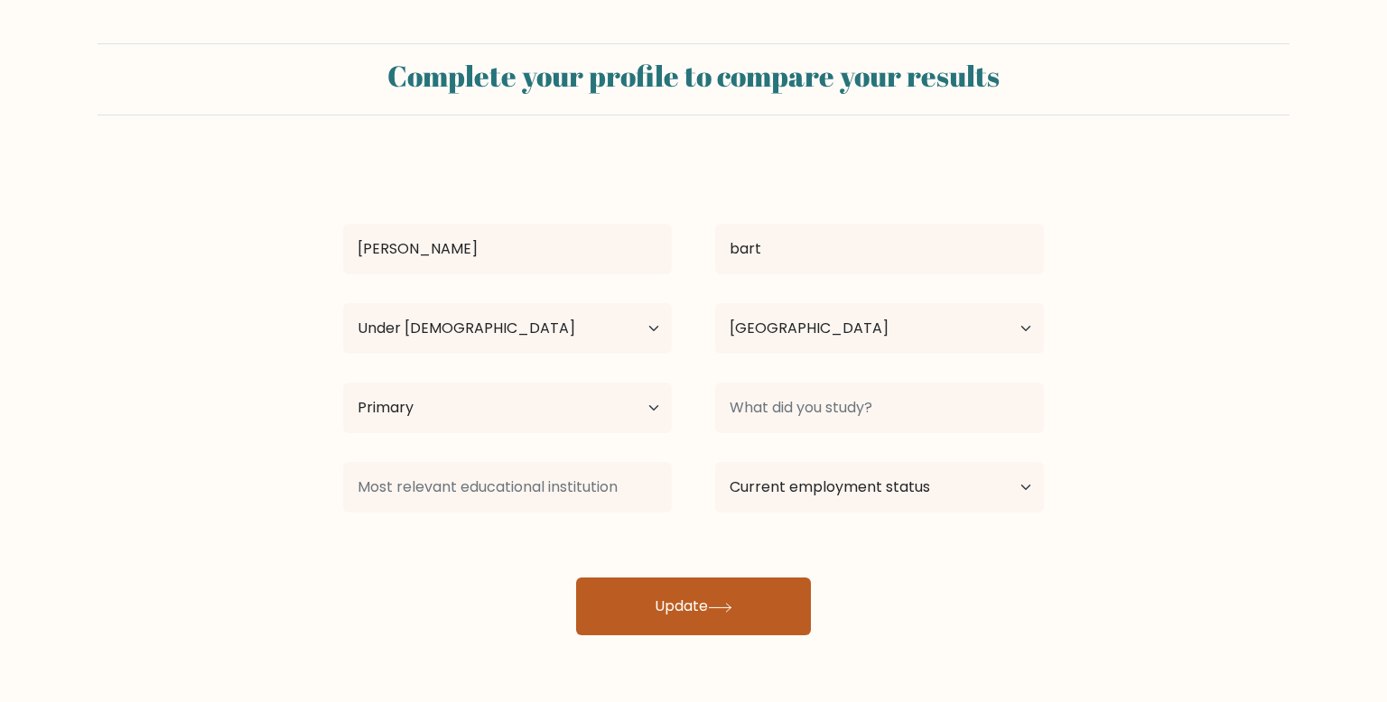
click at [671, 609] on button "Update" at bounding box center [693, 607] width 235 height 58
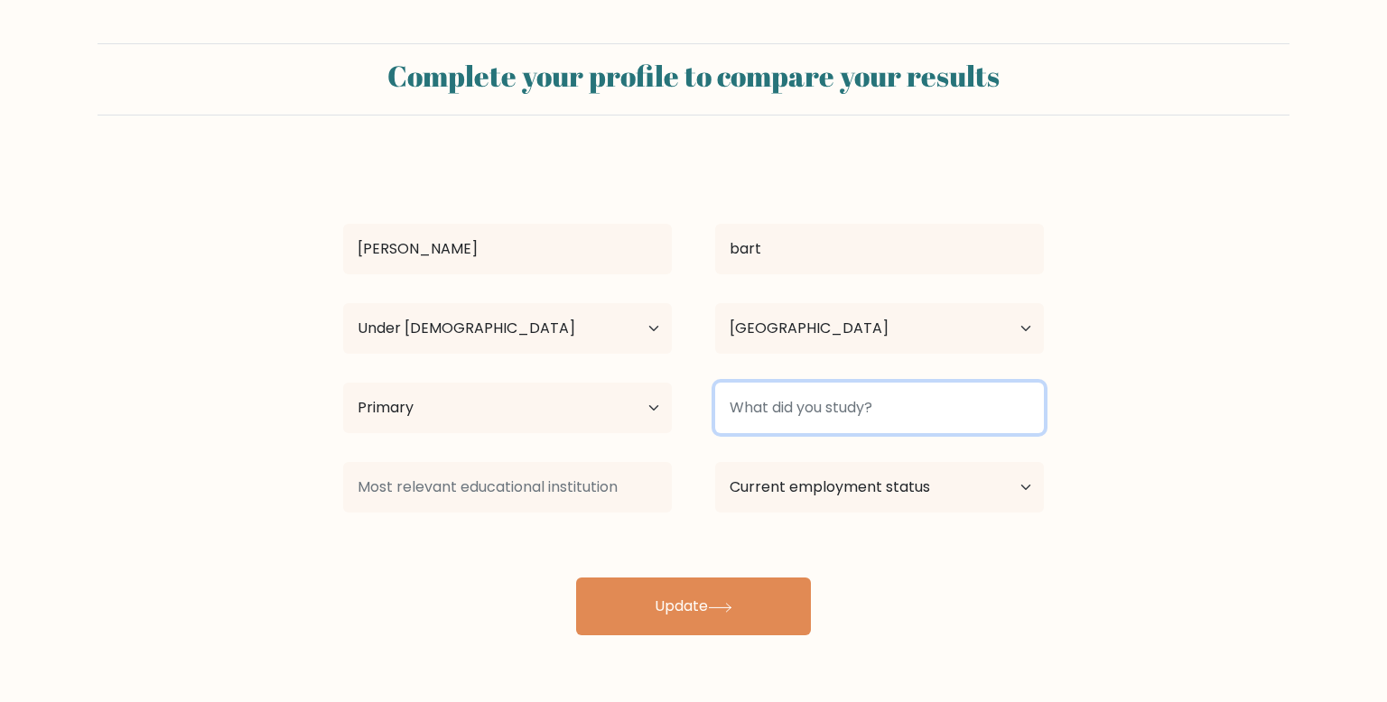
click at [898, 422] on input at bounding box center [879, 408] width 329 height 51
type input "s"
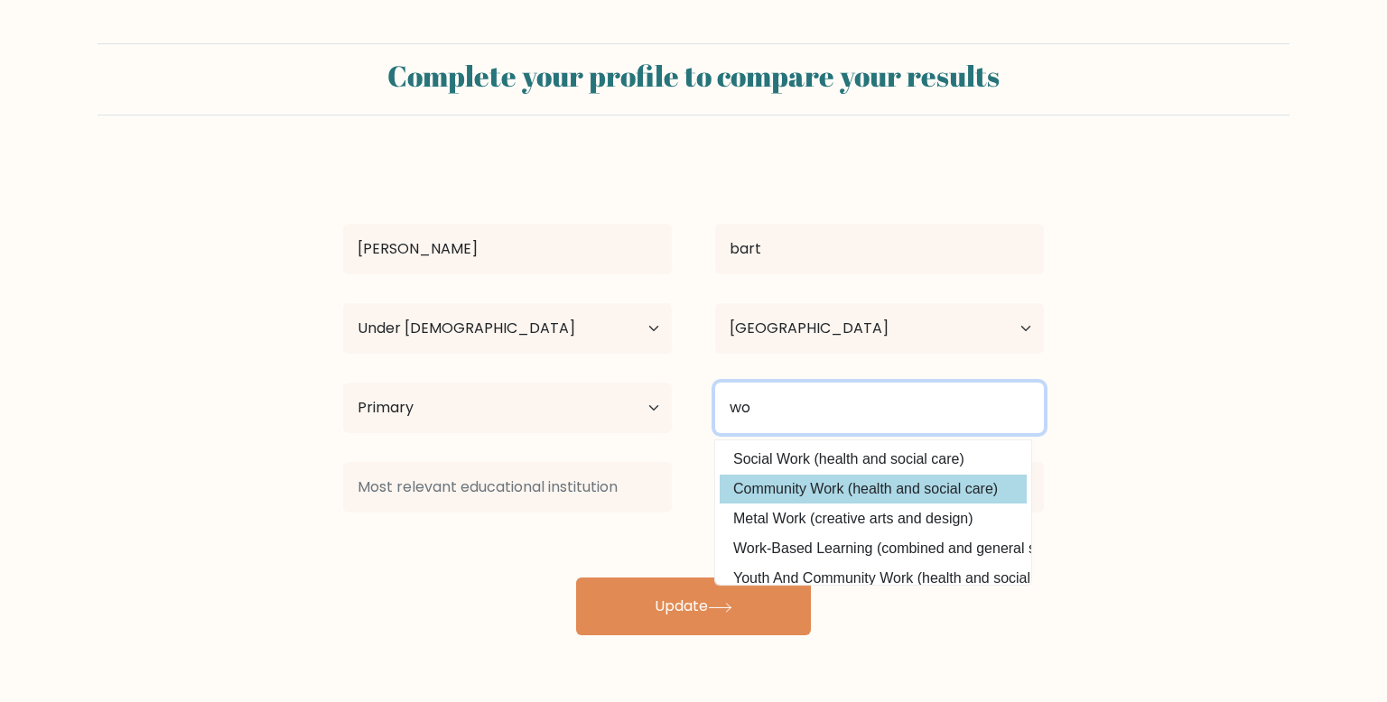
type input "w"
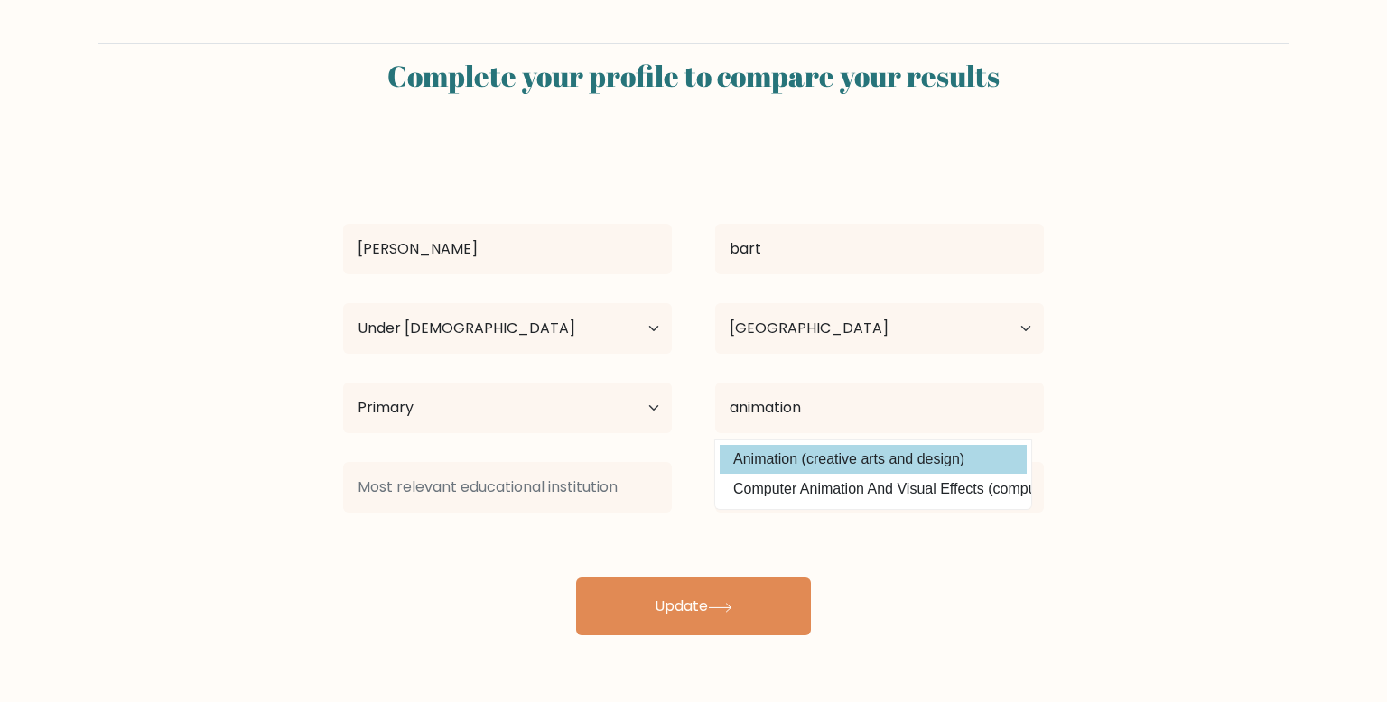
click at [811, 463] on option "Animation (creative arts and design)" at bounding box center [872, 459] width 307 height 29
type input "Animation"
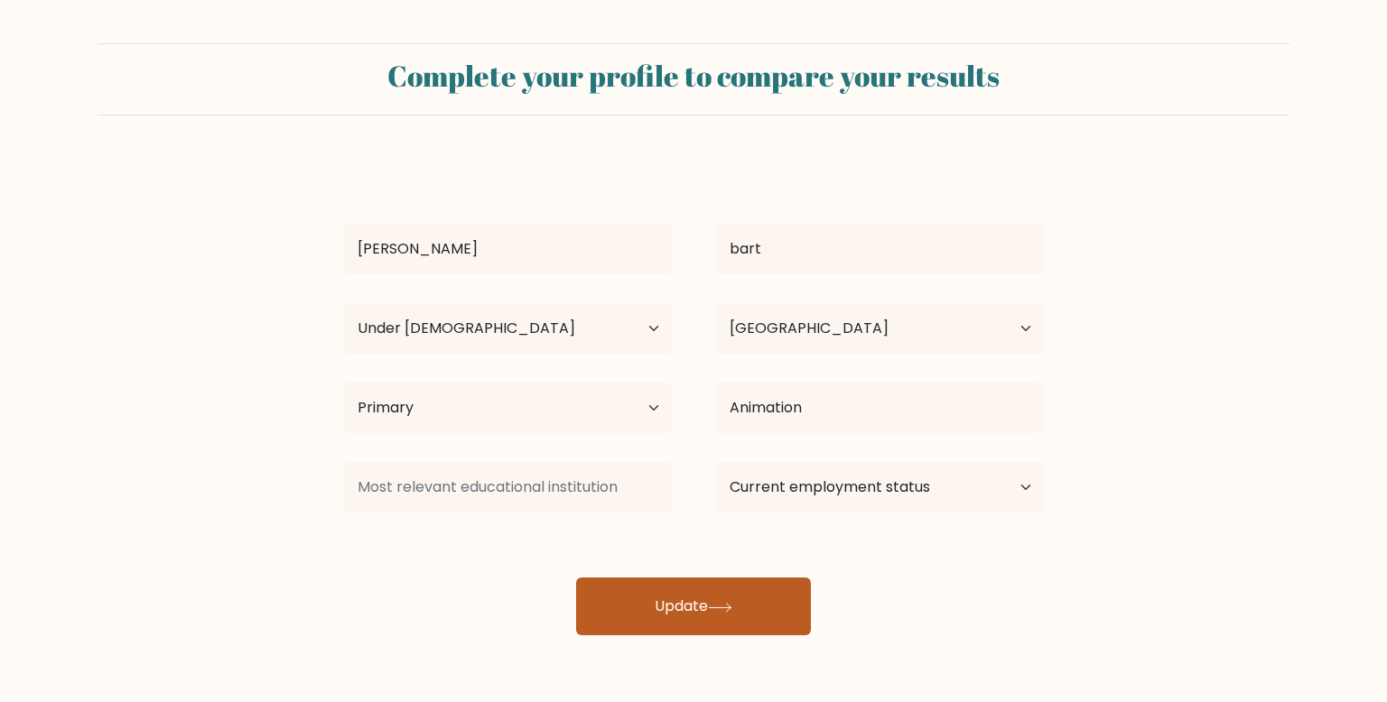
click at [716, 601] on button "Update" at bounding box center [693, 607] width 235 height 58
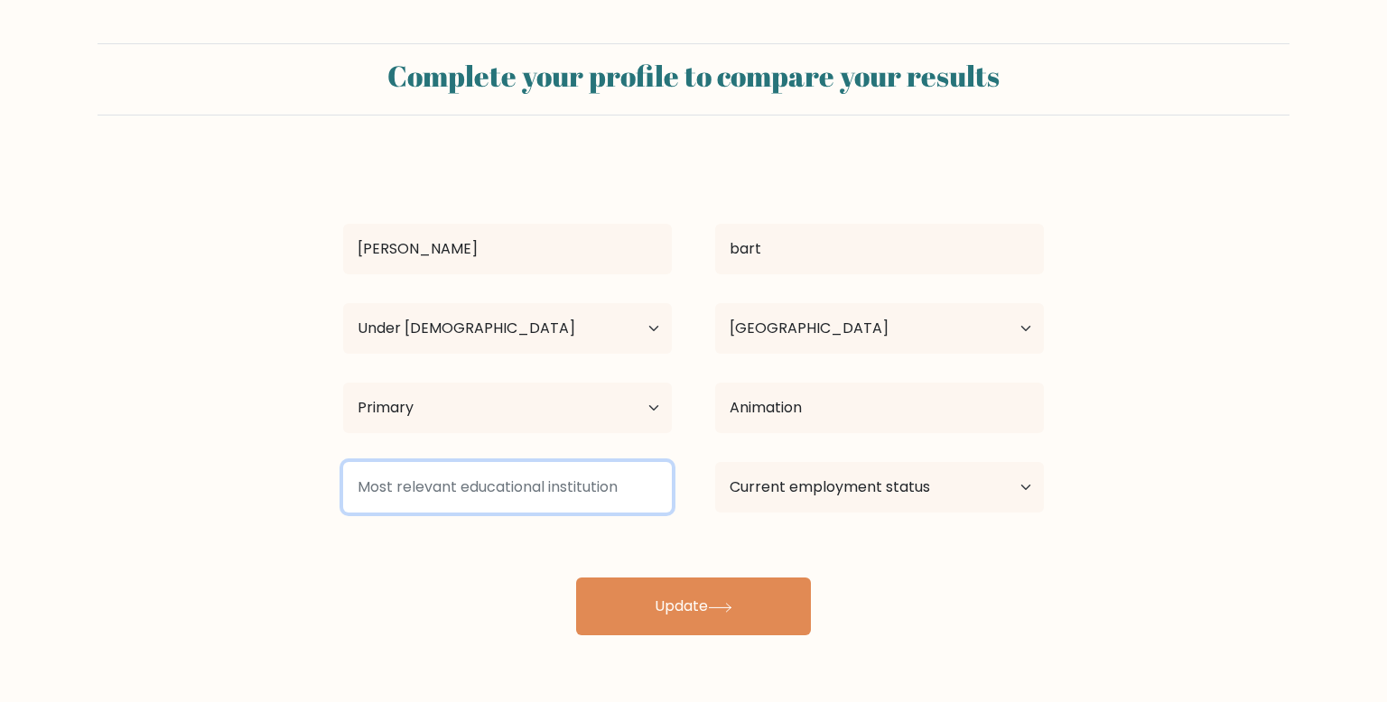
click at [573, 492] on input at bounding box center [507, 487] width 329 height 51
type input "uwharrie charter acadmy"
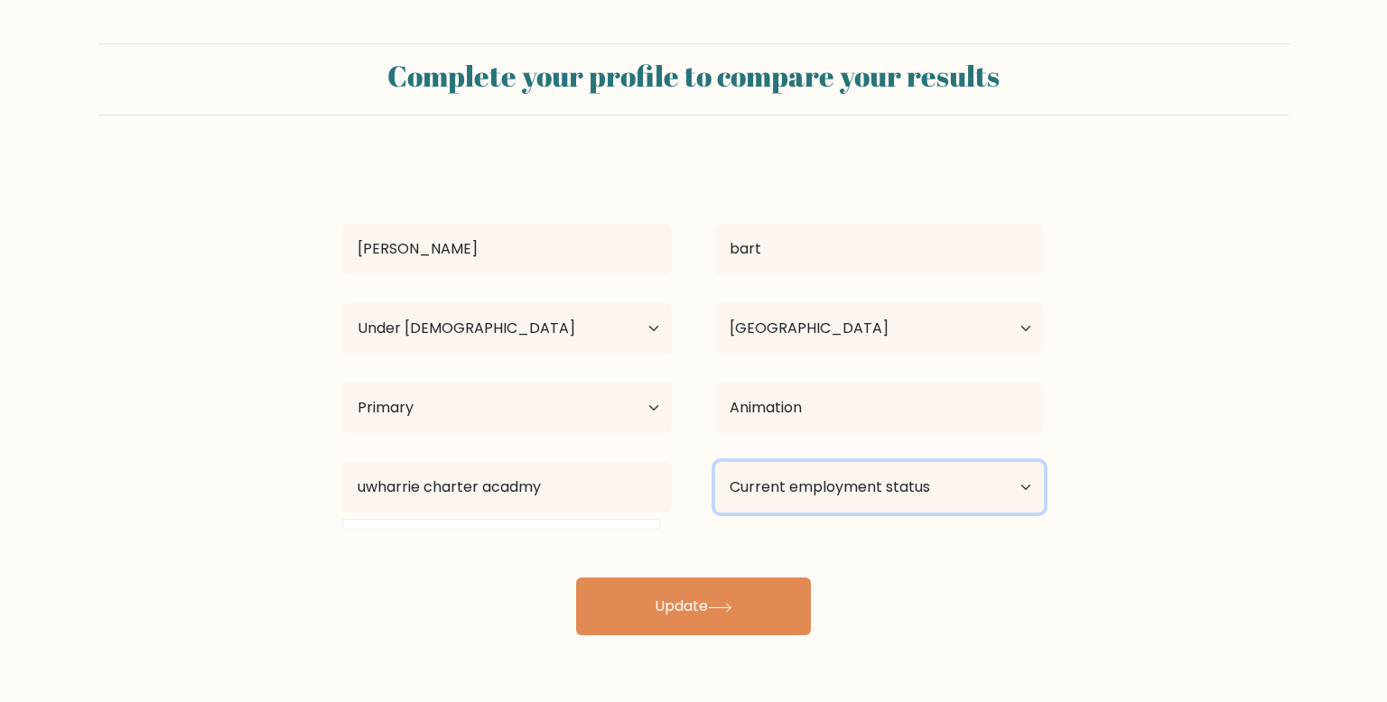
click at [900, 472] on select "Current employment status Employed Student Retired Other / prefer not to answer" at bounding box center [879, 487] width 329 height 51
click at [715, 462] on select "Current employment status Employed Student Retired Other / prefer not to answer" at bounding box center [879, 487] width 329 height 51
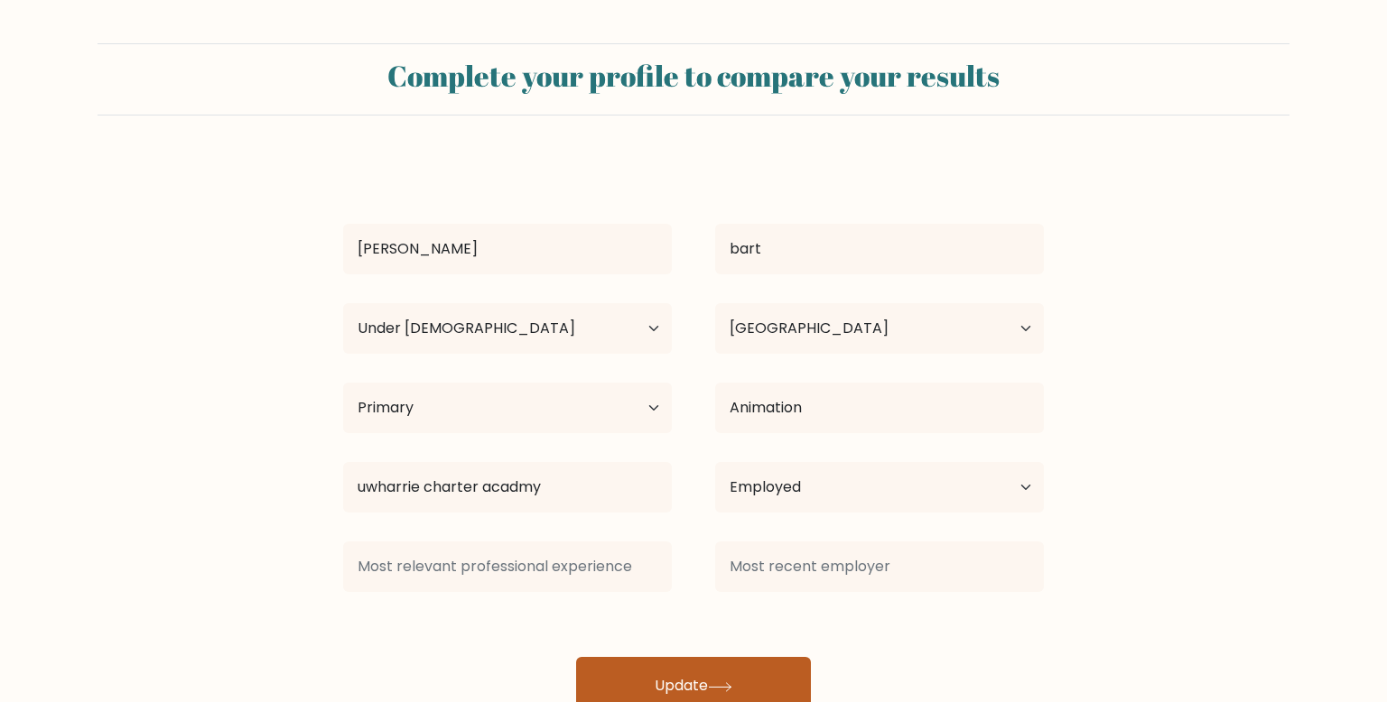
click at [700, 691] on button "Update" at bounding box center [693, 686] width 235 height 58
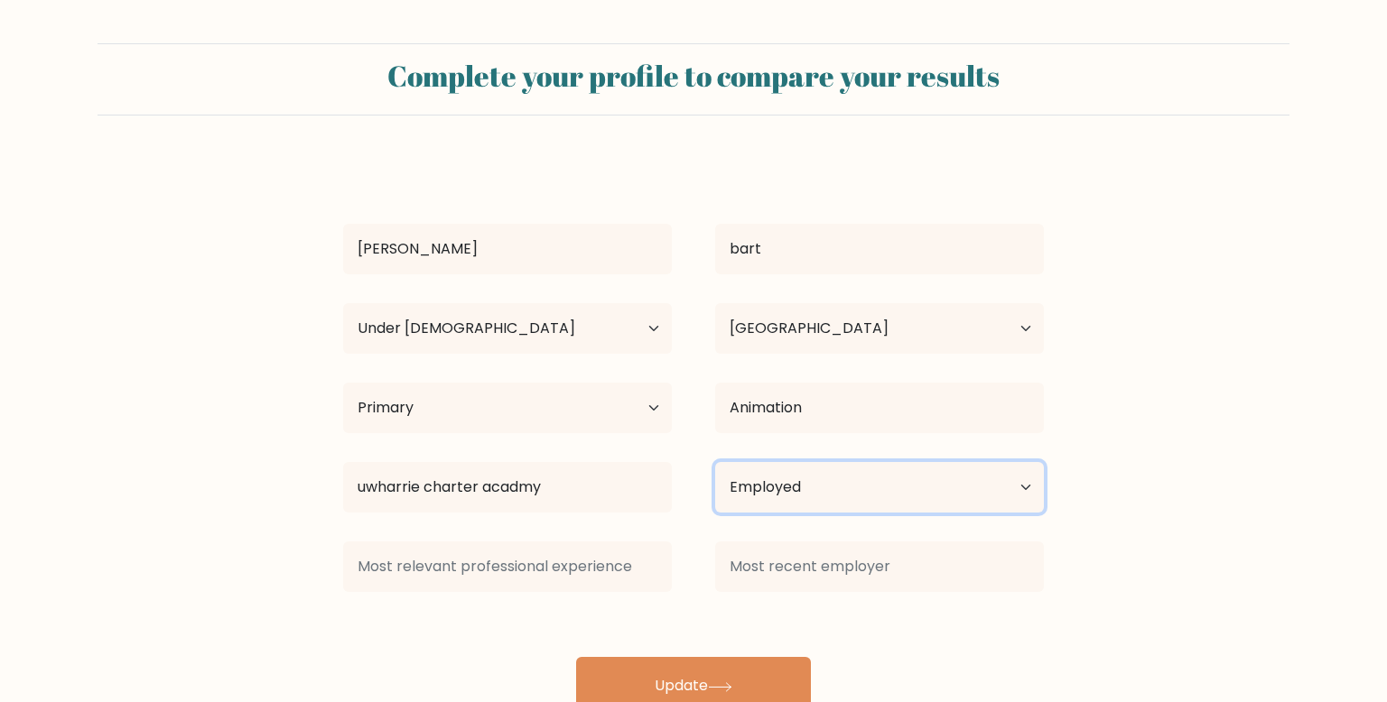
click at [902, 478] on select "Current employment status Employed Student Retired Other / prefer not to answer" at bounding box center [879, 487] width 329 height 51
select select "student"
click at [715, 462] on select "Current employment status Employed Student Retired Other / prefer not to answer" at bounding box center [879, 487] width 329 height 51
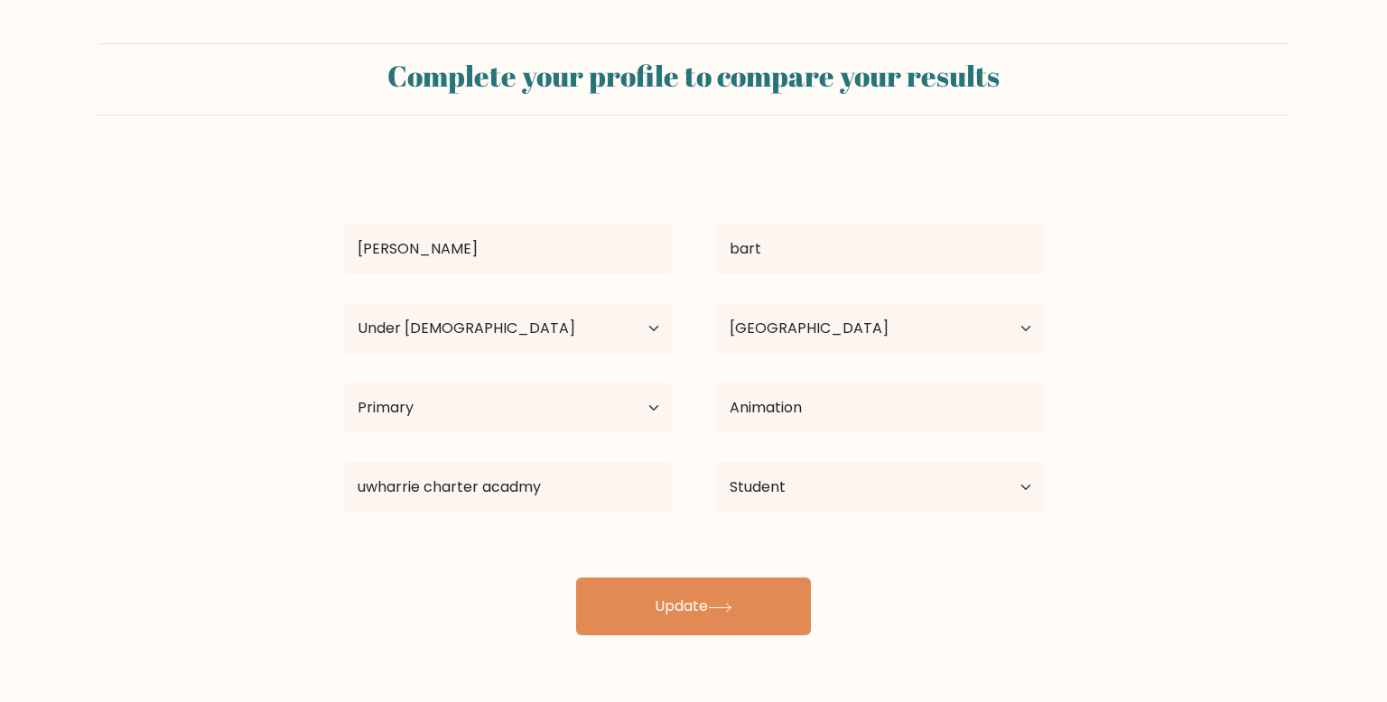
click at [695, 679] on div "Complete your profile to compare your results joe bart Age Under 18 years old 1…" at bounding box center [693, 342] width 1387 height 684
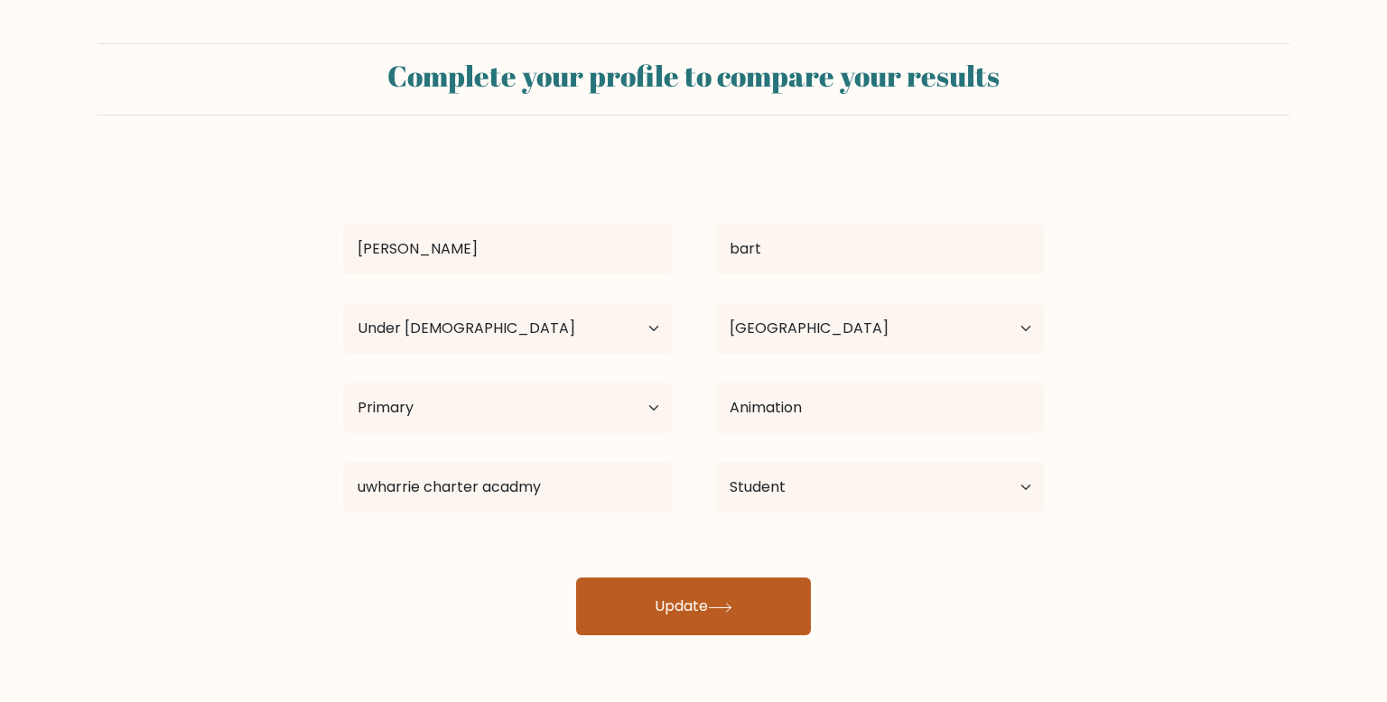
click at [710, 589] on button "Update" at bounding box center [693, 607] width 235 height 58
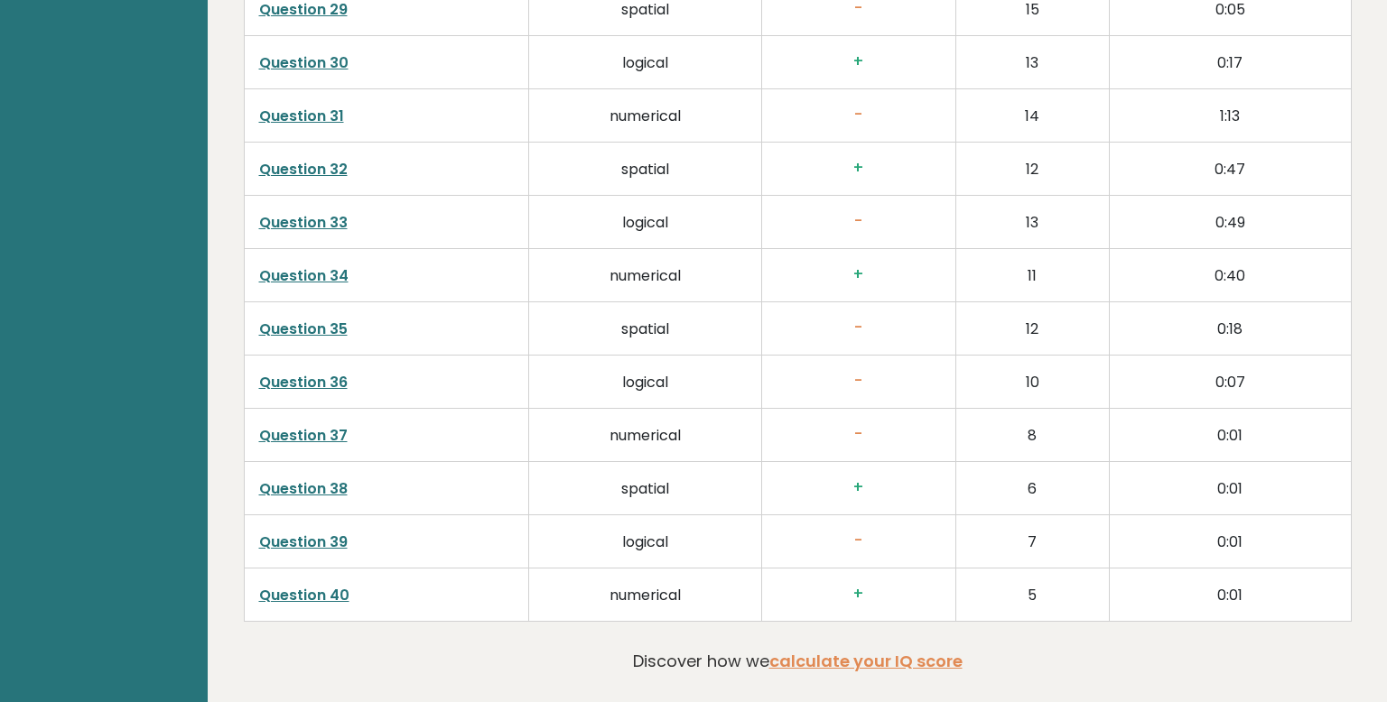
scroll to position [4610, 0]
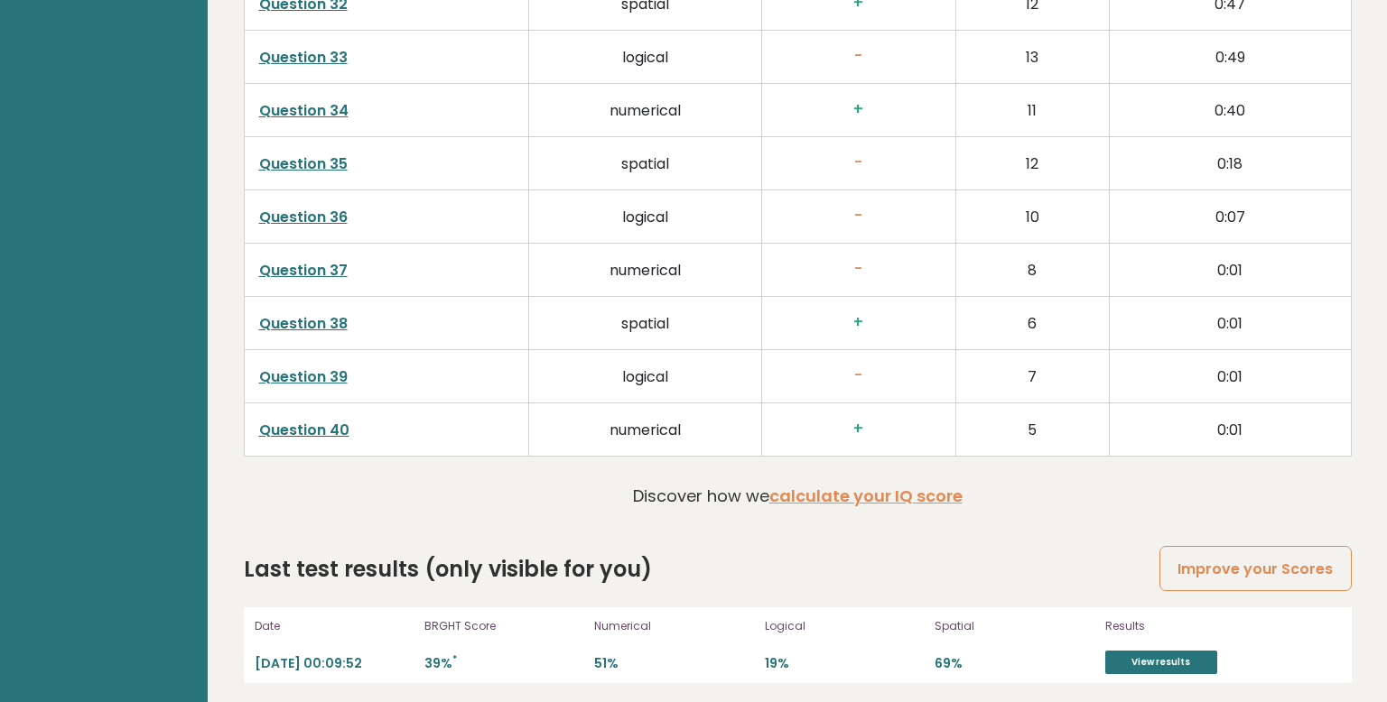
click at [1146, 633] on div "Results View results" at bounding box center [1200, 646] width 190 height 58
click at [1142, 641] on div "Results View results" at bounding box center [1200, 646] width 190 height 58
click at [1139, 651] on link "View results" at bounding box center [1161, 662] width 112 height 23
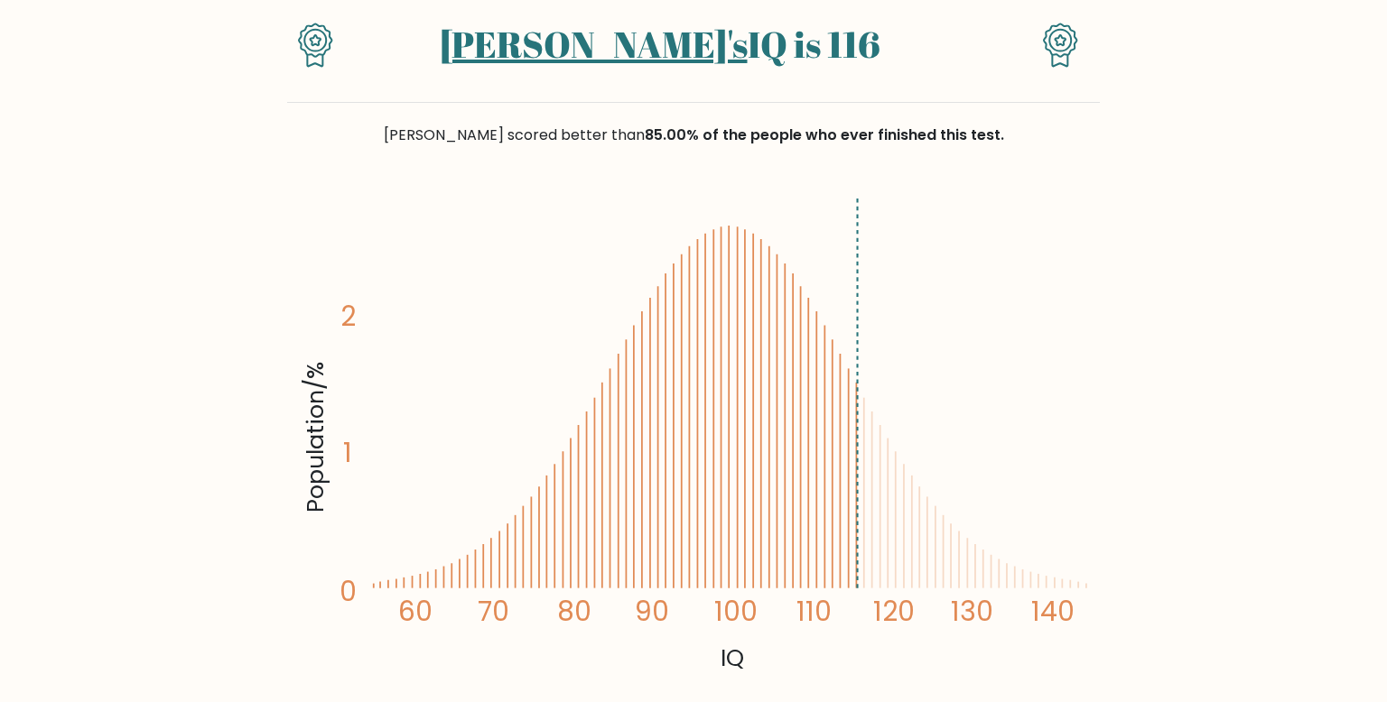
scroll to position [167, 0]
